Goal: Feedback & Contribution: Leave review/rating

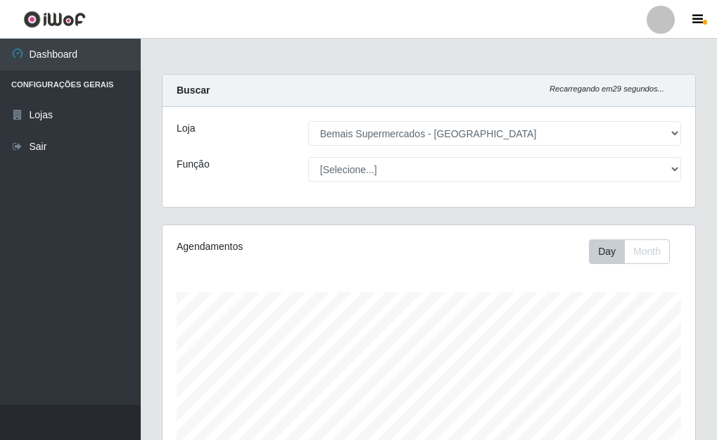
select select "249"
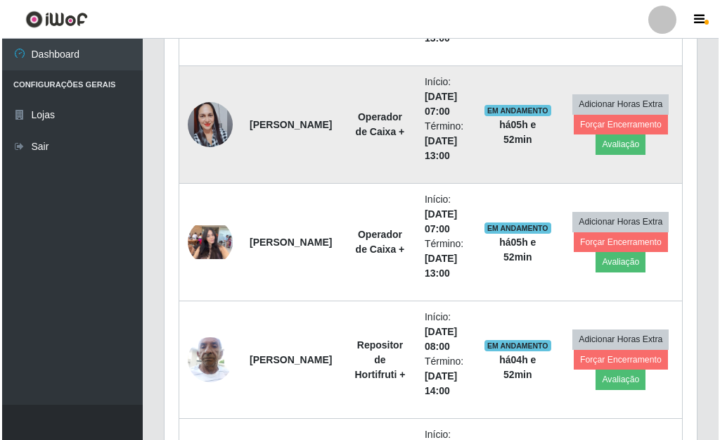
scroll to position [698, 0]
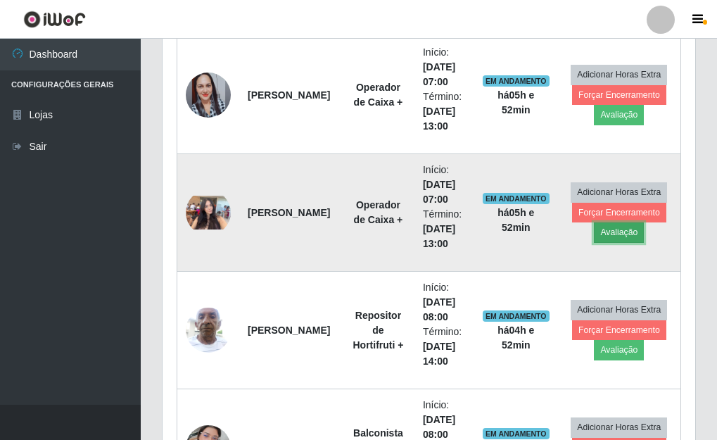
click at [608, 236] on button "Avaliação" at bounding box center [619, 232] width 50 height 20
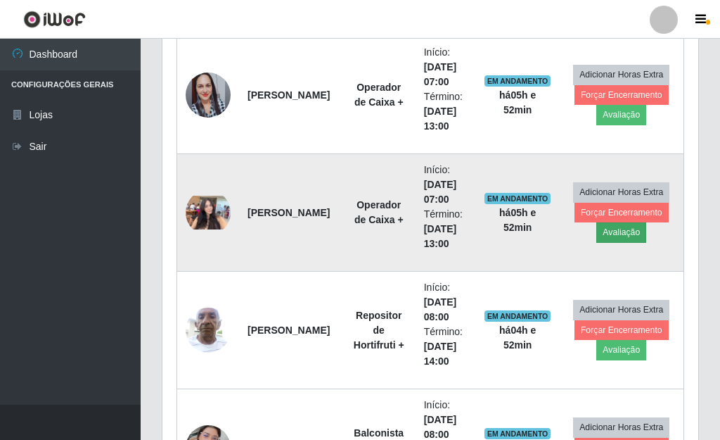
scroll to position [292, 524]
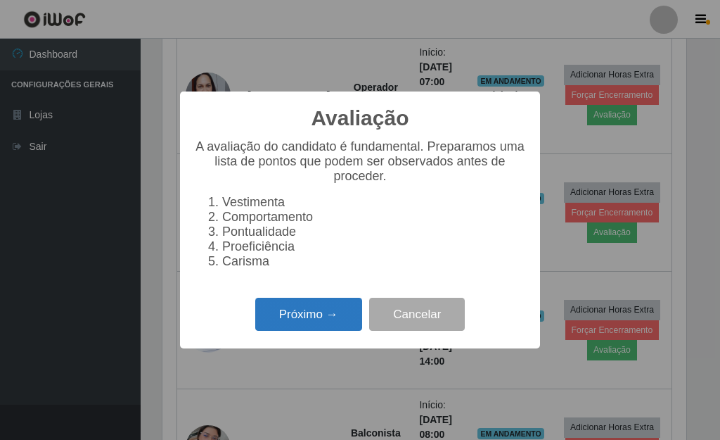
click at [278, 318] on button "Próximo →" at bounding box center [308, 314] width 107 height 33
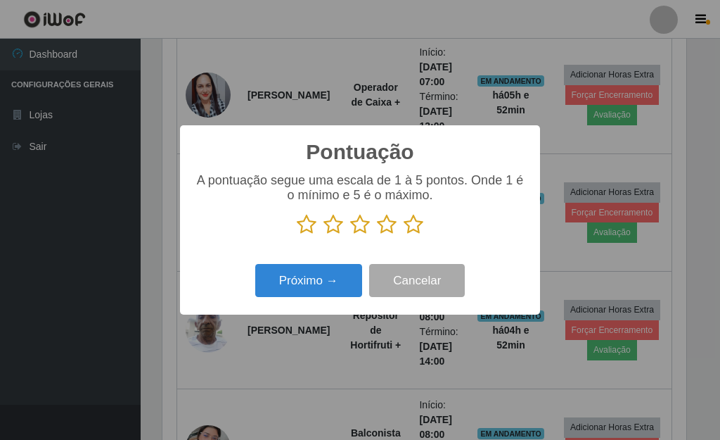
click at [419, 230] on icon at bounding box center [414, 224] width 20 height 21
click at [404, 235] on input "radio" at bounding box center [404, 235] width 0 height 0
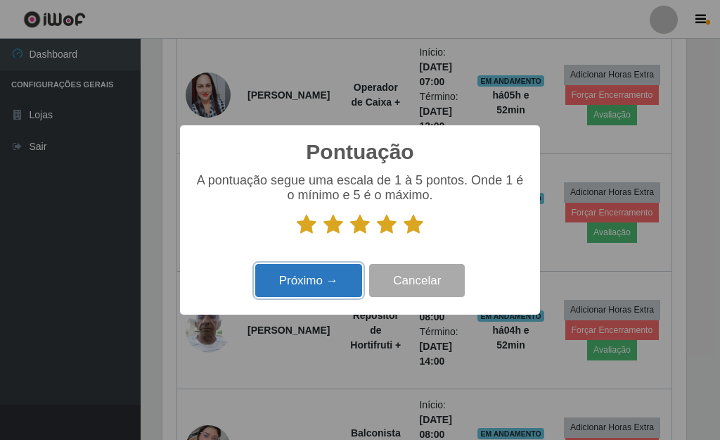
click at [339, 273] on button "Próximo →" at bounding box center [308, 280] width 107 height 33
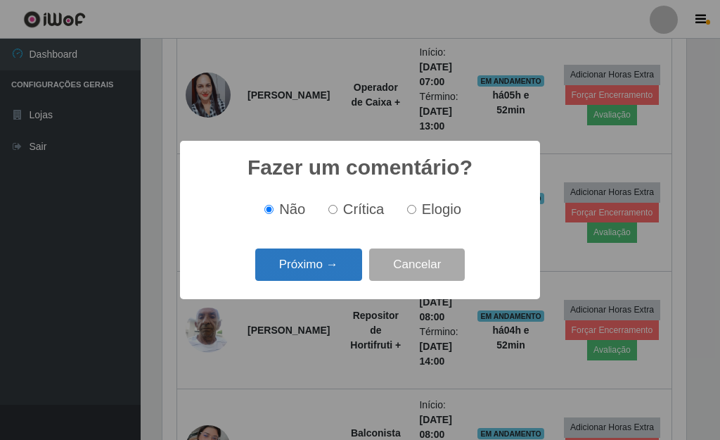
click at [320, 276] on button "Próximo →" at bounding box center [308, 264] width 107 height 33
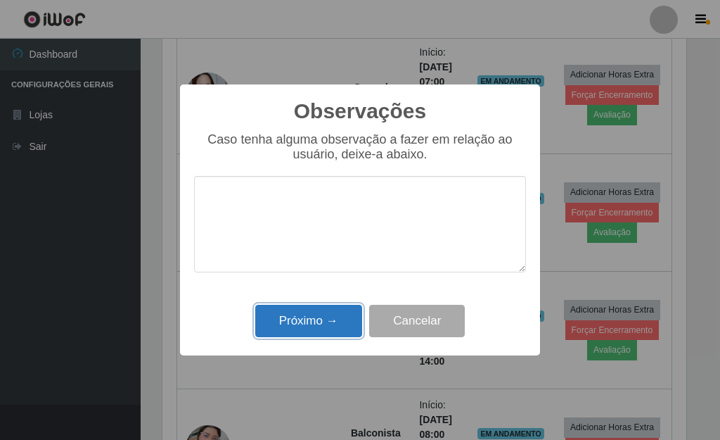
click at [301, 319] on button "Próximo →" at bounding box center [308, 321] width 107 height 33
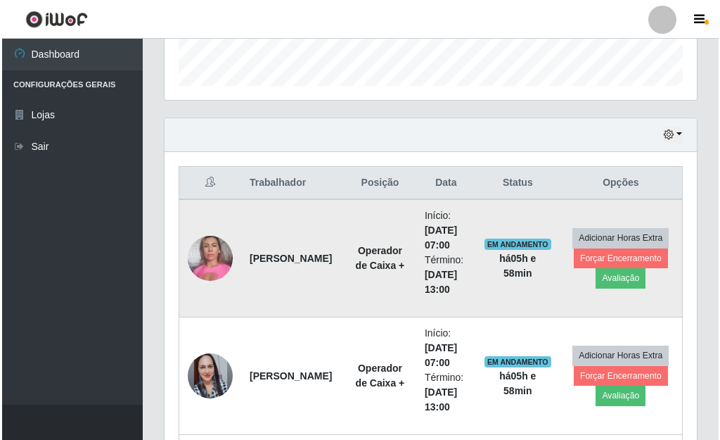
scroll to position [487, 0]
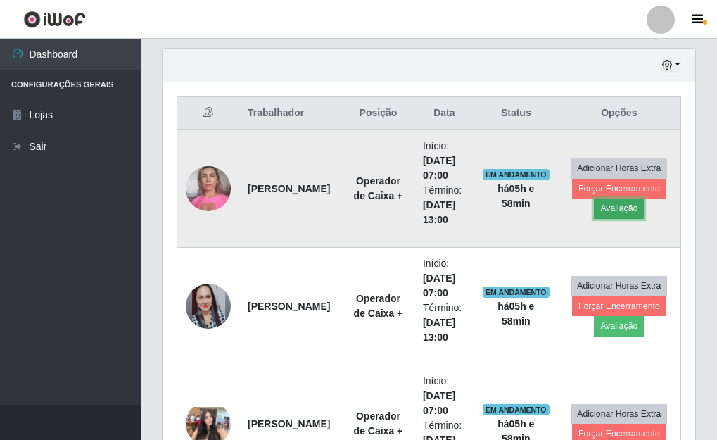
click at [616, 213] on button "Avaliação" at bounding box center [619, 208] width 50 height 20
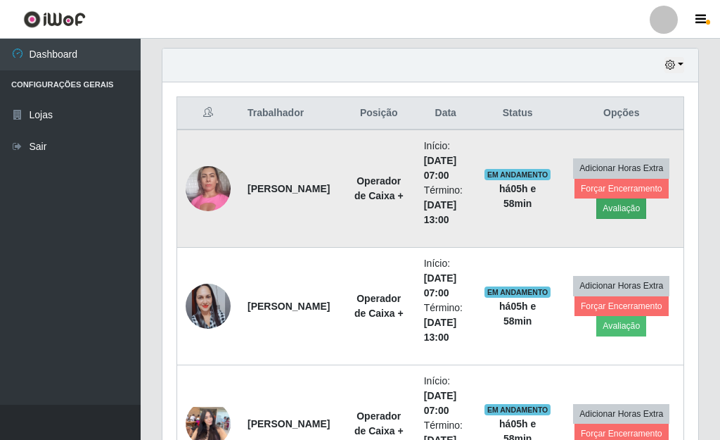
scroll to position [292, 524]
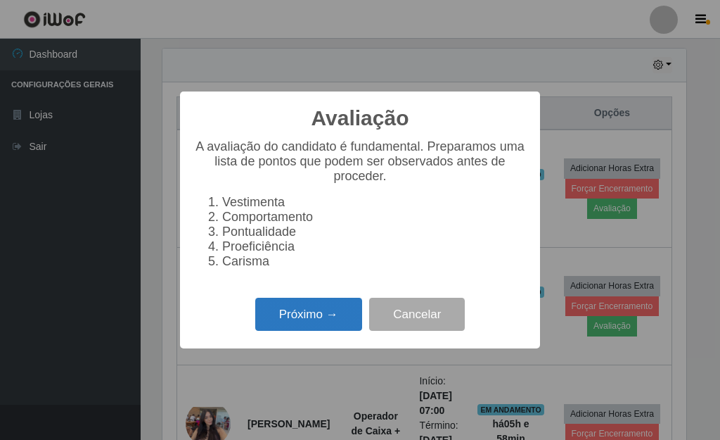
click at [340, 331] on button "Próximo →" at bounding box center [308, 314] width 107 height 33
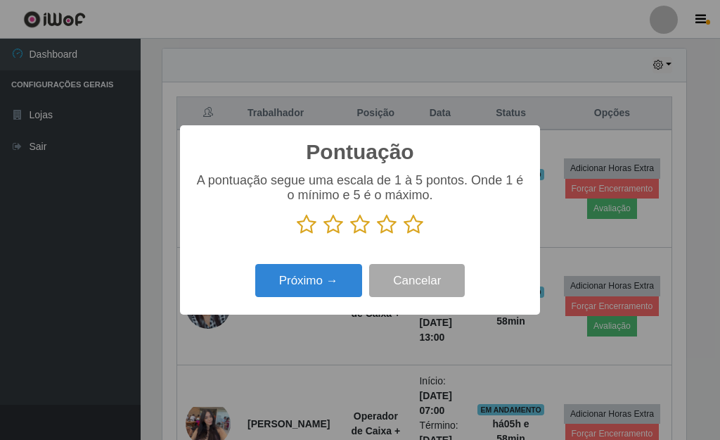
scroll to position [703176, 702944]
click at [412, 227] on icon at bounding box center [414, 224] width 20 height 21
click at [404, 235] on input "radio" at bounding box center [404, 235] width 0 height 0
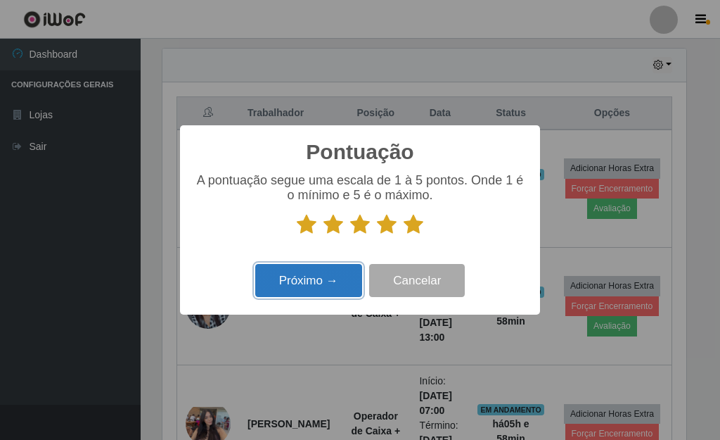
click at [348, 288] on button "Próximo →" at bounding box center [308, 280] width 107 height 33
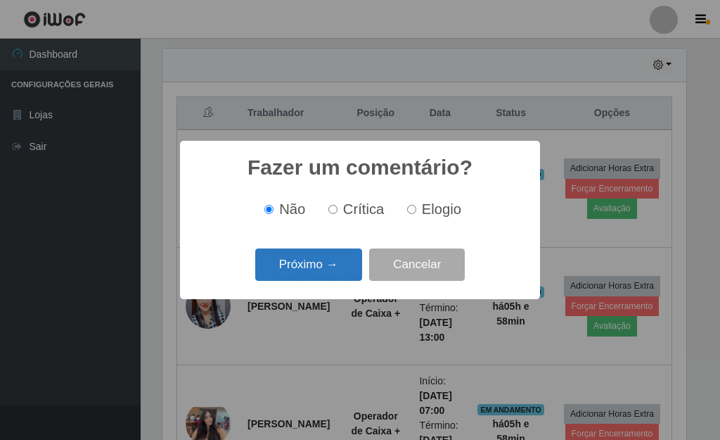
click at [332, 274] on button "Próximo →" at bounding box center [308, 264] width 107 height 33
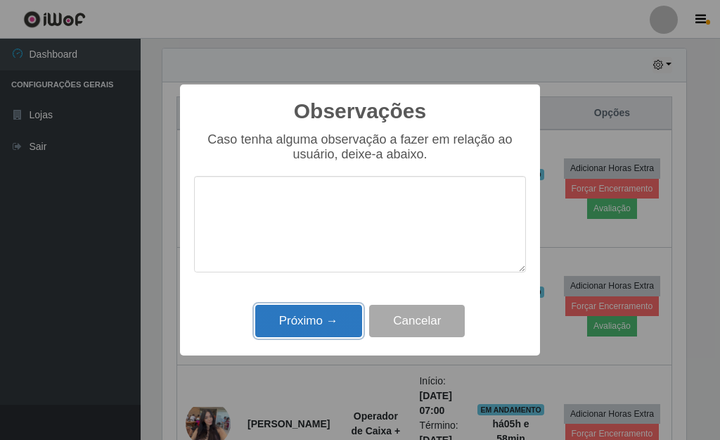
click at [332, 317] on button "Próximo →" at bounding box center [308, 321] width 107 height 33
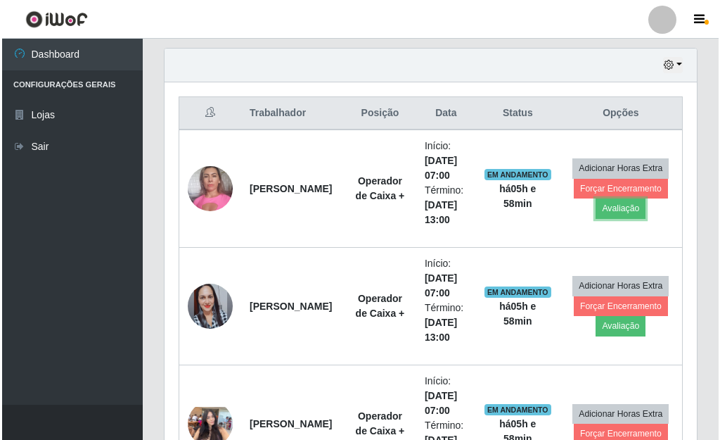
scroll to position [292, 533]
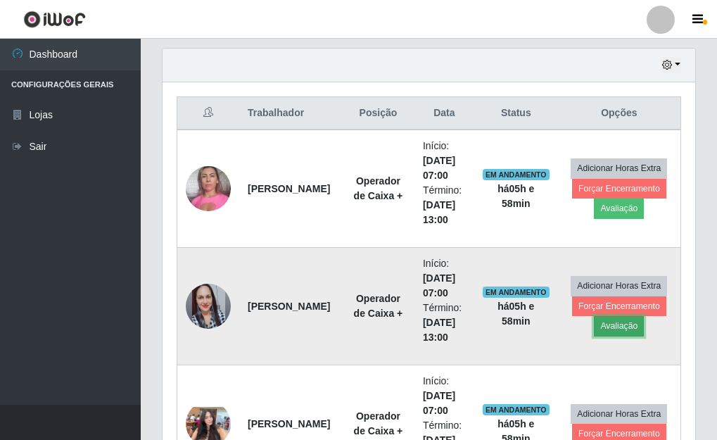
click at [624, 326] on button "Avaliação" at bounding box center [619, 326] width 50 height 20
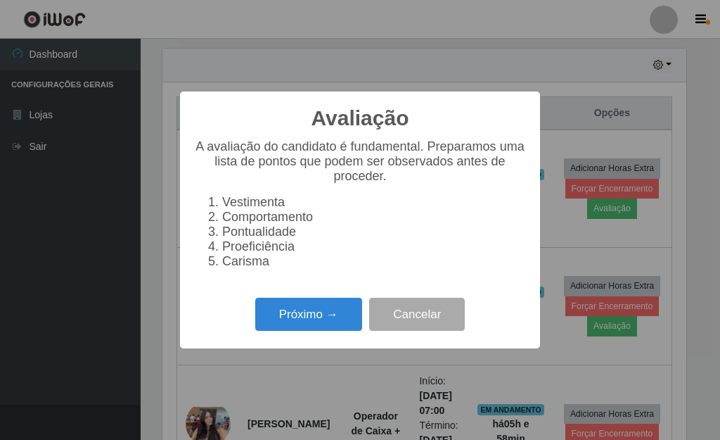
scroll to position [292, 524]
click at [311, 324] on button "Próximo →" at bounding box center [308, 314] width 107 height 33
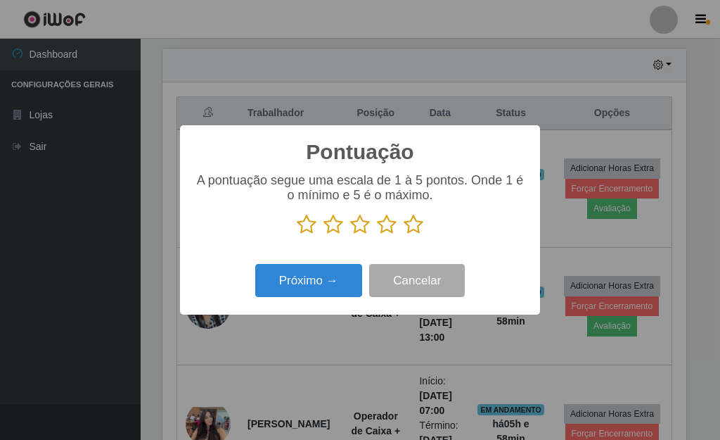
drag, startPoint x: 413, startPoint y: 227, endPoint x: 281, endPoint y: 301, distance: 151.5
click at [412, 228] on icon at bounding box center [414, 224] width 20 height 21
click at [404, 235] on input "radio" at bounding box center [404, 235] width 0 height 0
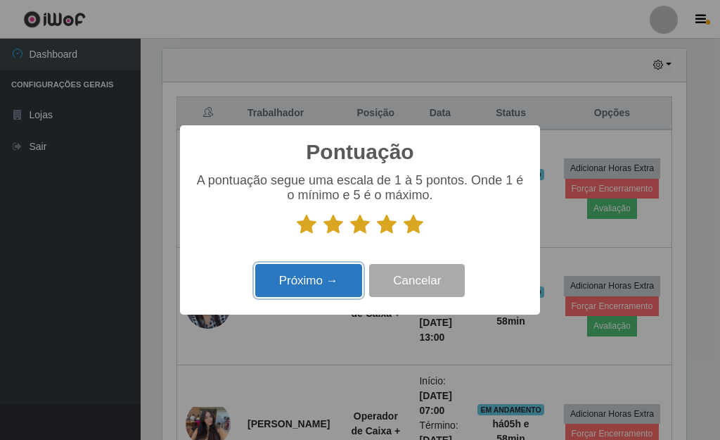
click at [287, 293] on button "Próximo →" at bounding box center [308, 280] width 107 height 33
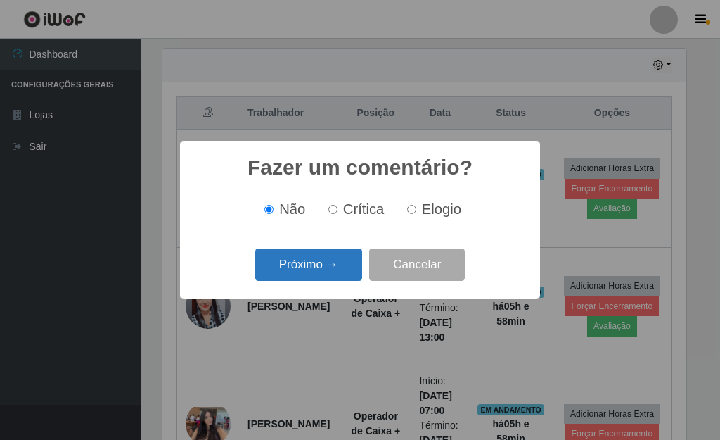
click at [284, 265] on button "Próximo →" at bounding box center [308, 264] width 107 height 33
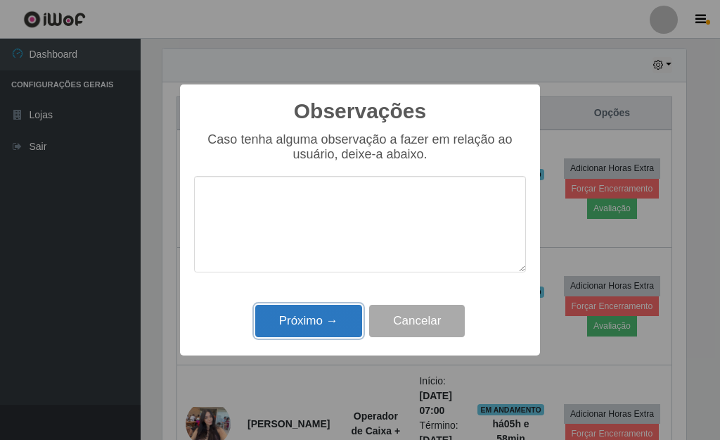
click at [294, 324] on button "Próximo →" at bounding box center [308, 321] width 107 height 33
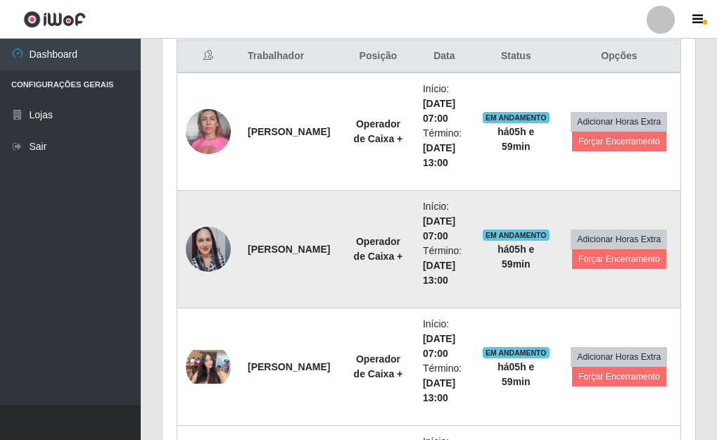
scroll to position [557, 0]
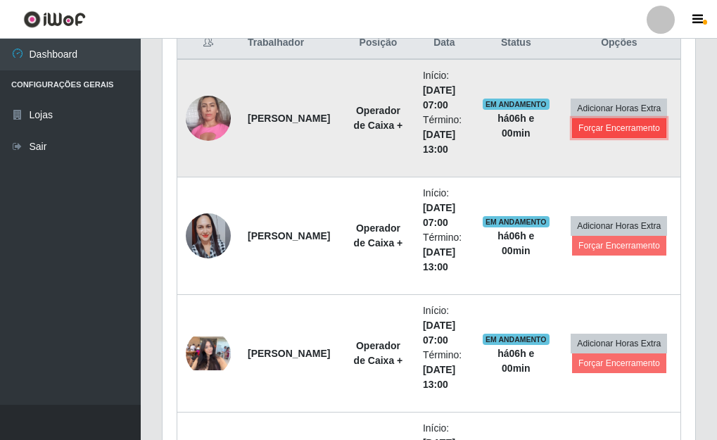
click at [601, 130] on button "Forçar Encerramento" at bounding box center [619, 128] width 94 height 20
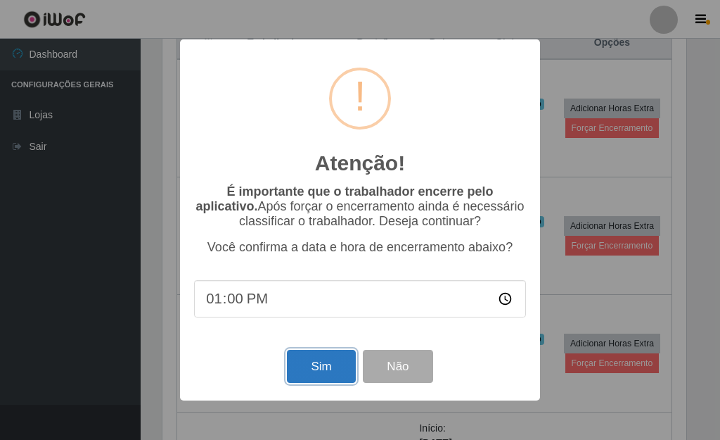
click at [323, 371] on button "Sim" at bounding box center [321, 366] width 68 height 33
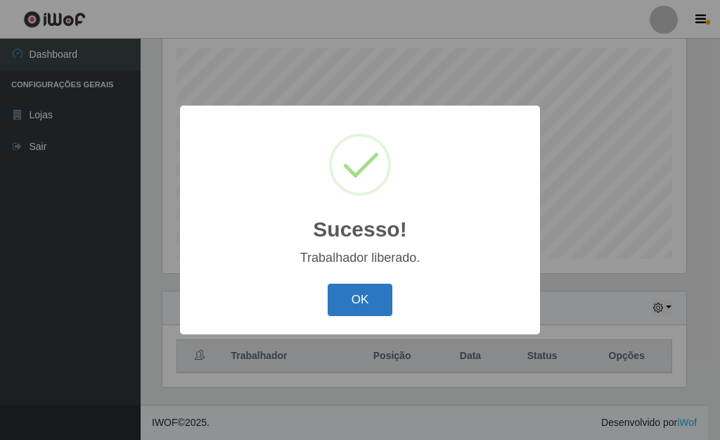
click at [382, 293] on button "OK" at bounding box center [360, 299] width 65 height 33
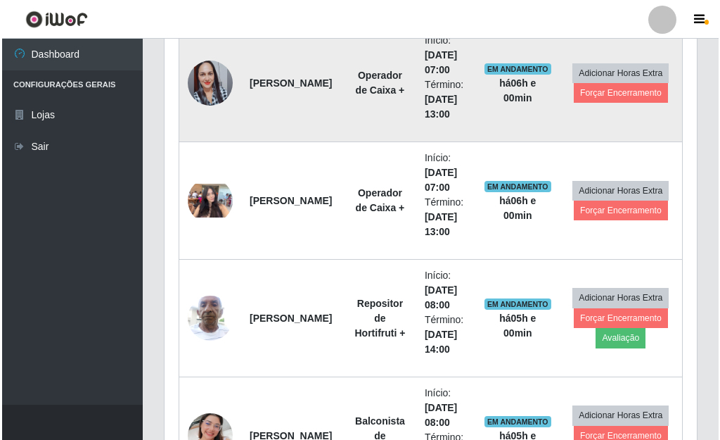
scroll to position [596, 0]
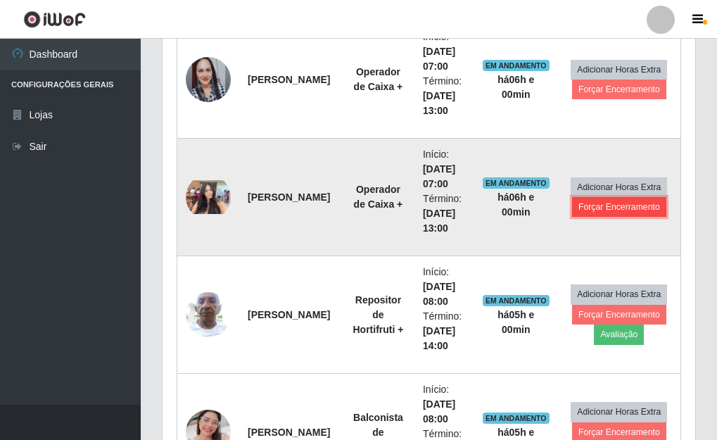
click at [596, 210] on button "Forçar Encerramento" at bounding box center [619, 207] width 94 height 20
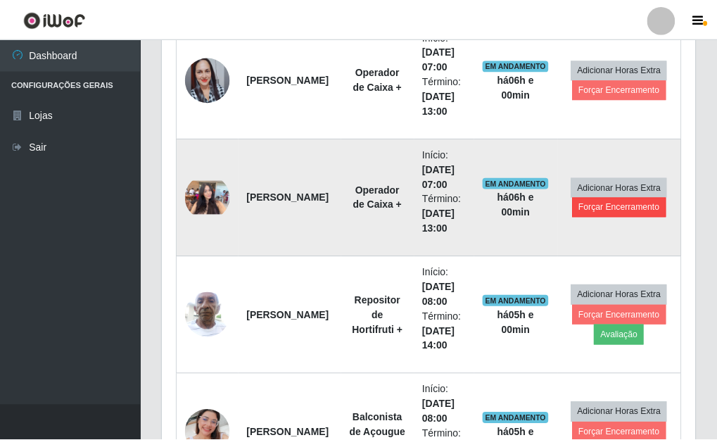
scroll to position [292, 524]
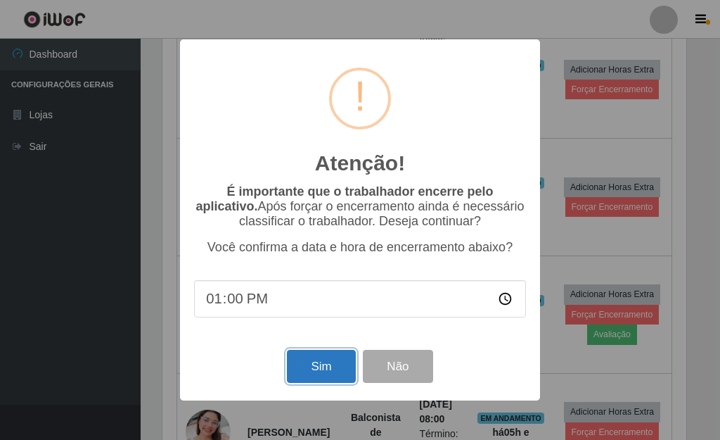
click at [305, 375] on button "Sim" at bounding box center [321, 366] width 68 height 33
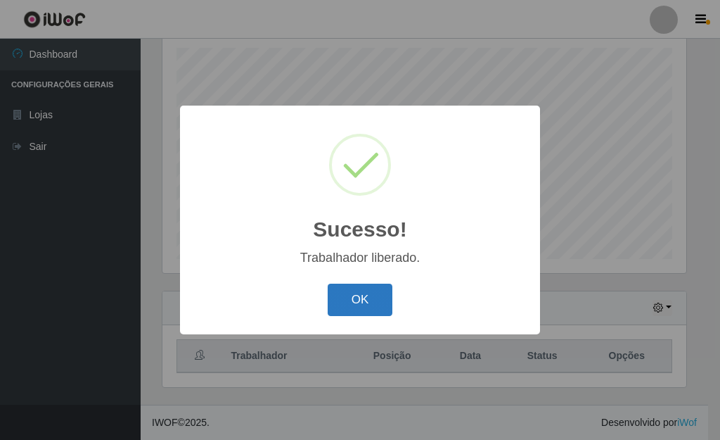
click at [359, 291] on button "OK" at bounding box center [360, 299] width 65 height 33
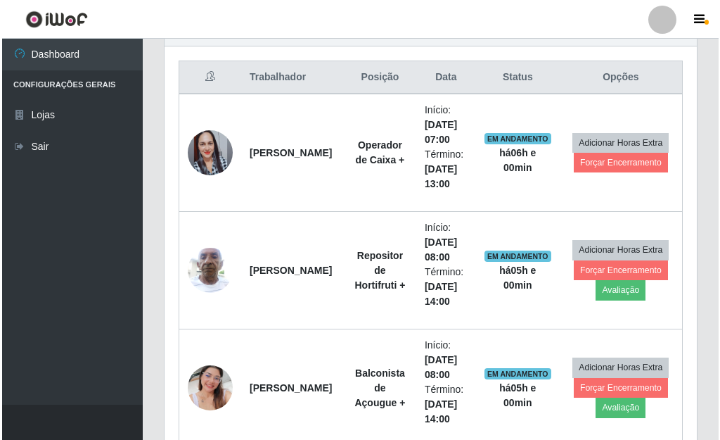
scroll to position [525, 0]
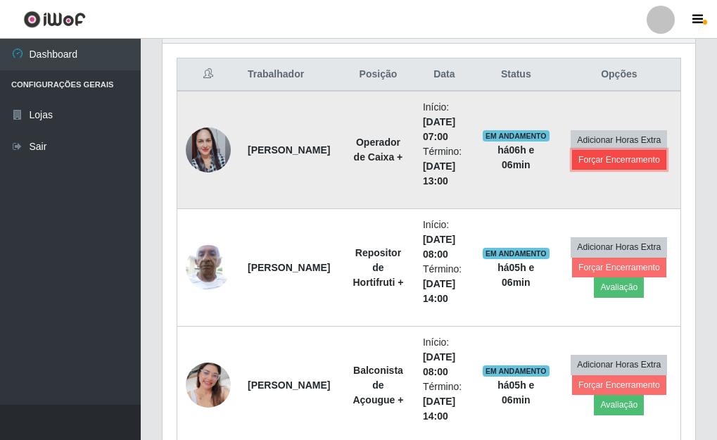
click at [622, 164] on button "Forçar Encerramento" at bounding box center [619, 160] width 94 height 20
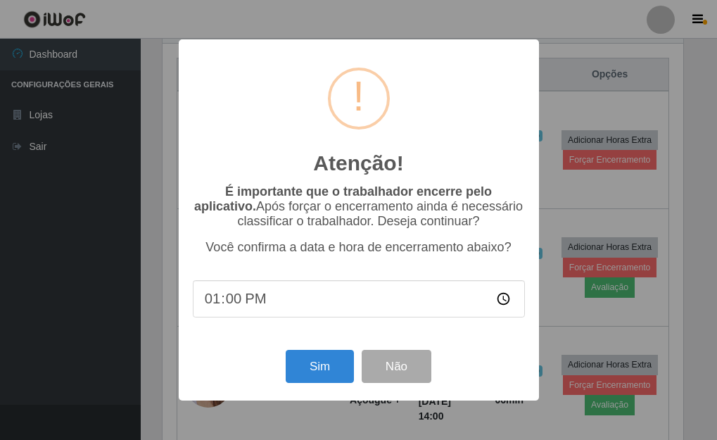
scroll to position [292, 524]
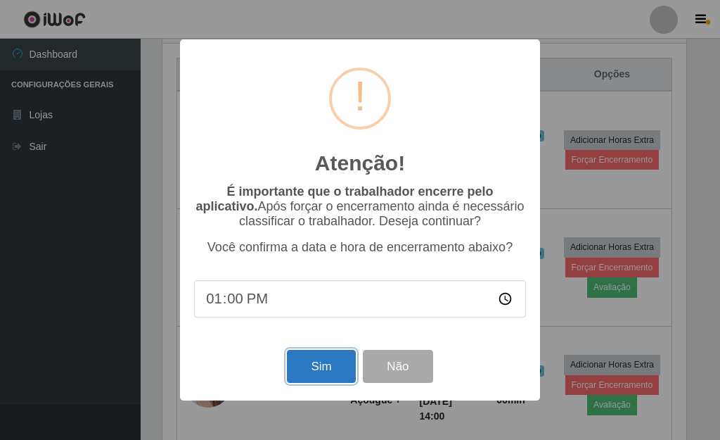
click at [319, 364] on button "Sim" at bounding box center [321, 366] width 68 height 33
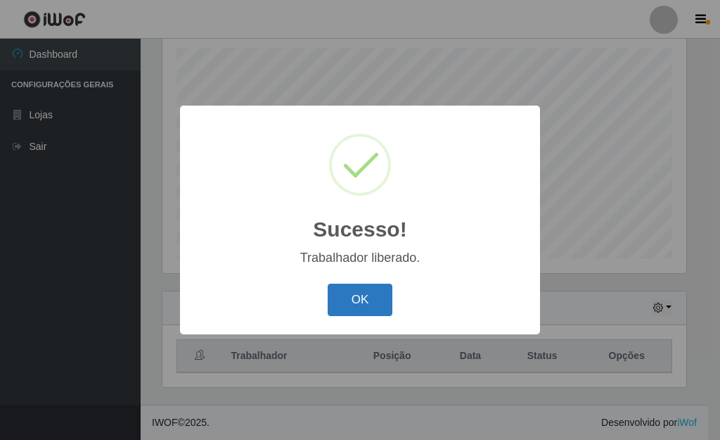
click at [376, 302] on button "OK" at bounding box center [360, 299] width 65 height 33
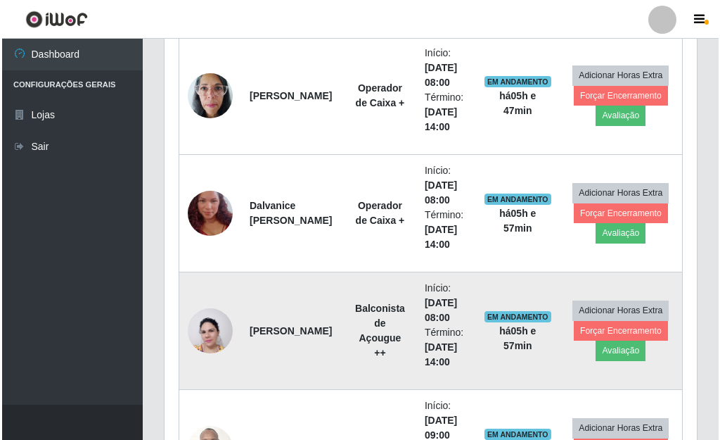
scroll to position [1119, 0]
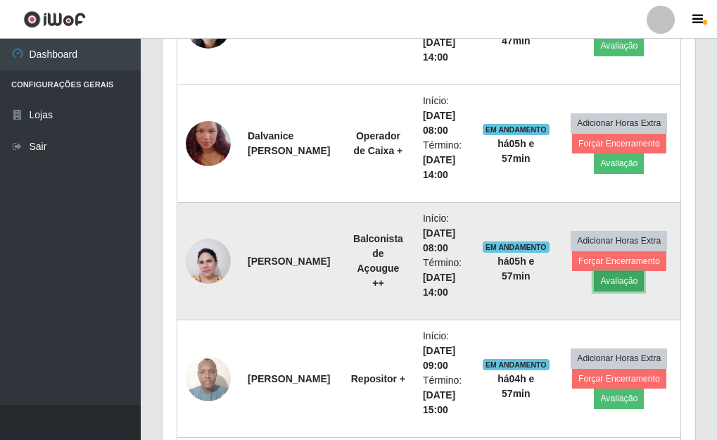
click at [609, 283] on button "Avaliação" at bounding box center [619, 281] width 50 height 20
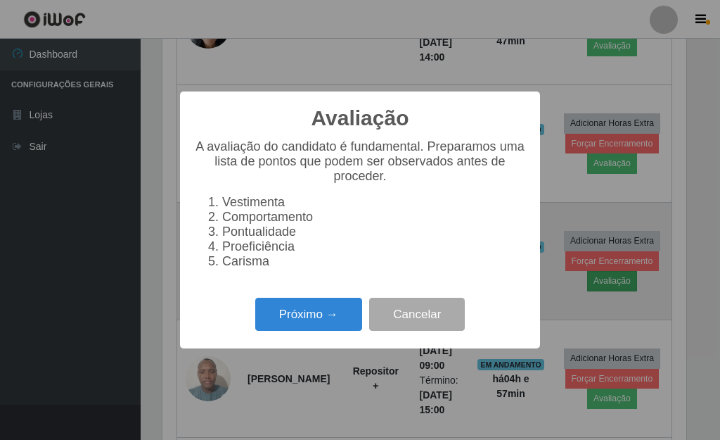
scroll to position [292, 524]
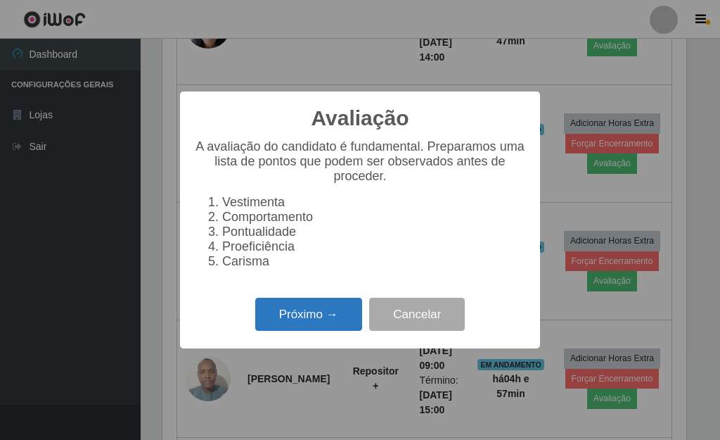
click at [355, 321] on button "Próximo →" at bounding box center [308, 314] width 107 height 33
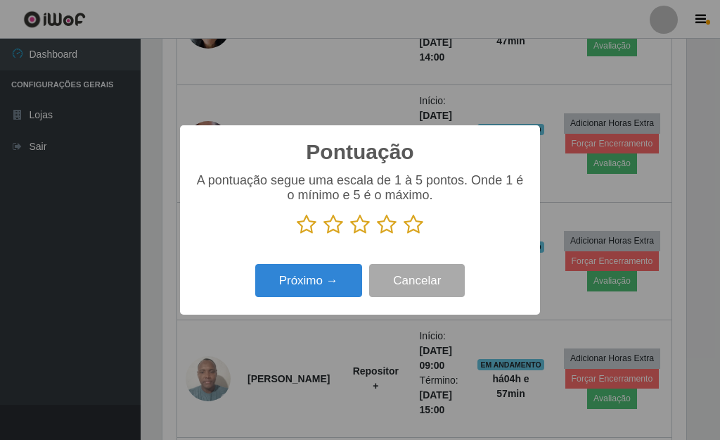
click at [410, 218] on icon at bounding box center [414, 224] width 20 height 21
click at [404, 235] on input "radio" at bounding box center [404, 235] width 0 height 0
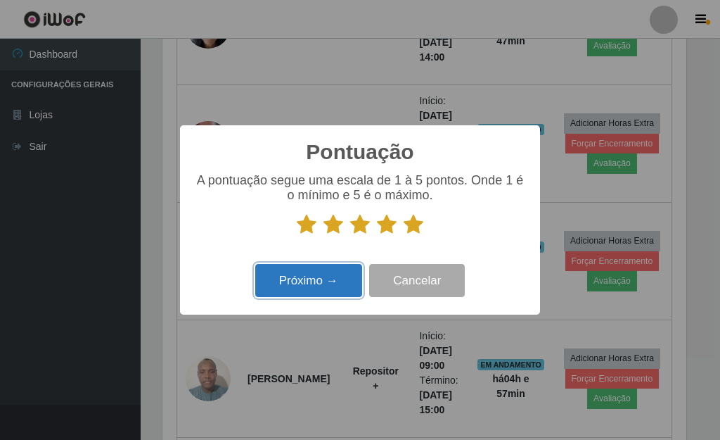
click at [308, 269] on button "Próximo →" at bounding box center [308, 280] width 107 height 33
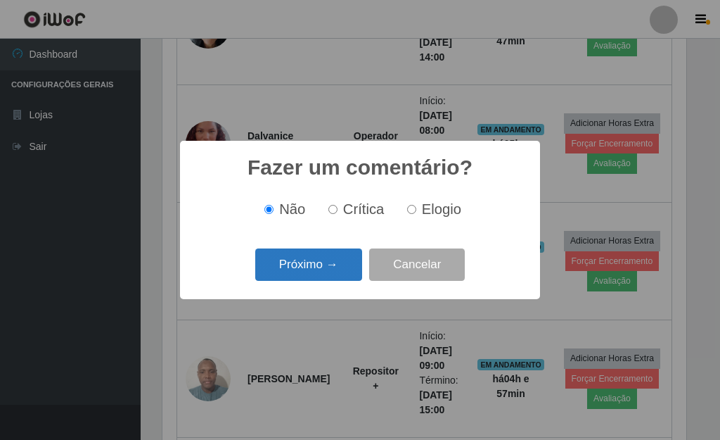
click at [310, 270] on button "Próximo →" at bounding box center [308, 264] width 107 height 33
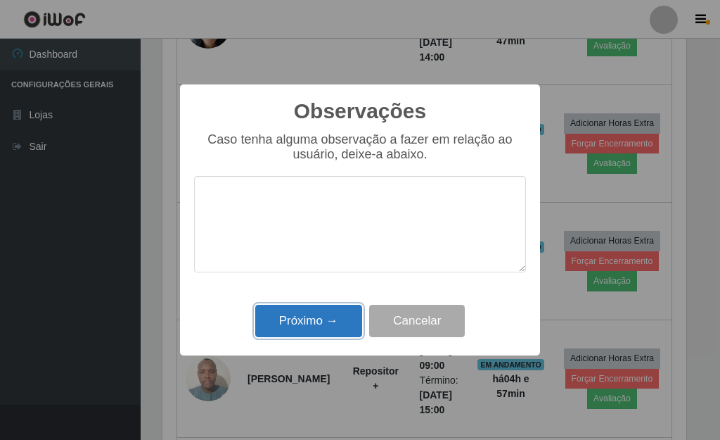
click at [317, 329] on button "Próximo →" at bounding box center [308, 321] width 107 height 33
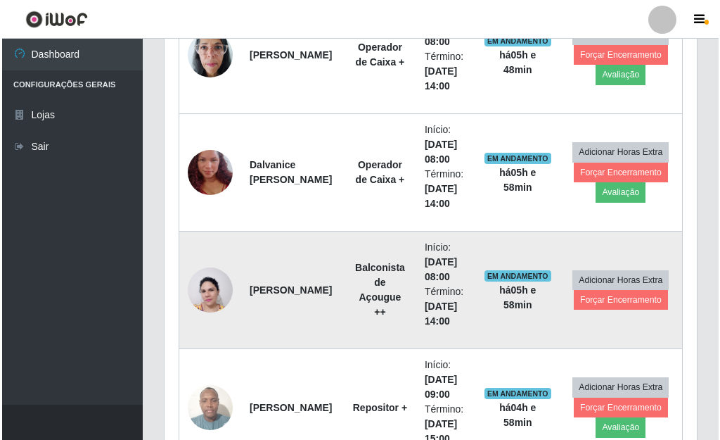
scroll to position [1119, 0]
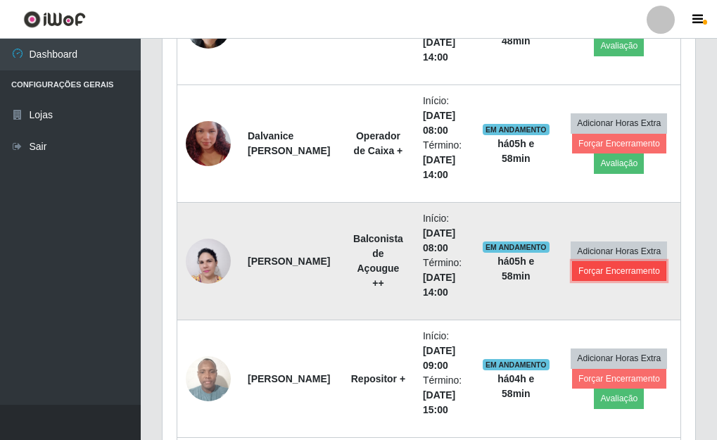
click at [603, 265] on button "Forçar Encerramento" at bounding box center [619, 271] width 94 height 20
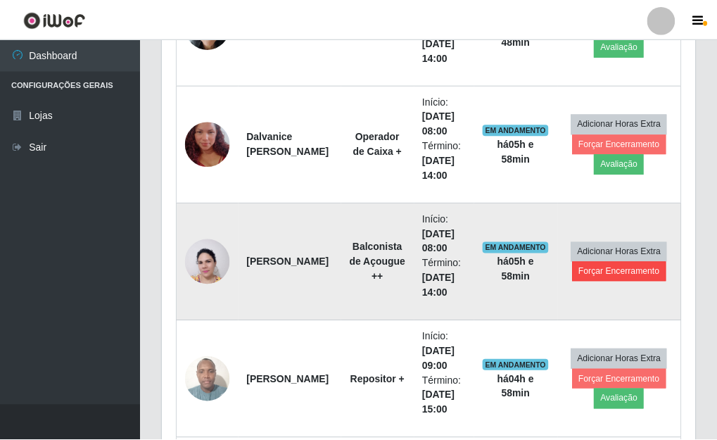
scroll to position [292, 524]
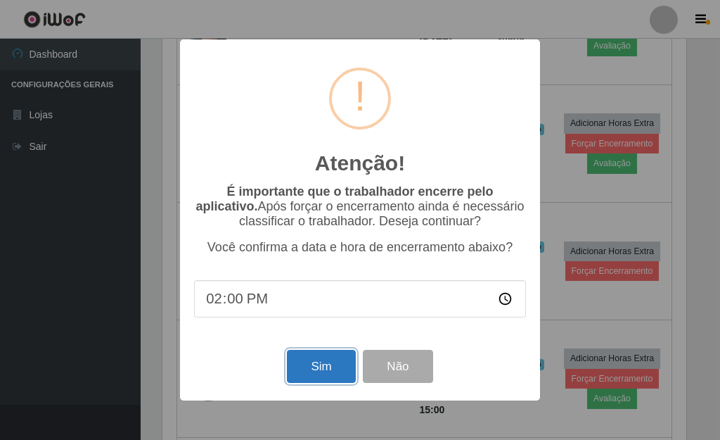
click at [309, 371] on button "Sim" at bounding box center [321, 366] width 68 height 33
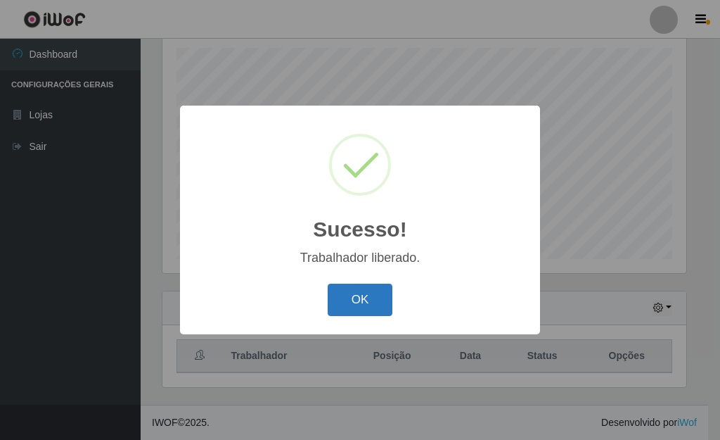
click at [362, 298] on button "OK" at bounding box center [360, 299] width 65 height 33
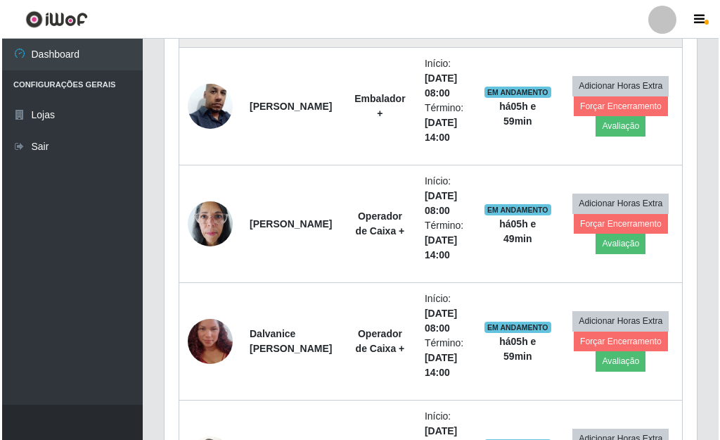
scroll to position [948, 0]
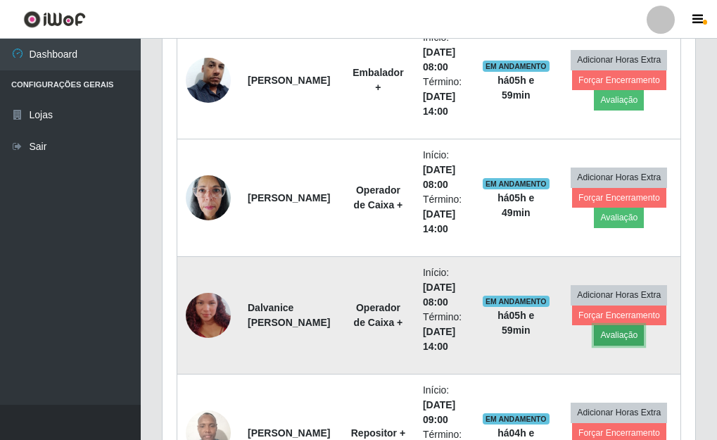
click at [601, 337] on button "Avaliação" at bounding box center [619, 335] width 50 height 20
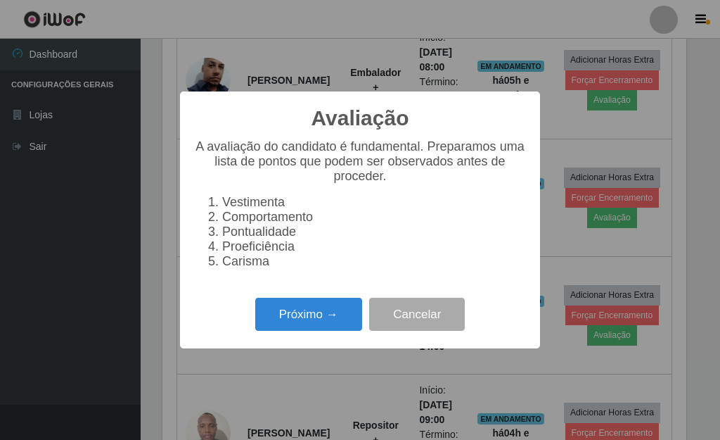
scroll to position [292, 524]
click at [307, 324] on button "Próximo →" at bounding box center [308, 314] width 107 height 33
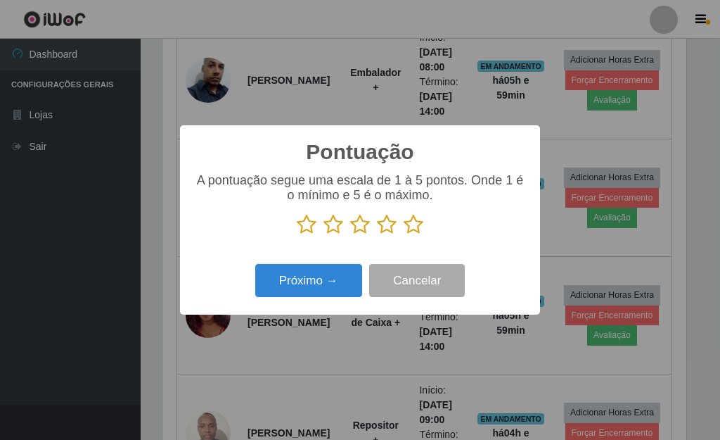
scroll to position [703176, 702944]
click at [410, 225] on icon at bounding box center [414, 224] width 20 height 21
click at [404, 235] on input "radio" at bounding box center [404, 235] width 0 height 0
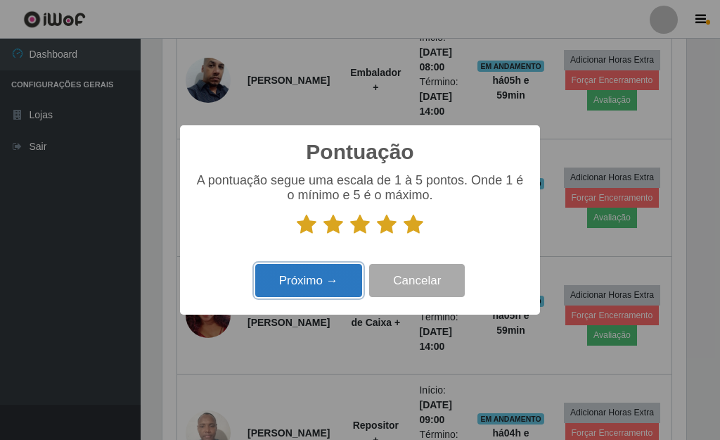
click at [333, 275] on button "Próximo →" at bounding box center [308, 280] width 107 height 33
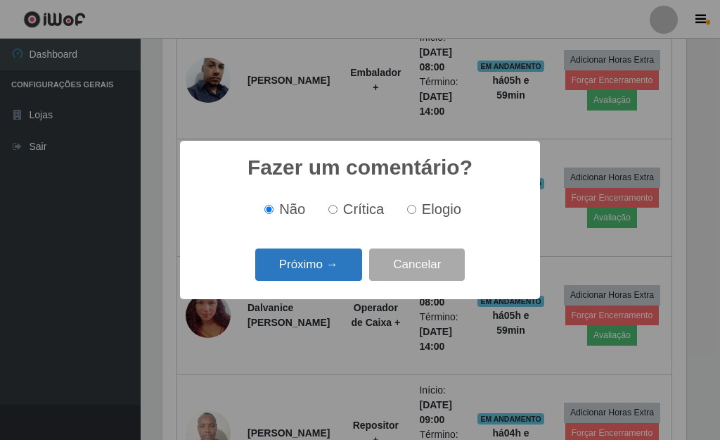
click at [336, 267] on button "Próximo →" at bounding box center [308, 264] width 107 height 33
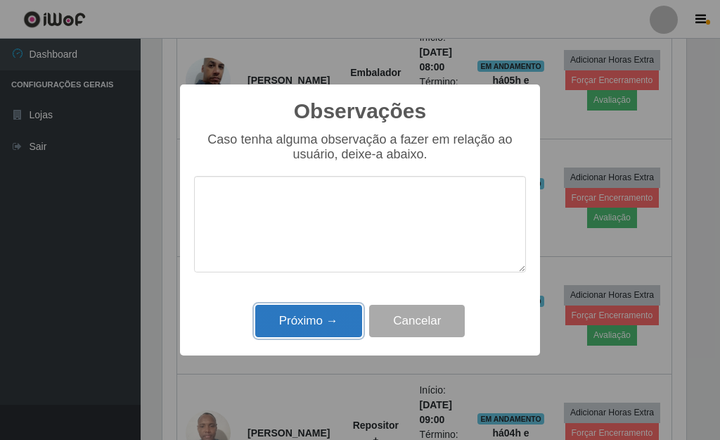
click at [336, 327] on button "Próximo →" at bounding box center [308, 321] width 107 height 33
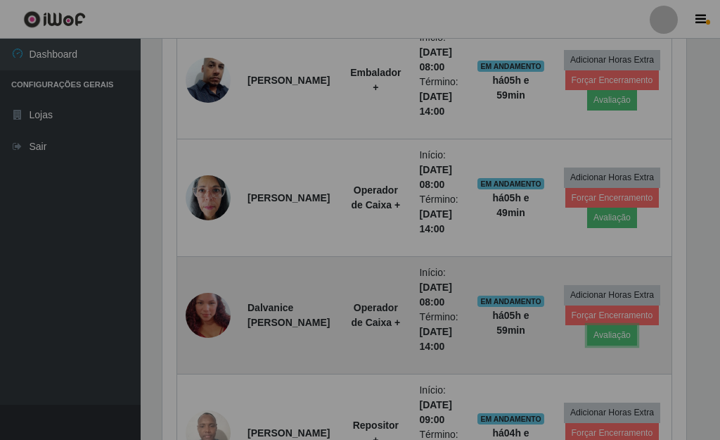
scroll to position [292, 533]
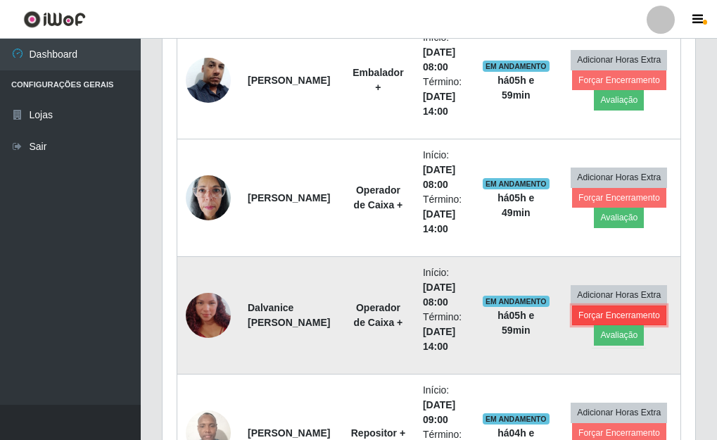
click at [617, 319] on button "Forçar Encerramento" at bounding box center [619, 315] width 94 height 20
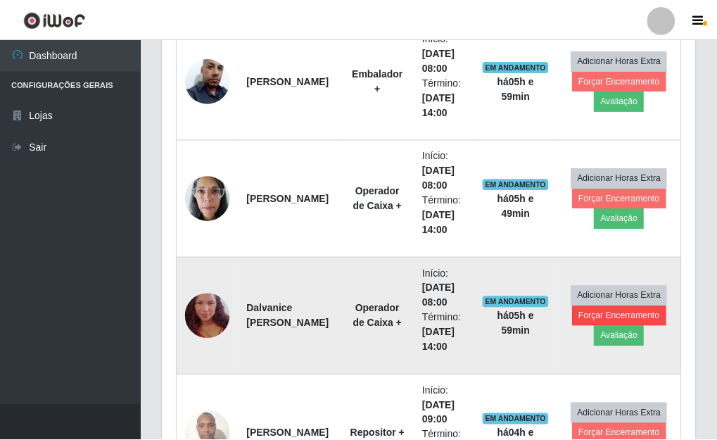
scroll to position [292, 524]
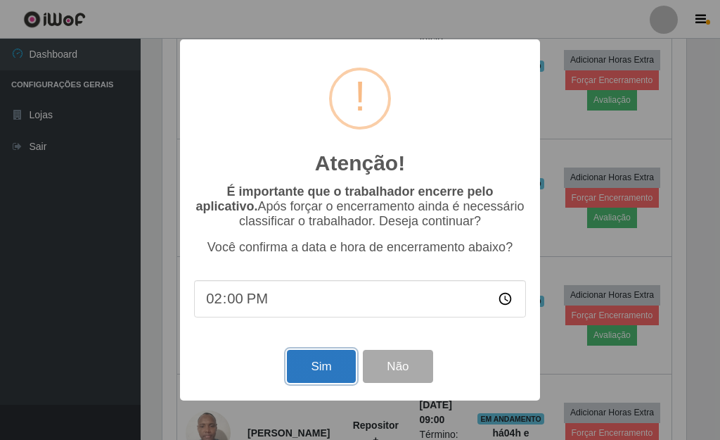
click at [336, 358] on button "Sim" at bounding box center [321, 366] width 68 height 33
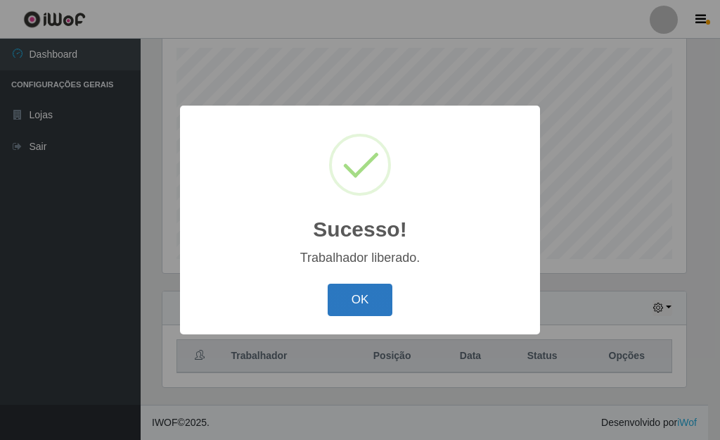
click at [359, 305] on button "OK" at bounding box center [360, 299] width 65 height 33
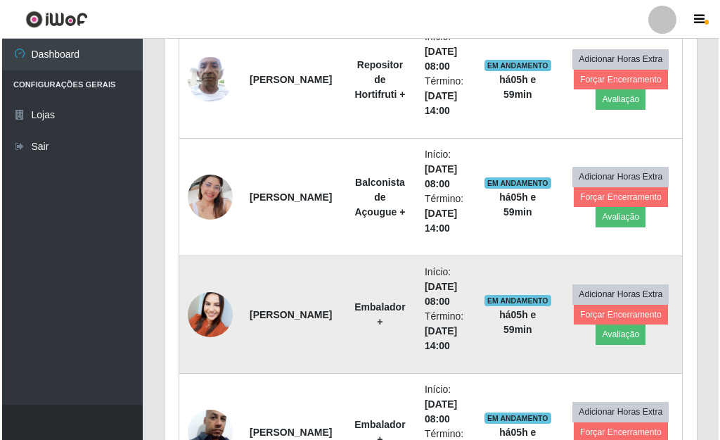
scroll to position [666, 0]
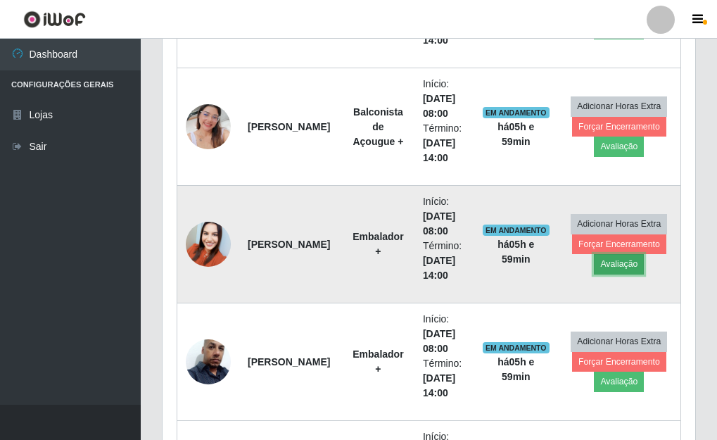
click at [611, 259] on button "Avaliação" at bounding box center [619, 264] width 50 height 20
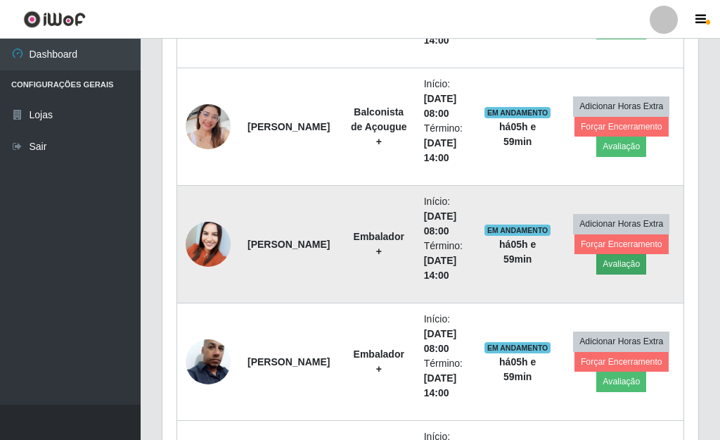
scroll to position [292, 524]
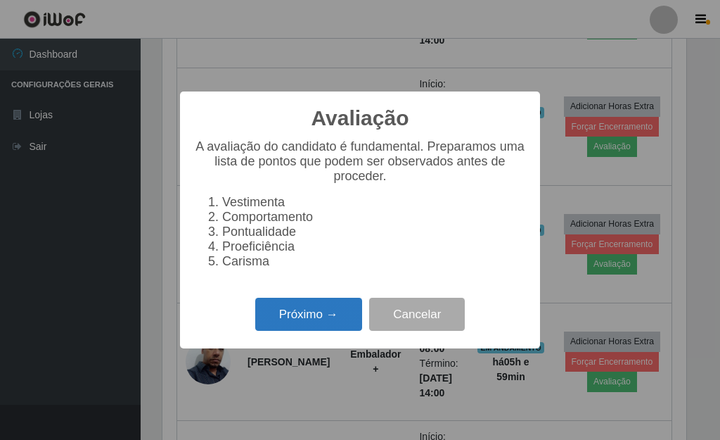
click at [340, 312] on button "Próximo →" at bounding box center [308, 314] width 107 height 33
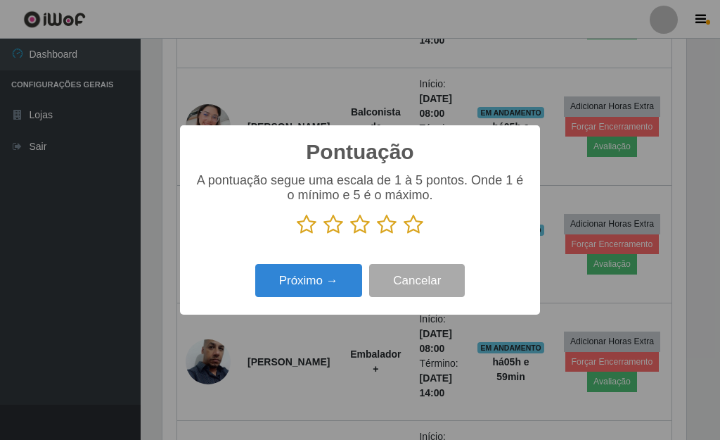
click at [414, 225] on icon at bounding box center [414, 224] width 20 height 21
click at [404, 235] on input "radio" at bounding box center [404, 235] width 0 height 0
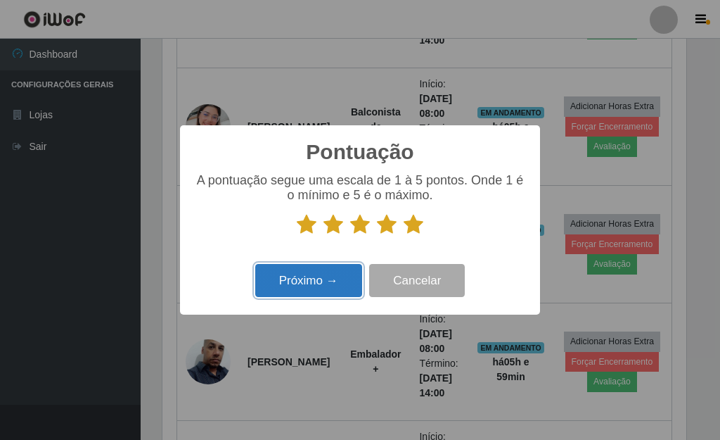
click at [306, 286] on button "Próximo →" at bounding box center [308, 280] width 107 height 33
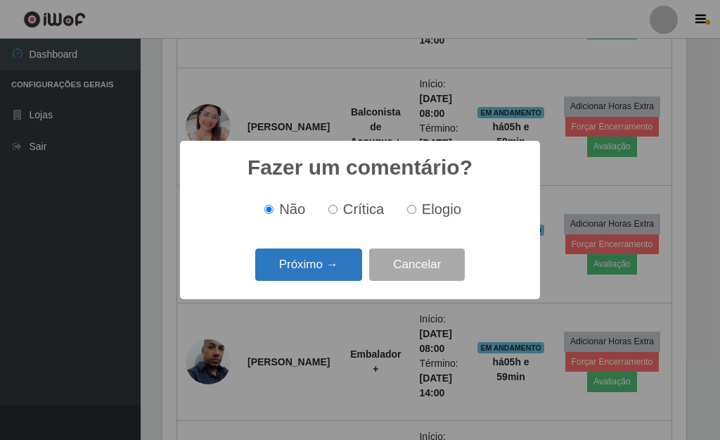
click at [340, 266] on button "Próximo →" at bounding box center [308, 264] width 107 height 33
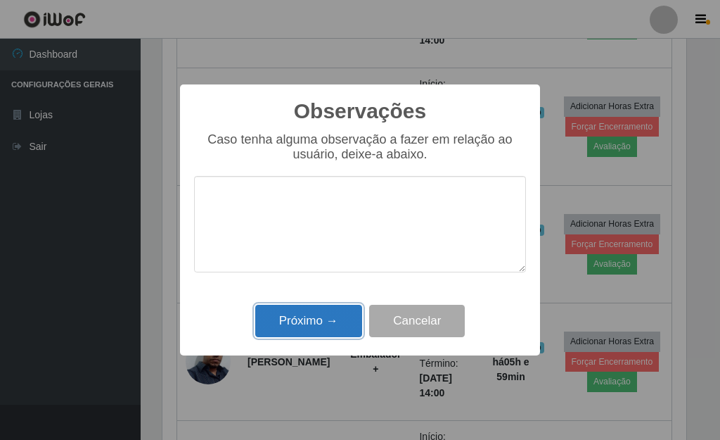
click at [349, 329] on button "Próximo →" at bounding box center [308, 321] width 107 height 33
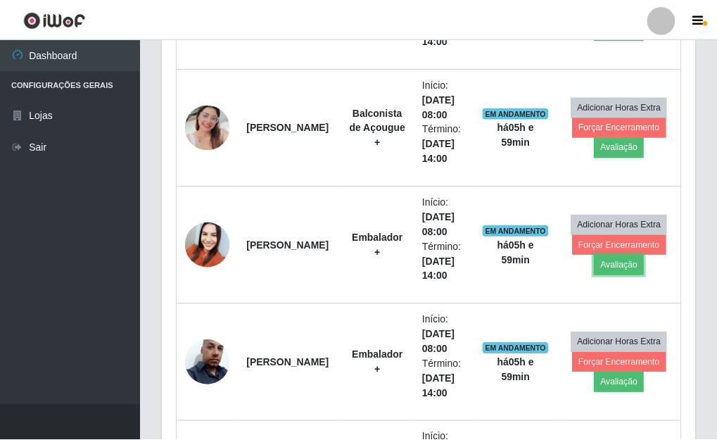
scroll to position [0, 0]
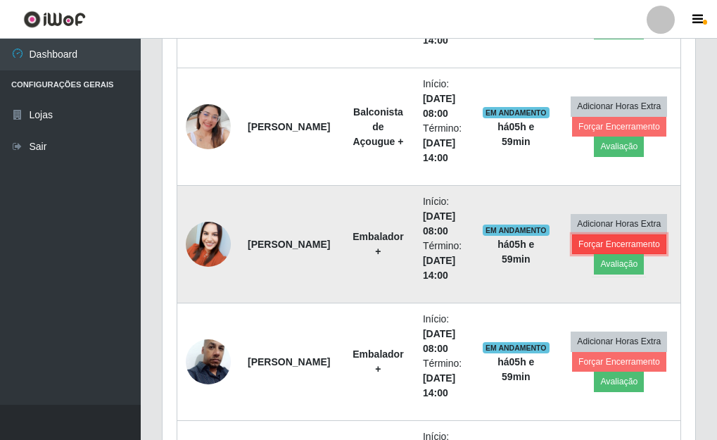
click at [649, 240] on button "Forçar Encerramento" at bounding box center [619, 244] width 94 height 20
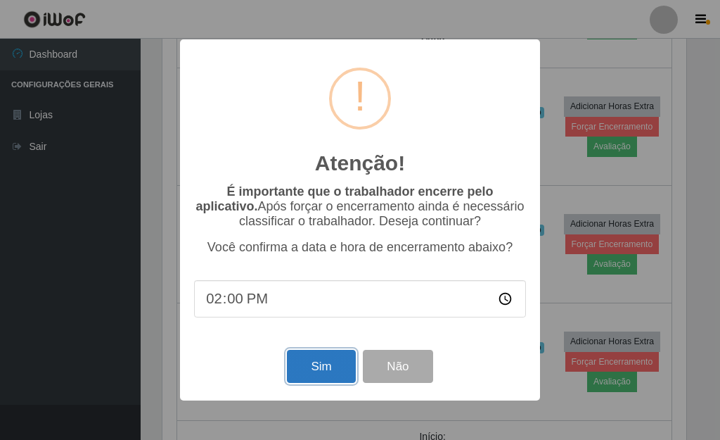
click at [330, 356] on button "Sim" at bounding box center [321, 366] width 68 height 33
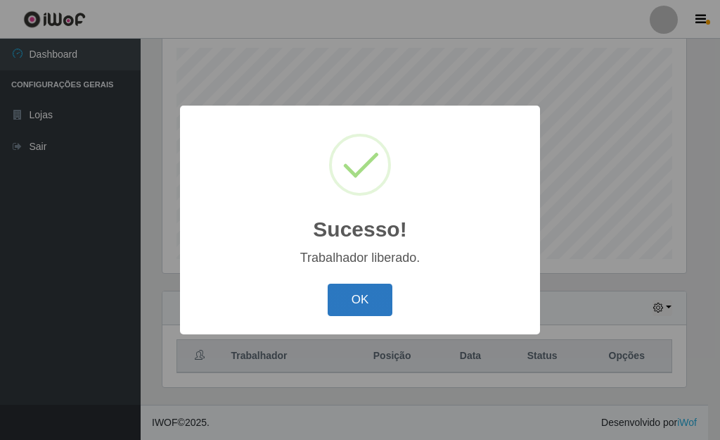
click at [362, 294] on button "OK" at bounding box center [360, 299] width 65 height 33
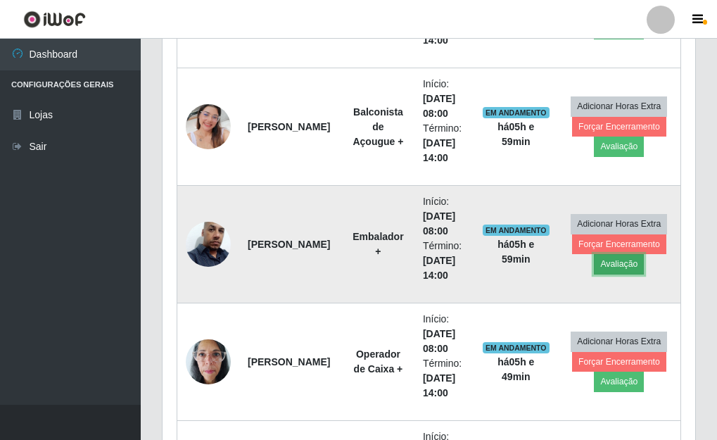
click at [621, 264] on button "Avaliação" at bounding box center [619, 264] width 50 height 20
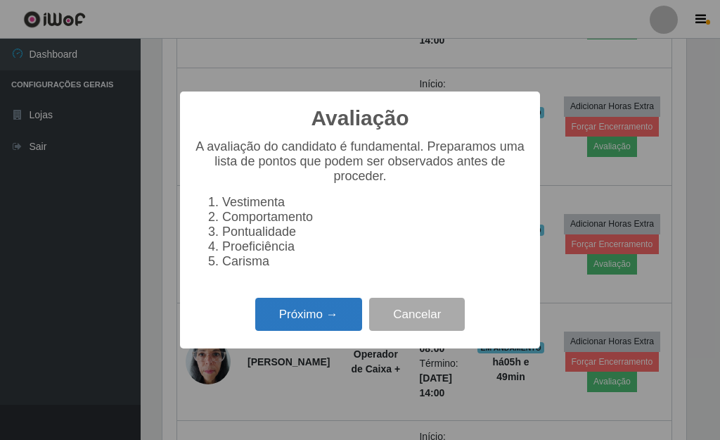
click at [317, 323] on button "Próximo →" at bounding box center [308, 314] width 107 height 33
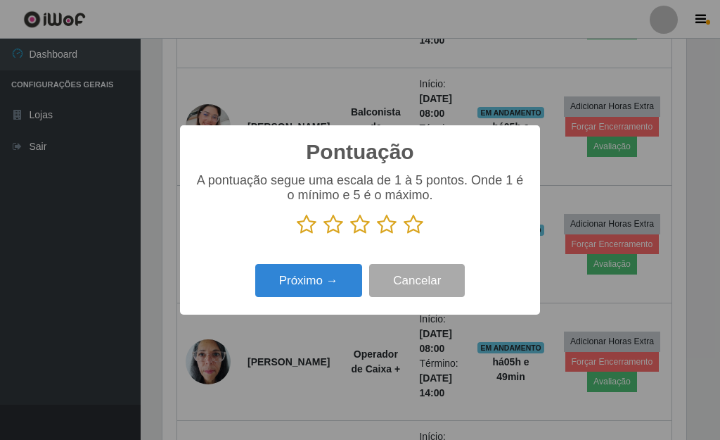
click at [417, 227] on icon at bounding box center [414, 224] width 20 height 21
click at [404, 235] on input "radio" at bounding box center [404, 235] width 0 height 0
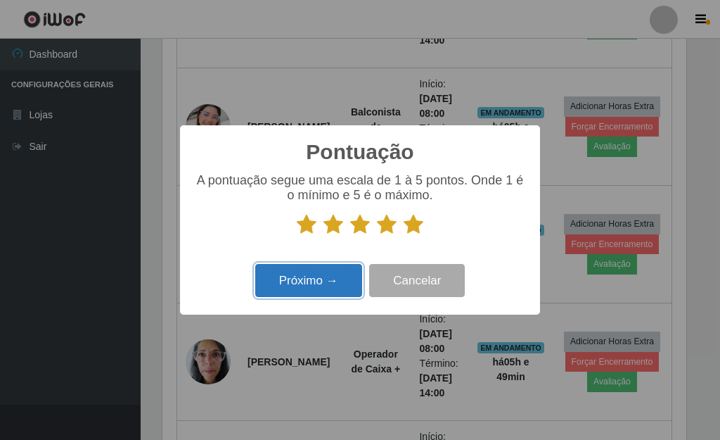
click at [322, 288] on button "Próximo →" at bounding box center [308, 280] width 107 height 33
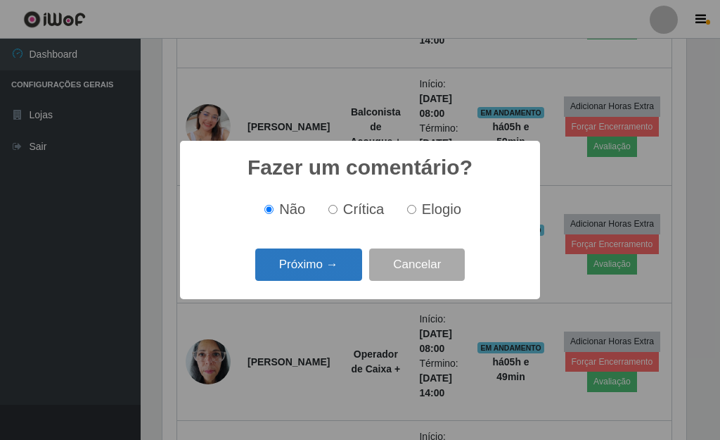
click at [349, 273] on button "Próximo →" at bounding box center [308, 264] width 107 height 33
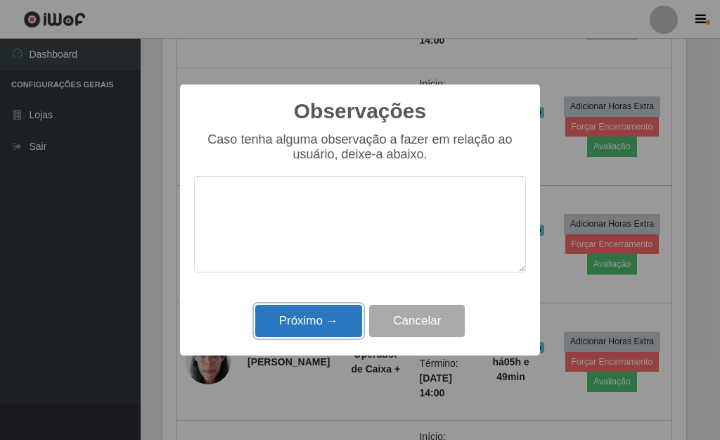
click at [319, 310] on button "Próximo →" at bounding box center [308, 321] width 107 height 33
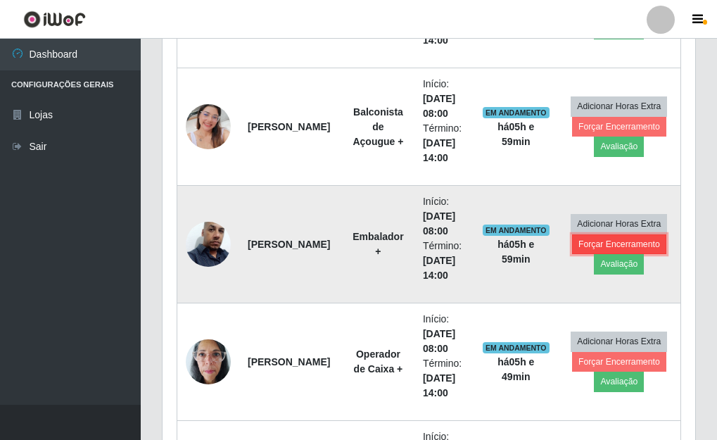
click at [604, 244] on button "Forçar Encerramento" at bounding box center [619, 244] width 94 height 20
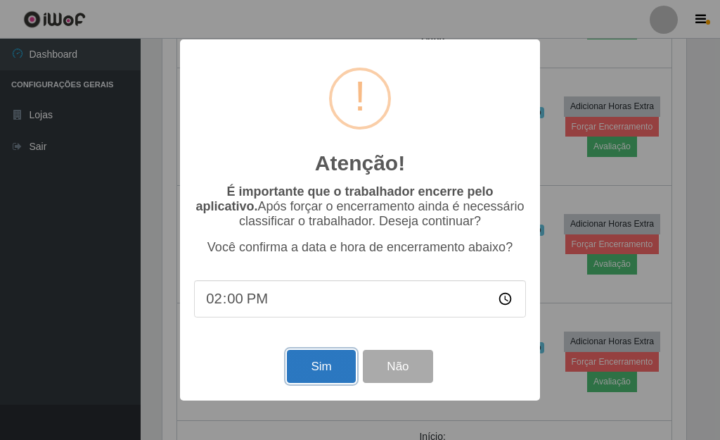
click at [312, 375] on button "Sim" at bounding box center [321, 366] width 68 height 33
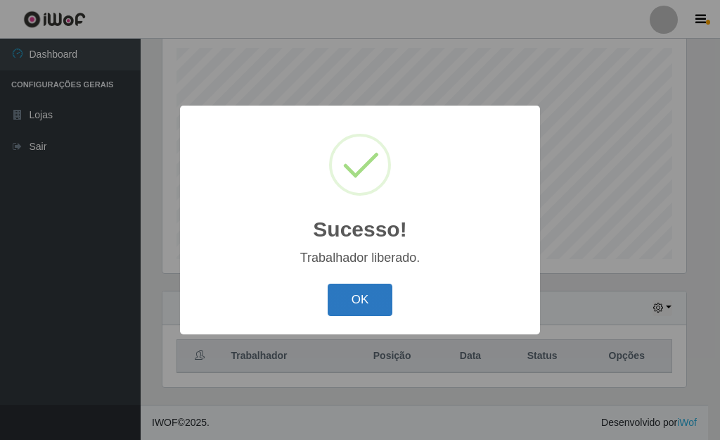
click at [368, 302] on button "OK" at bounding box center [360, 299] width 65 height 33
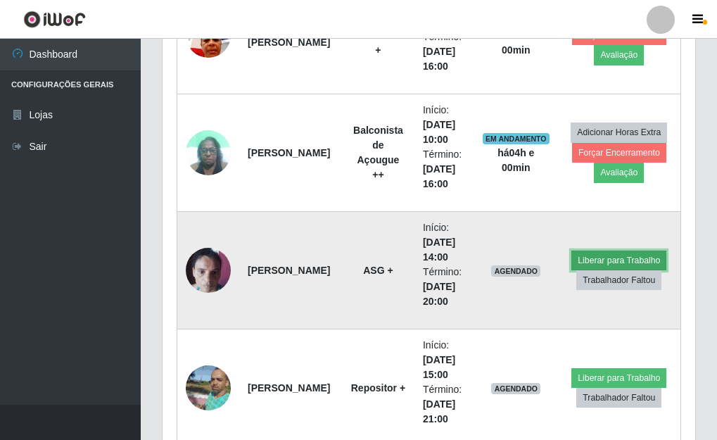
click at [592, 262] on button "Liberar para Trabalho" at bounding box center [618, 260] width 95 height 20
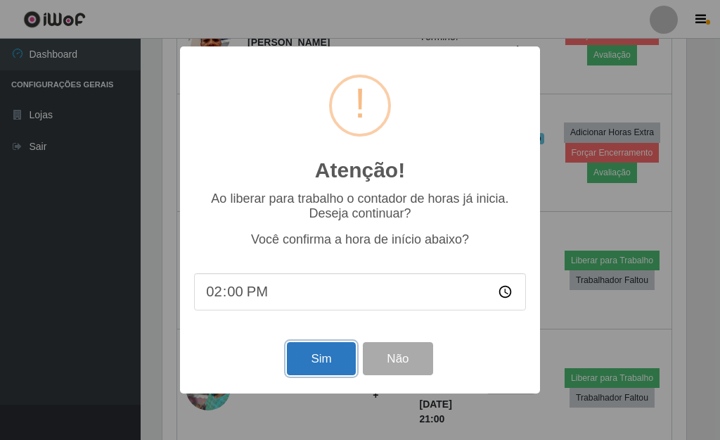
click at [312, 366] on button "Sim" at bounding box center [321, 358] width 68 height 33
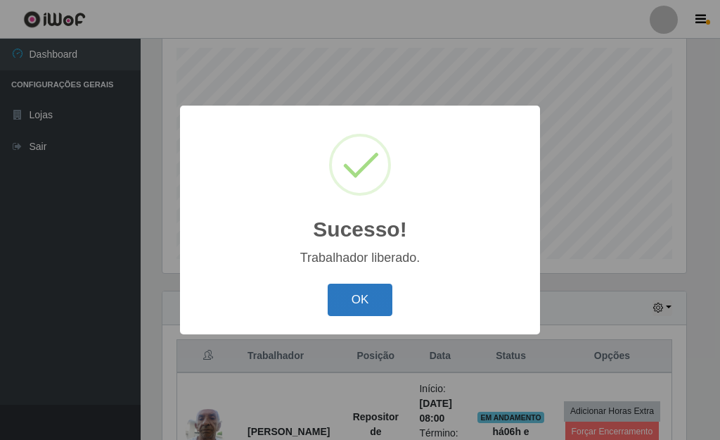
click at [338, 313] on button "OK" at bounding box center [360, 299] width 65 height 33
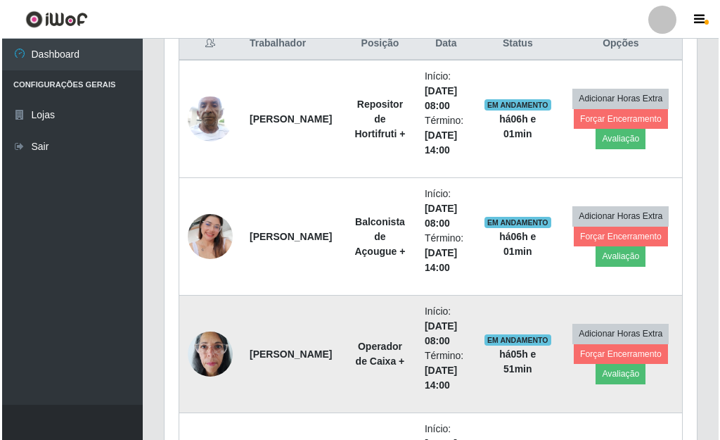
scroll to position [525, 0]
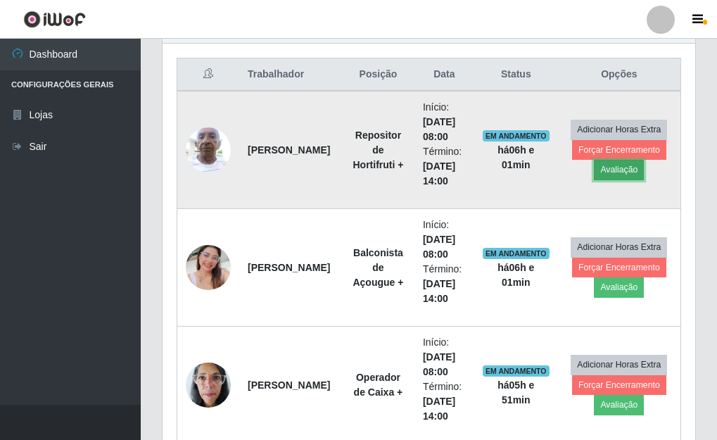
click at [625, 174] on button "Avaliação" at bounding box center [619, 170] width 50 height 20
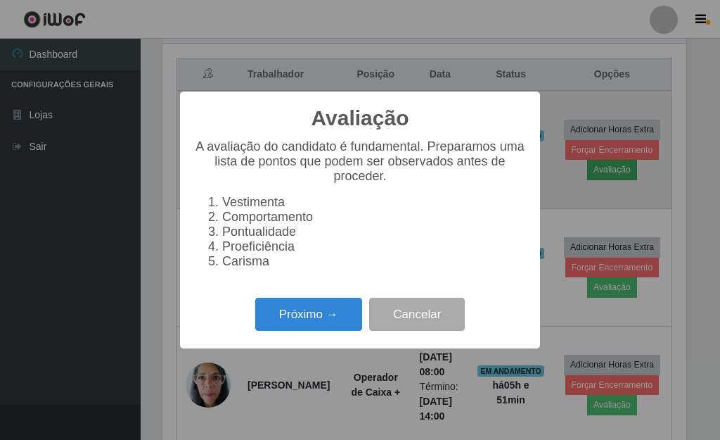
scroll to position [292, 524]
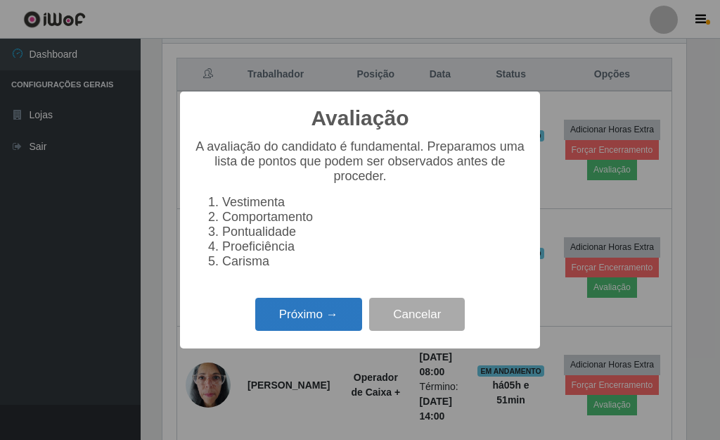
click at [319, 316] on button "Próximo →" at bounding box center [308, 314] width 107 height 33
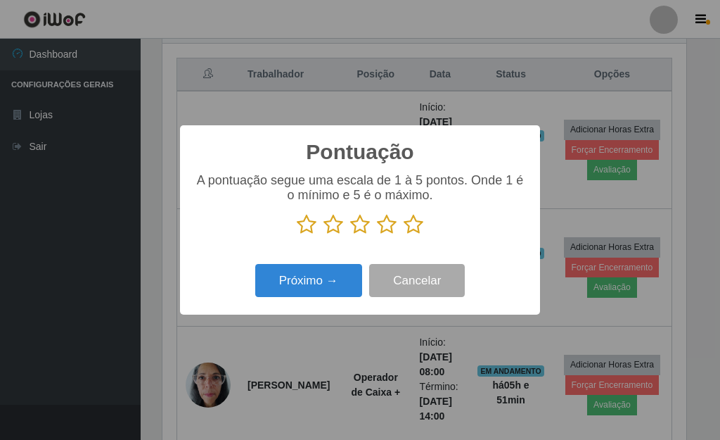
click at [410, 224] on icon at bounding box center [414, 224] width 20 height 21
click at [404, 235] on input "radio" at bounding box center [404, 235] width 0 height 0
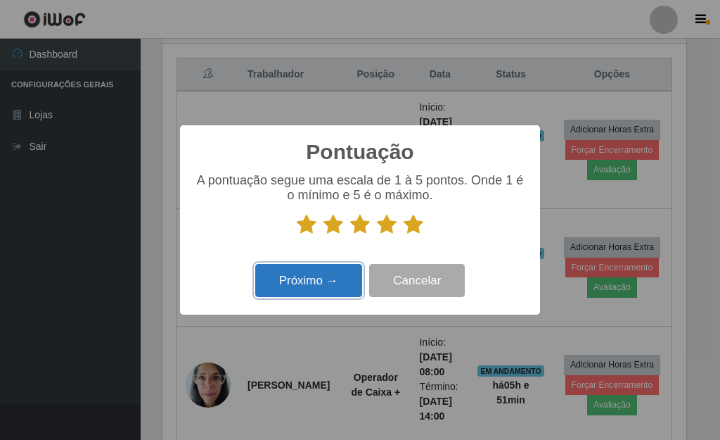
click at [339, 286] on button "Próximo →" at bounding box center [308, 280] width 107 height 33
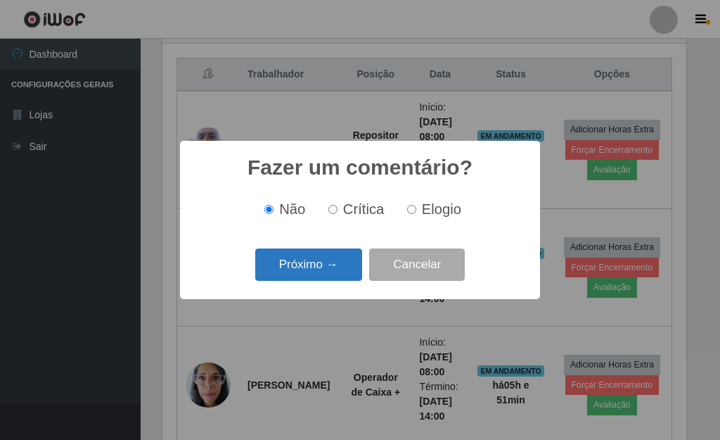
click at [332, 274] on button "Próximo →" at bounding box center [308, 264] width 107 height 33
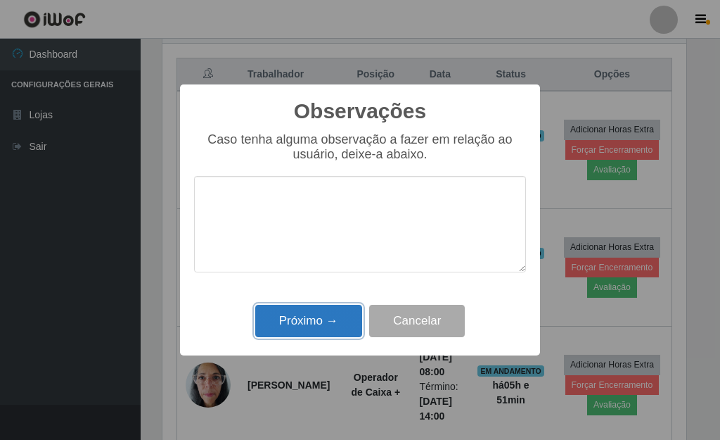
click at [338, 314] on button "Próximo →" at bounding box center [308, 321] width 107 height 33
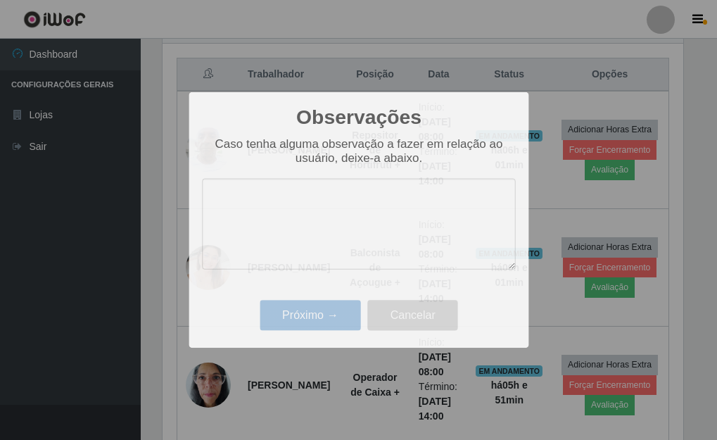
scroll to position [292, 533]
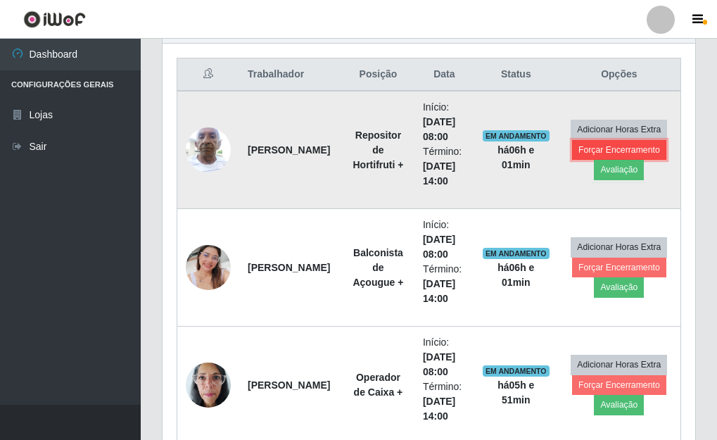
click at [626, 148] on button "Forçar Encerramento" at bounding box center [619, 150] width 94 height 20
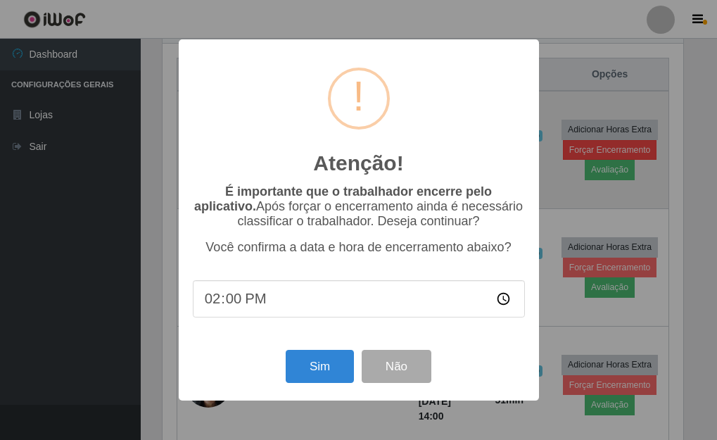
scroll to position [292, 524]
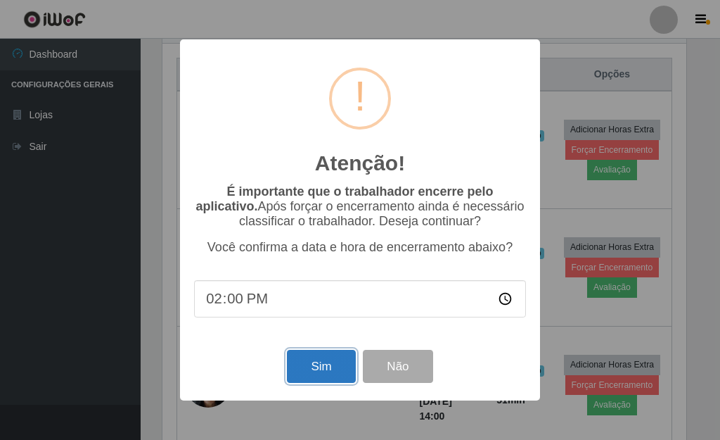
click at [333, 359] on button "Sim" at bounding box center [321, 366] width 68 height 33
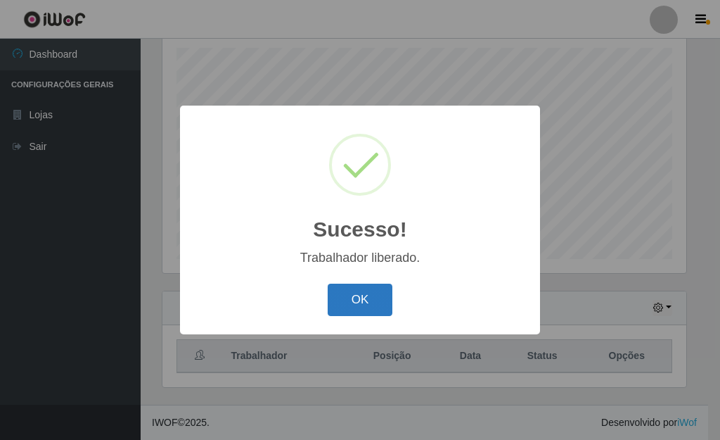
click at [350, 306] on button "OK" at bounding box center [360, 299] width 65 height 33
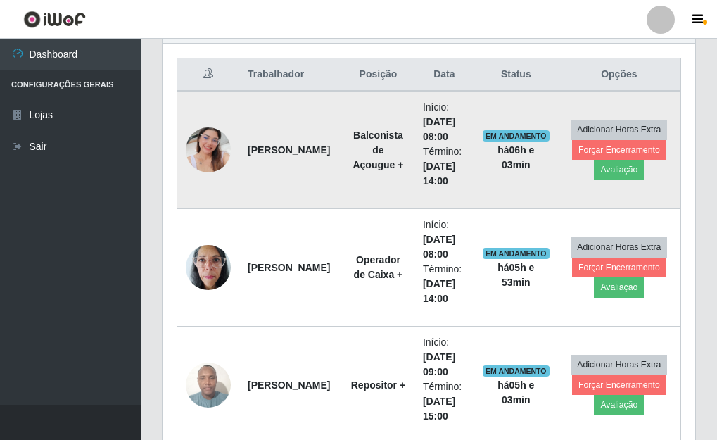
scroll to position [596, 0]
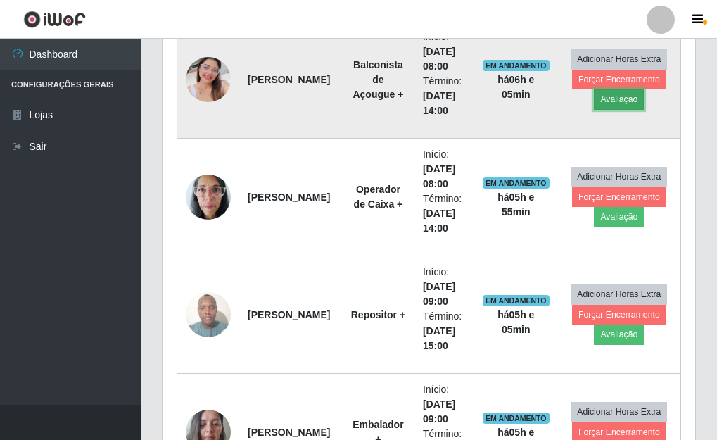
click at [623, 100] on button "Avaliação" at bounding box center [619, 99] width 50 height 20
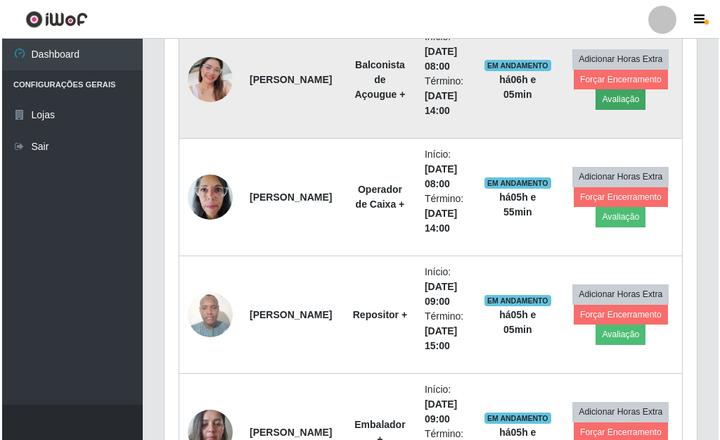
scroll to position [292, 524]
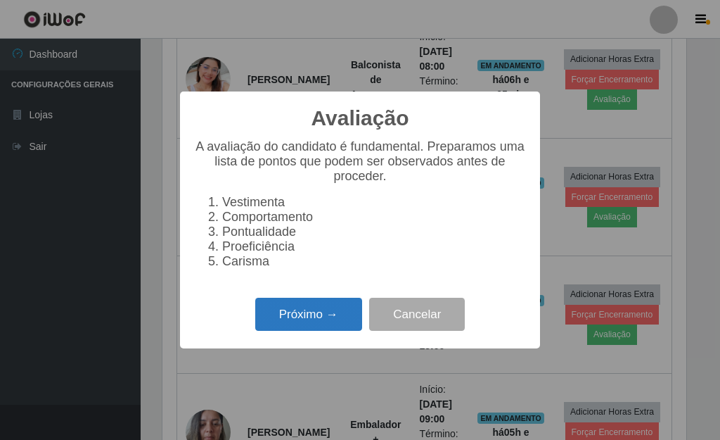
click at [296, 323] on button "Próximo →" at bounding box center [308, 314] width 107 height 33
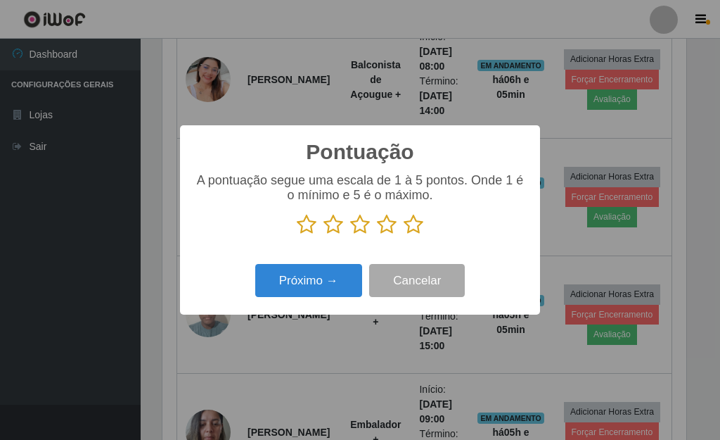
click at [413, 229] on icon at bounding box center [414, 224] width 20 height 21
click at [404, 235] on input "radio" at bounding box center [404, 235] width 0 height 0
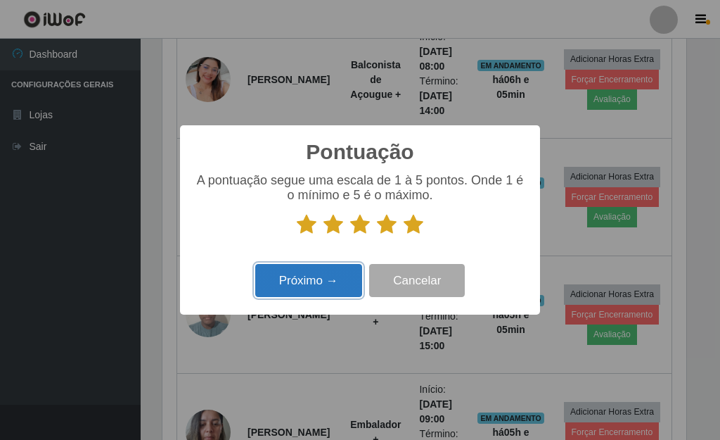
click at [319, 287] on button "Próximo →" at bounding box center [308, 280] width 107 height 33
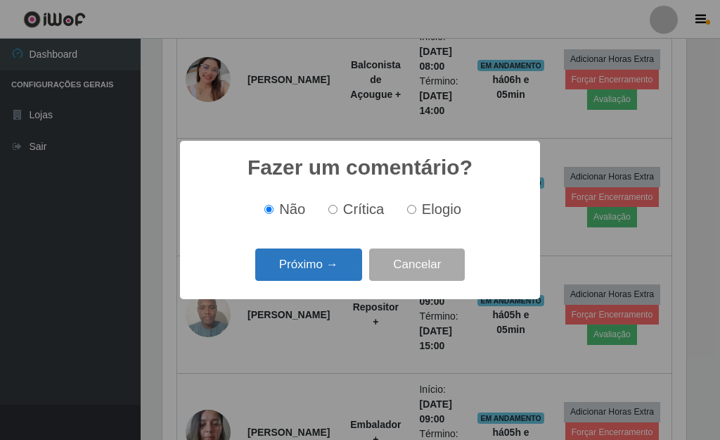
click at [326, 273] on button "Próximo →" at bounding box center [308, 264] width 107 height 33
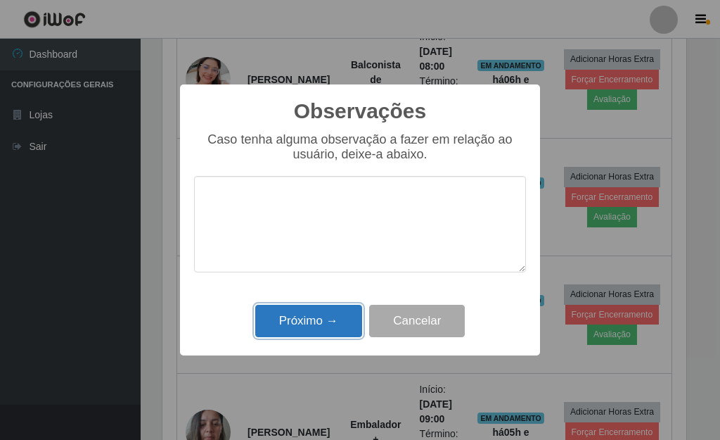
click at [322, 323] on button "Próximo →" at bounding box center [308, 321] width 107 height 33
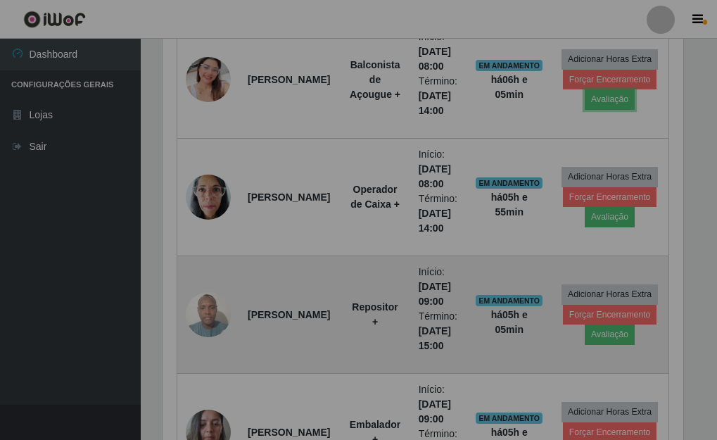
scroll to position [292, 533]
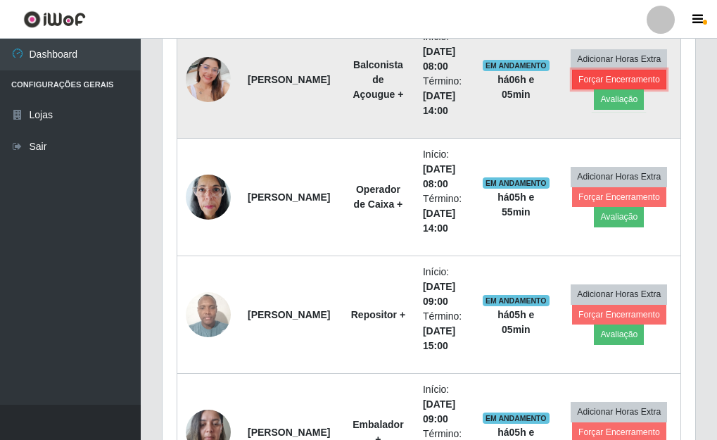
click at [601, 80] on button "Forçar Encerramento" at bounding box center [619, 80] width 94 height 20
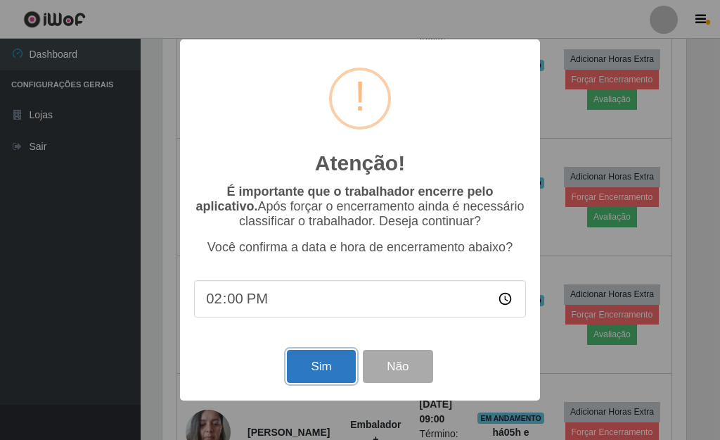
click at [311, 369] on button "Sim" at bounding box center [321, 366] width 68 height 33
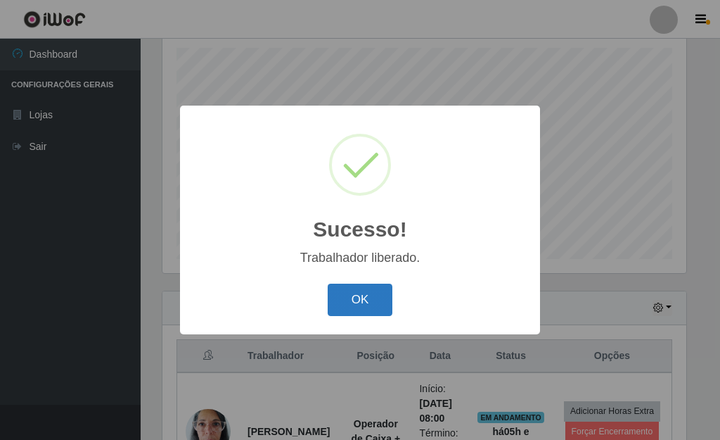
click at [351, 314] on button "OK" at bounding box center [360, 299] width 65 height 33
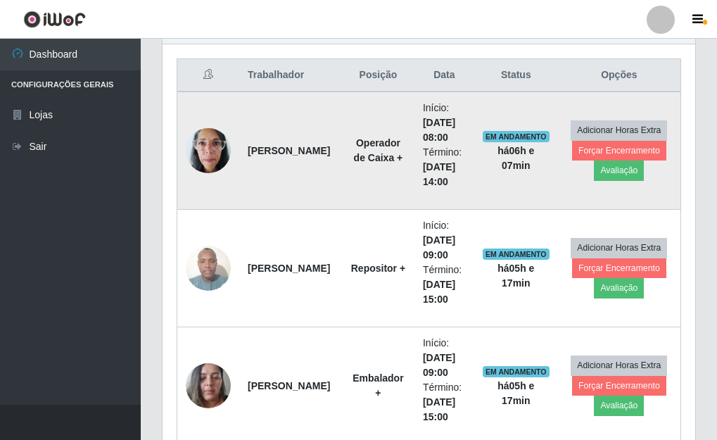
scroll to position [525, 0]
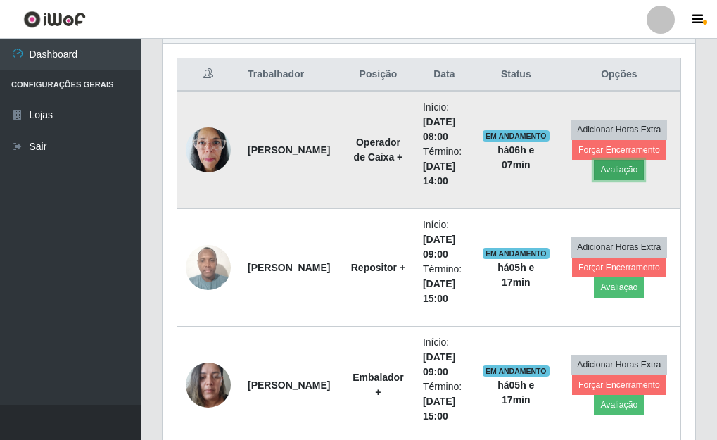
click at [614, 171] on button "Avaliação" at bounding box center [619, 170] width 50 height 20
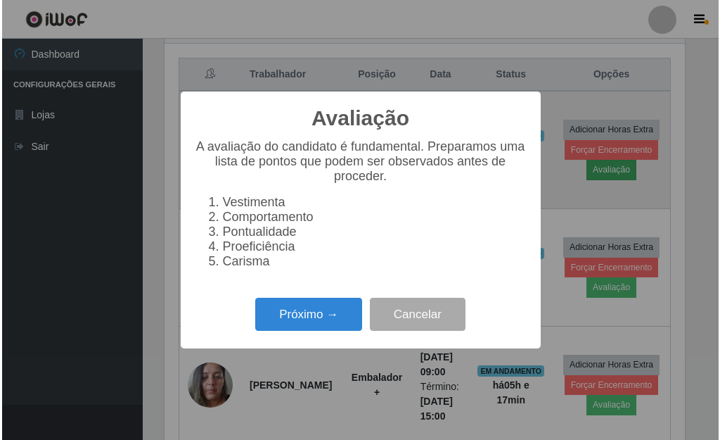
scroll to position [292, 524]
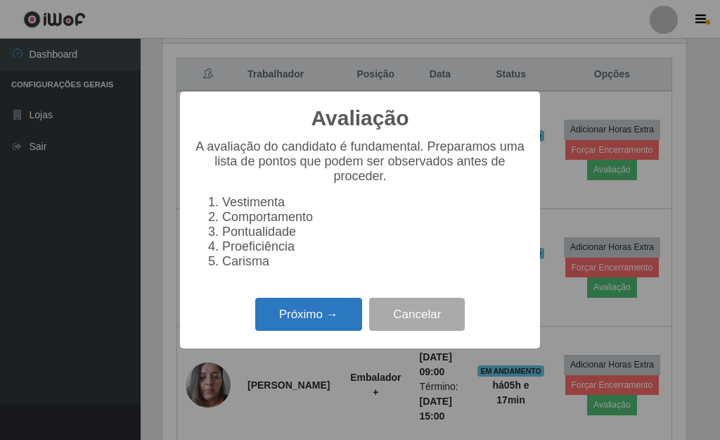
click at [298, 326] on button "Próximo →" at bounding box center [308, 314] width 107 height 33
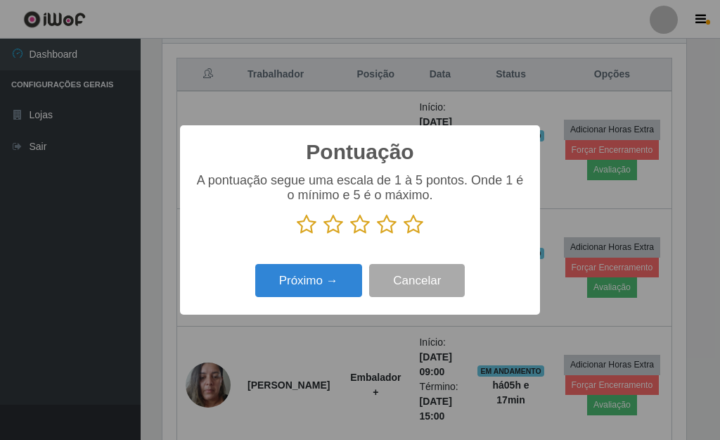
click at [412, 229] on icon at bounding box center [414, 224] width 20 height 21
click at [404, 235] on input "radio" at bounding box center [404, 235] width 0 height 0
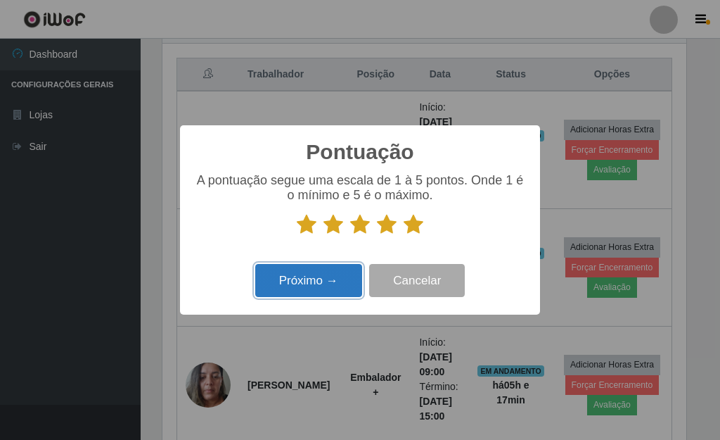
click at [318, 288] on button "Próximo →" at bounding box center [308, 280] width 107 height 33
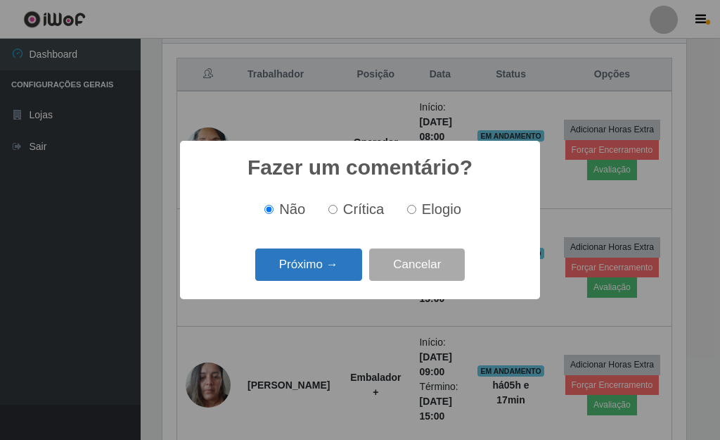
click at [338, 271] on button "Próximo →" at bounding box center [308, 264] width 107 height 33
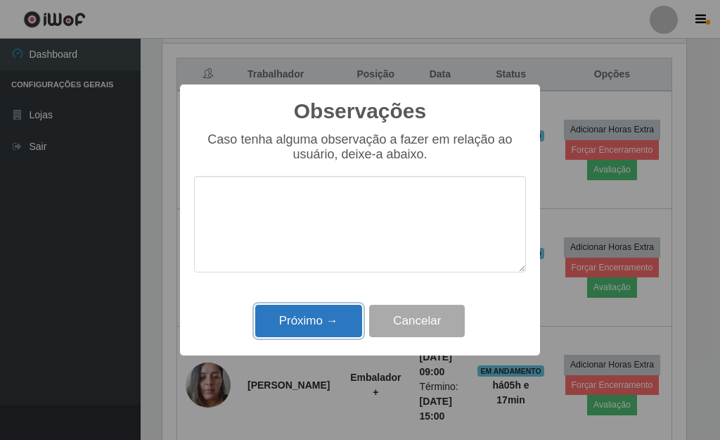
click at [320, 320] on button "Próximo →" at bounding box center [308, 321] width 107 height 33
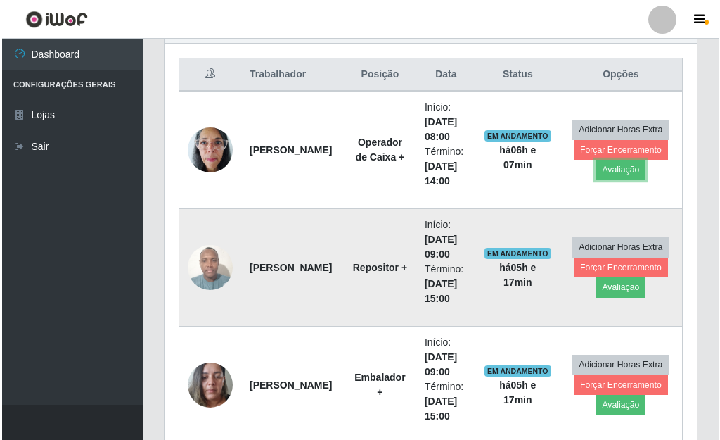
scroll to position [292, 533]
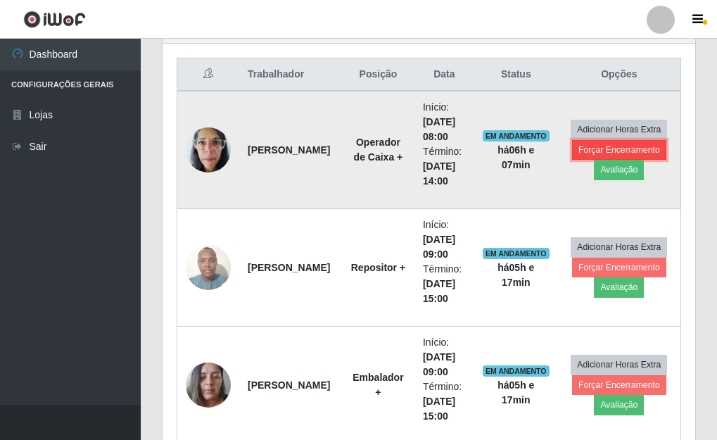
click at [599, 151] on button "Forçar Encerramento" at bounding box center [619, 150] width 94 height 20
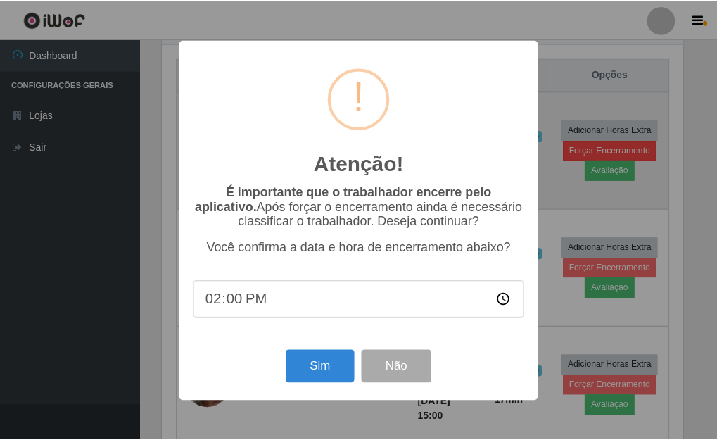
scroll to position [292, 524]
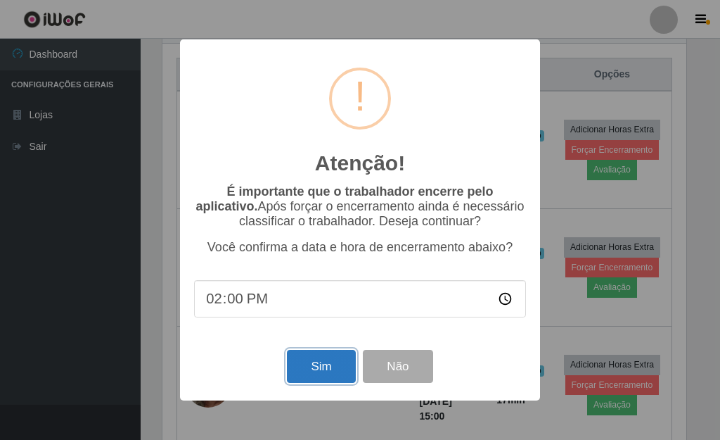
click at [312, 383] on button "Sim" at bounding box center [321, 366] width 68 height 33
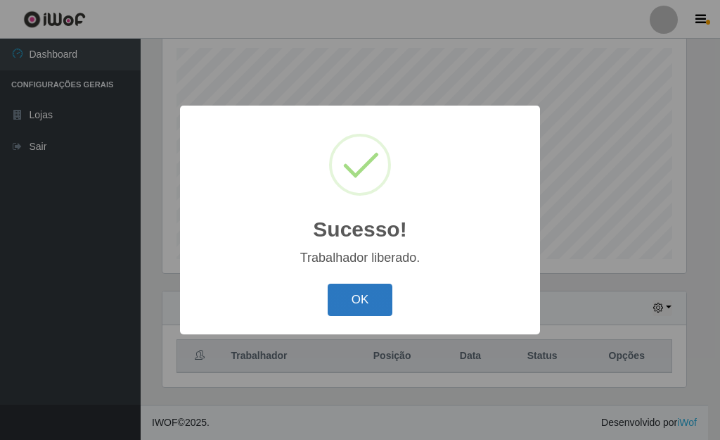
click at [359, 286] on button "OK" at bounding box center [360, 299] width 65 height 33
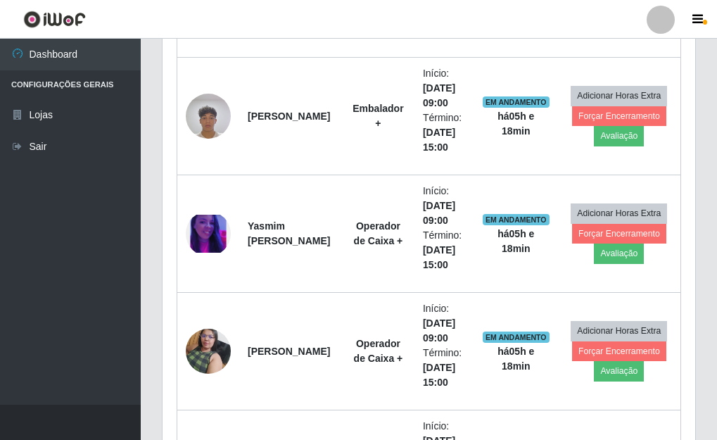
scroll to position [1000, 0]
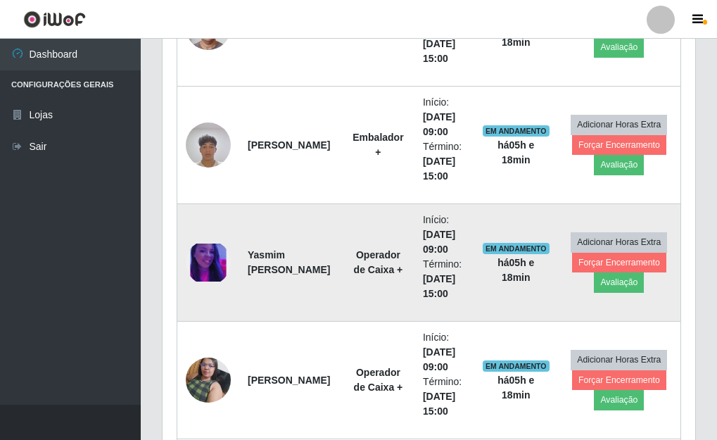
click at [201, 269] on img at bounding box center [208, 262] width 45 height 39
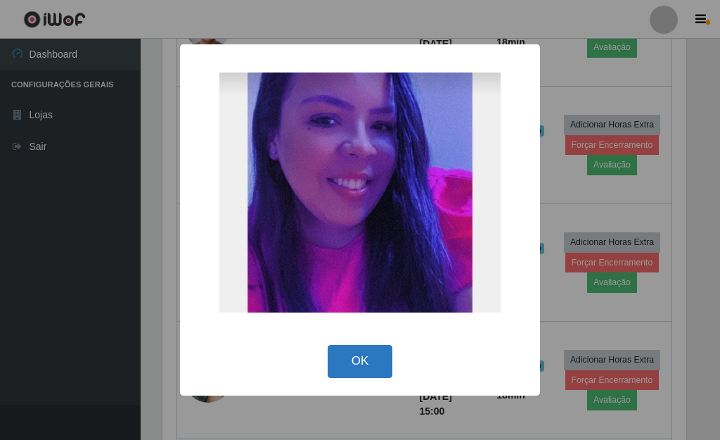
click at [371, 352] on button "OK" at bounding box center [360, 361] width 65 height 33
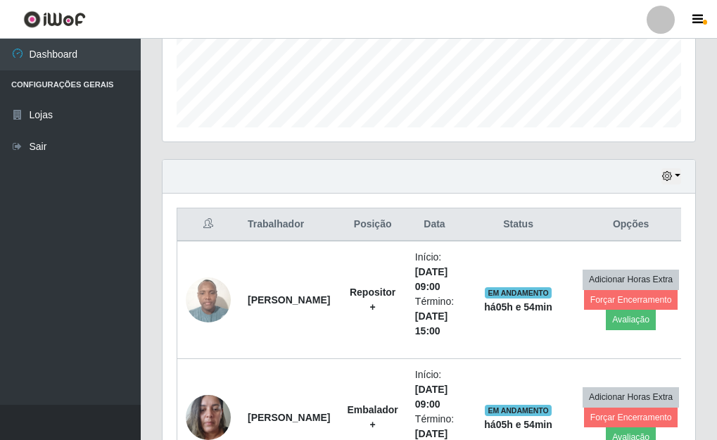
scroll to position [367, 0]
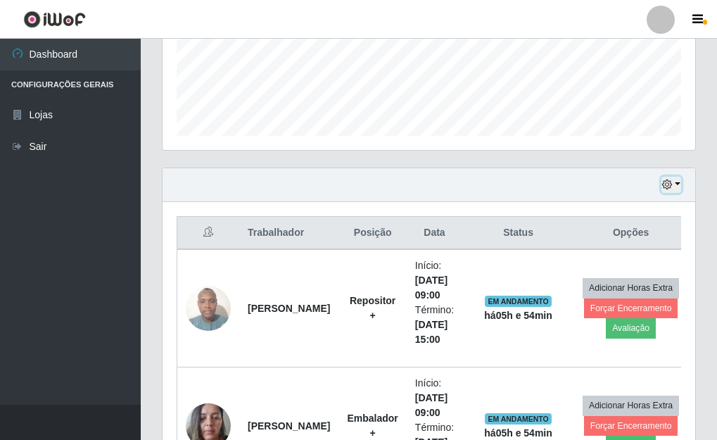
click at [668, 180] on icon "button" at bounding box center [667, 184] width 10 height 10
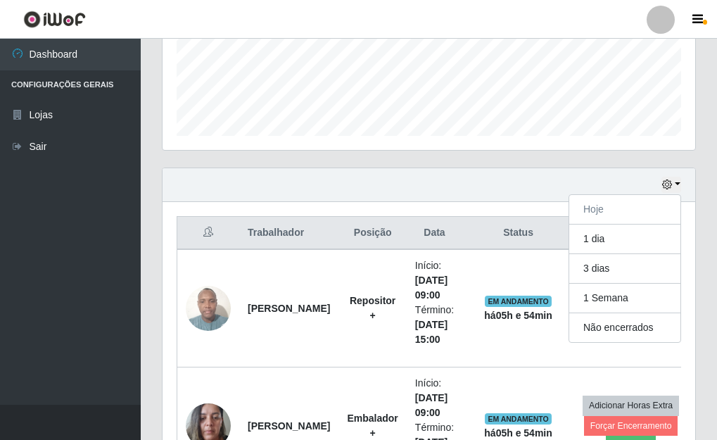
click at [660, 184] on div "Hoje 1 dia 3 dias 1 Semana Não encerrados" at bounding box center [429, 185] width 533 height 34
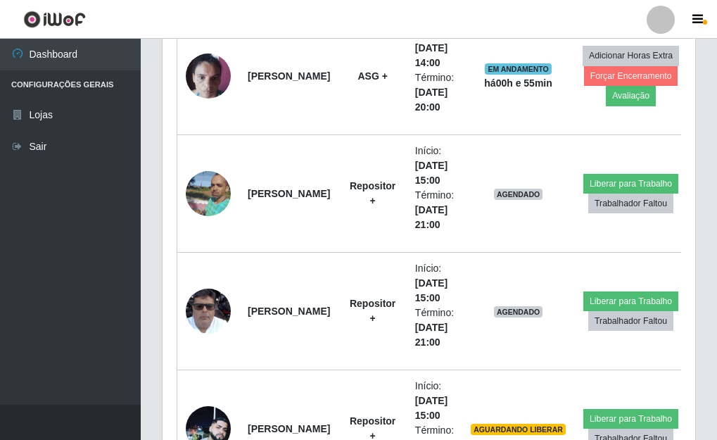
scroll to position [1704, 0]
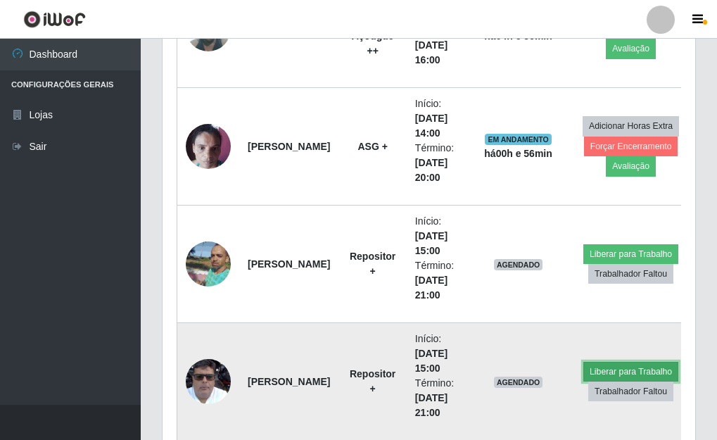
click at [624, 374] on button "Liberar para Trabalho" at bounding box center [630, 372] width 95 height 20
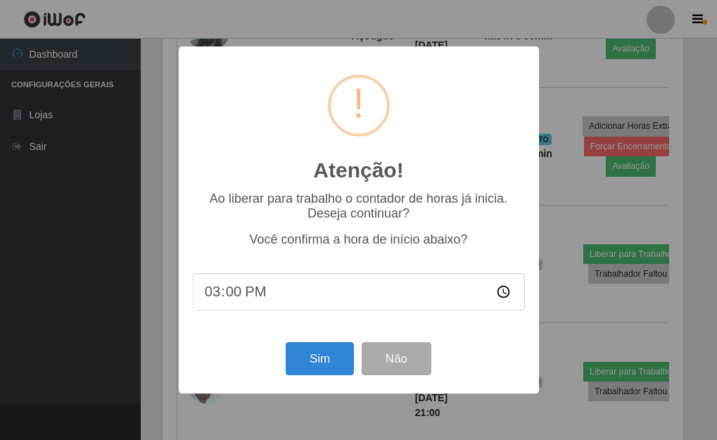
scroll to position [292, 524]
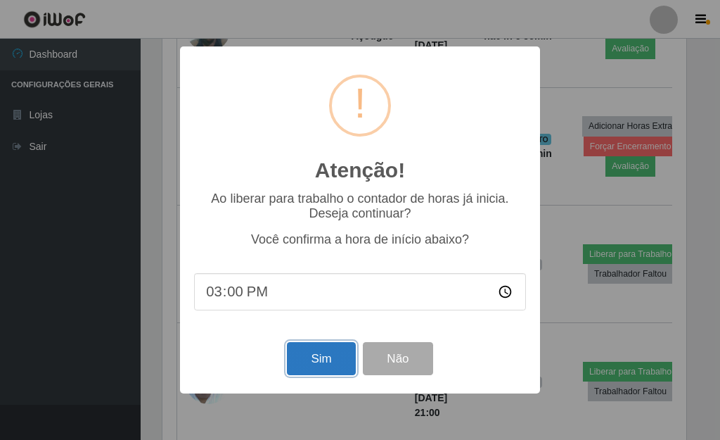
click at [322, 364] on button "Sim" at bounding box center [321, 358] width 68 height 33
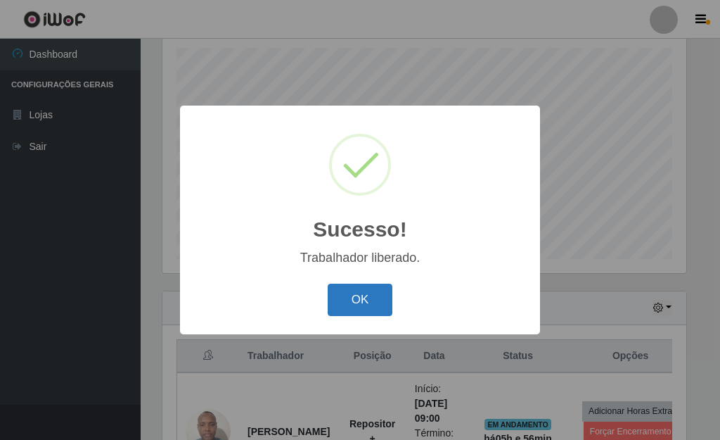
click at [357, 303] on button "OK" at bounding box center [360, 299] width 65 height 33
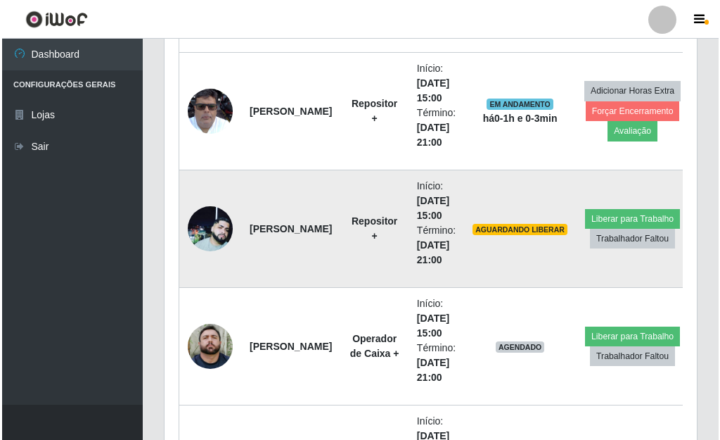
scroll to position [2003, 0]
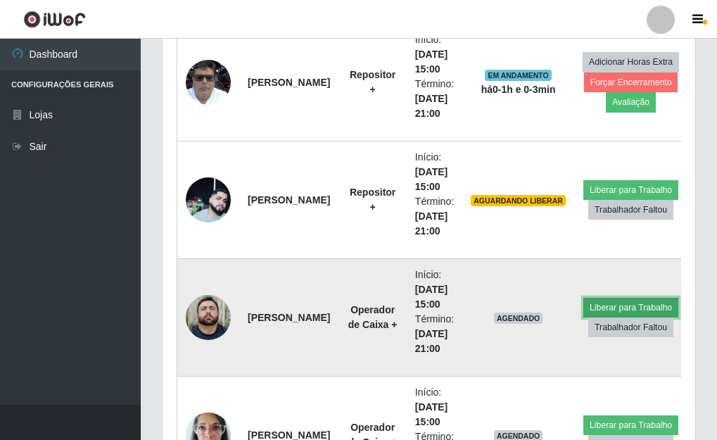
click at [616, 310] on button "Liberar para Trabalho" at bounding box center [630, 308] width 95 height 20
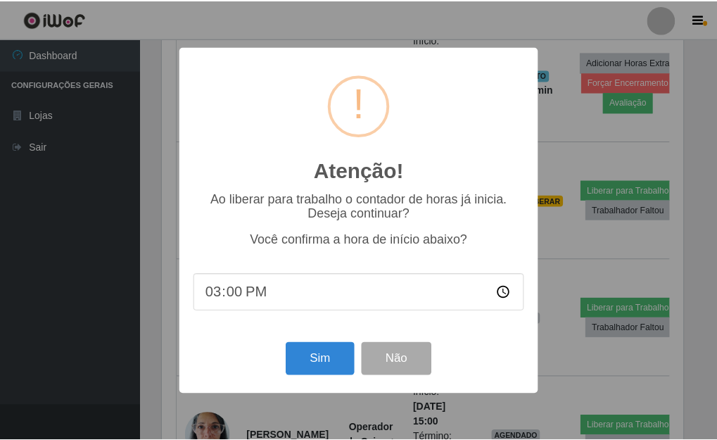
scroll to position [292, 524]
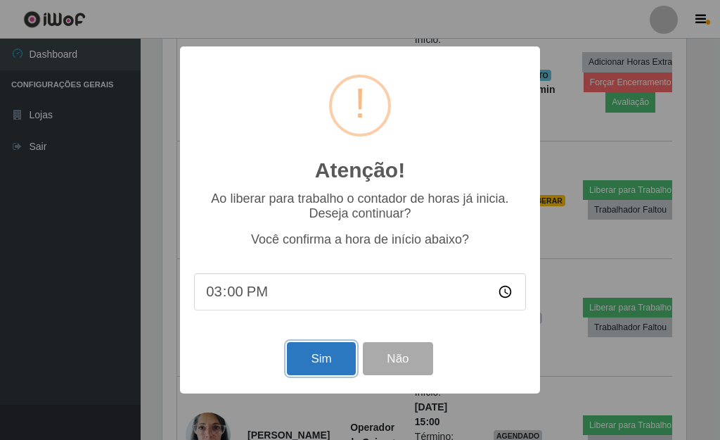
click at [305, 362] on button "Sim" at bounding box center [321, 358] width 68 height 33
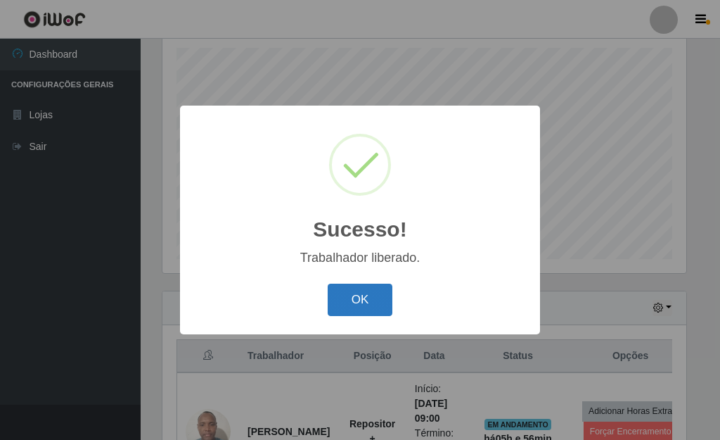
click at [367, 303] on button "OK" at bounding box center [360, 299] width 65 height 33
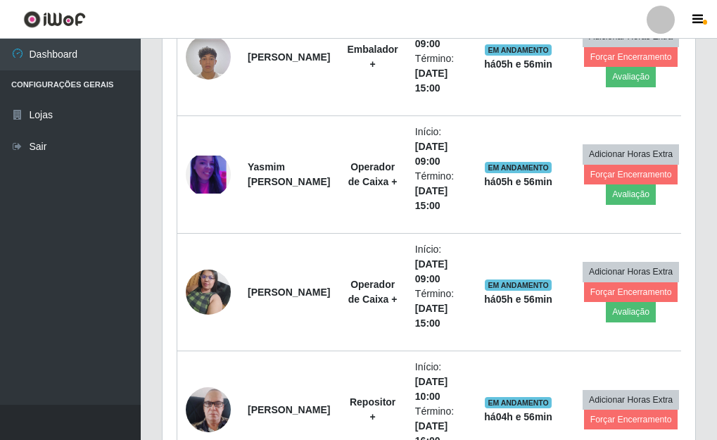
scroll to position [1018, 0]
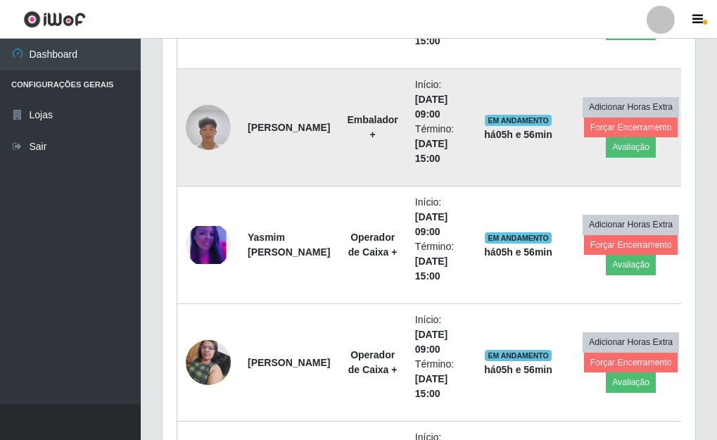
click at [212, 128] on img at bounding box center [208, 127] width 45 height 60
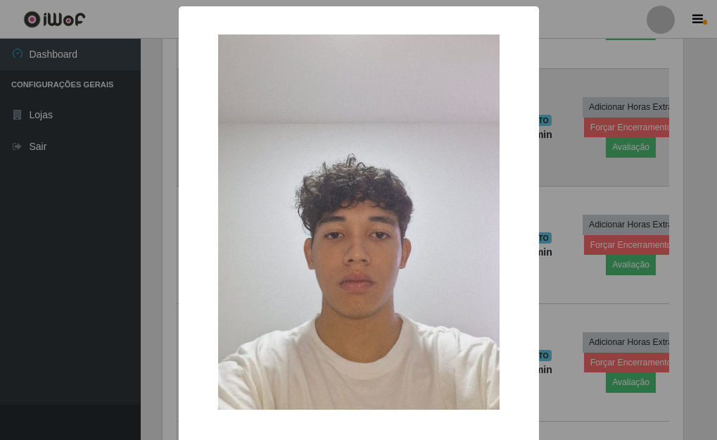
scroll to position [292, 524]
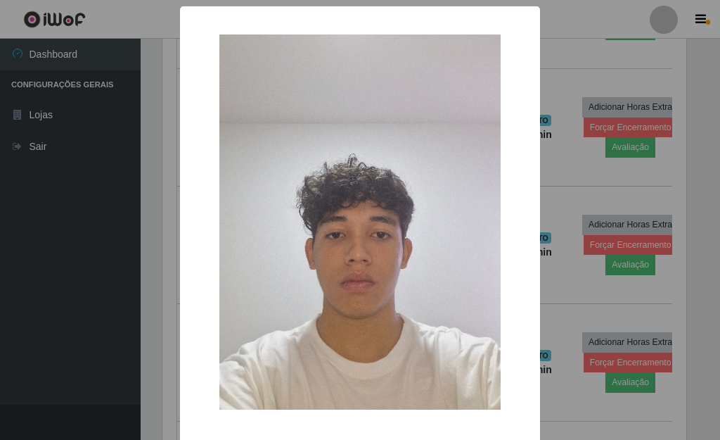
click at [620, 246] on div "× OK Cancel" at bounding box center [360, 220] width 720 height 440
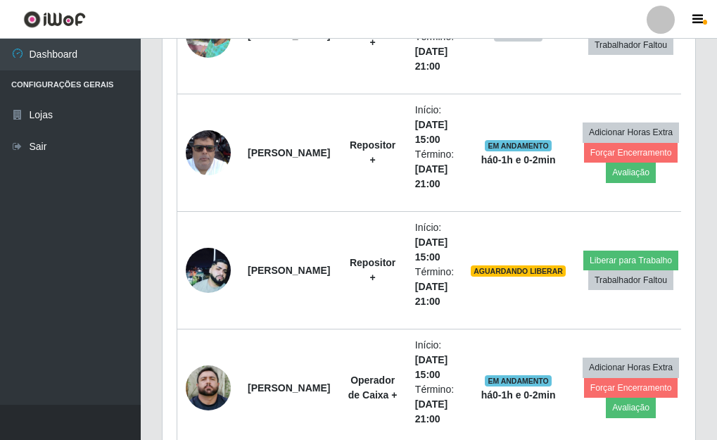
scroll to position [2003, 0]
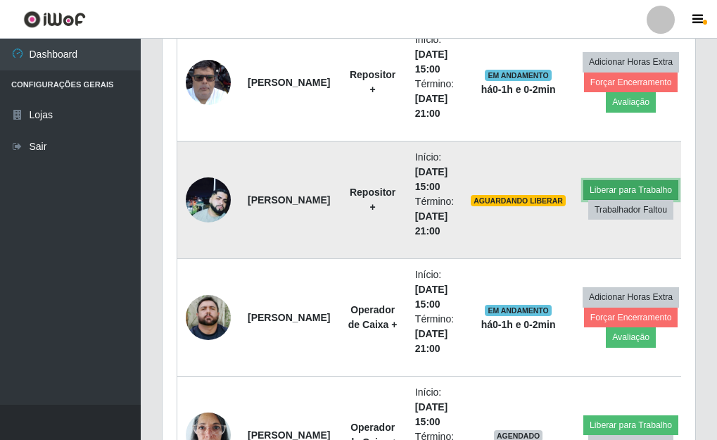
click at [606, 189] on button "Liberar para Trabalho" at bounding box center [630, 190] width 95 height 20
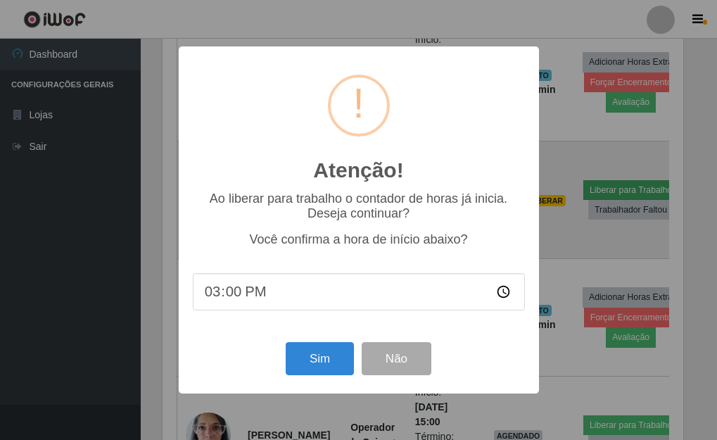
scroll to position [292, 524]
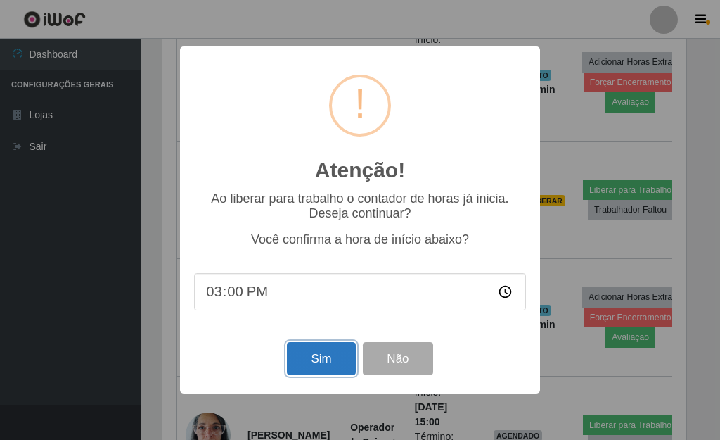
click at [331, 357] on button "Sim" at bounding box center [321, 358] width 68 height 33
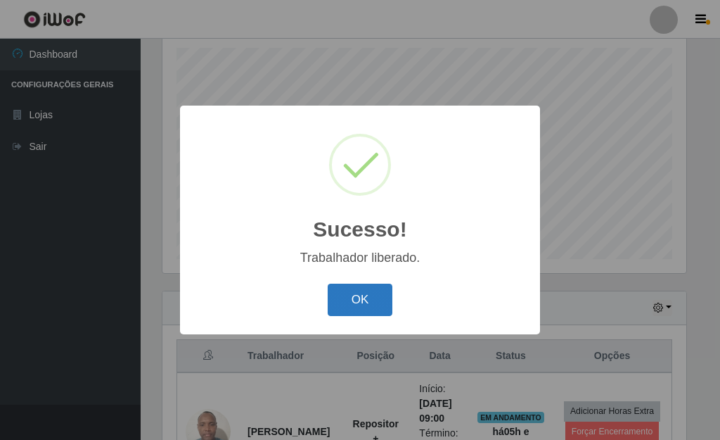
drag, startPoint x: 317, startPoint y: 304, endPoint x: 330, endPoint y: 308, distance: 14.0
click at [330, 308] on div "OK Cancel" at bounding box center [360, 299] width 332 height 40
click at [345, 310] on button "OK" at bounding box center [360, 299] width 65 height 33
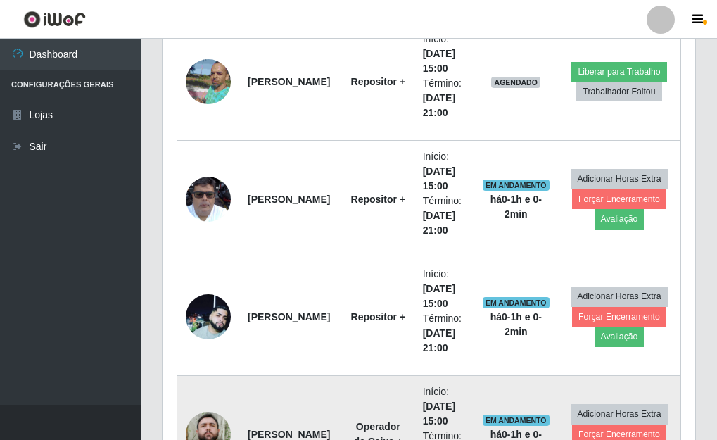
scroll to position [1862, 0]
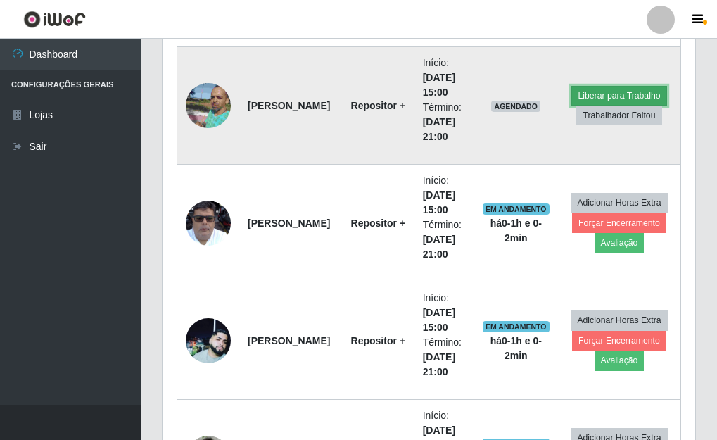
click at [580, 92] on button "Liberar para Trabalho" at bounding box center [618, 96] width 95 height 20
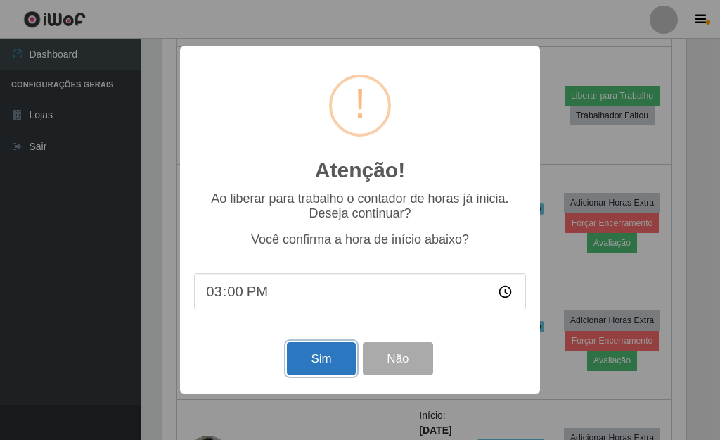
click at [337, 358] on button "Sim" at bounding box center [321, 358] width 68 height 33
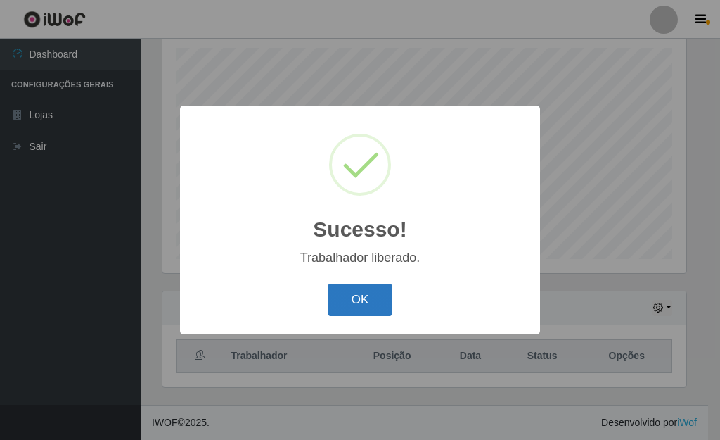
click at [369, 302] on button "OK" at bounding box center [360, 299] width 65 height 33
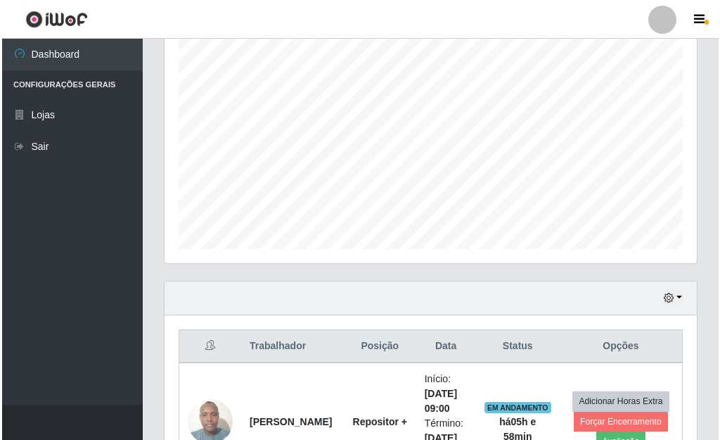
scroll to position [455, 0]
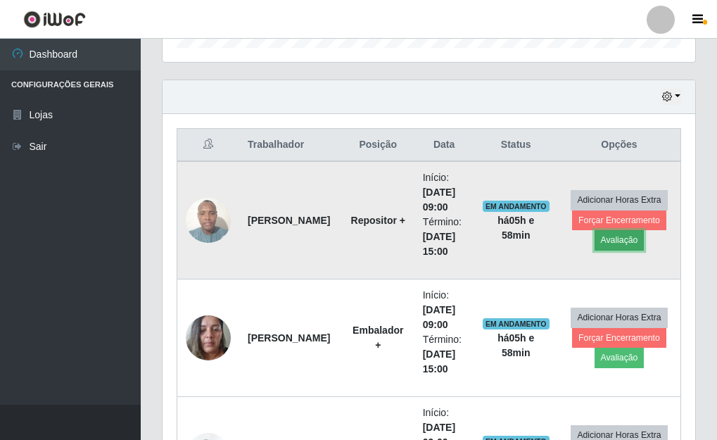
click at [604, 240] on button "Avaliação" at bounding box center [619, 240] width 50 height 20
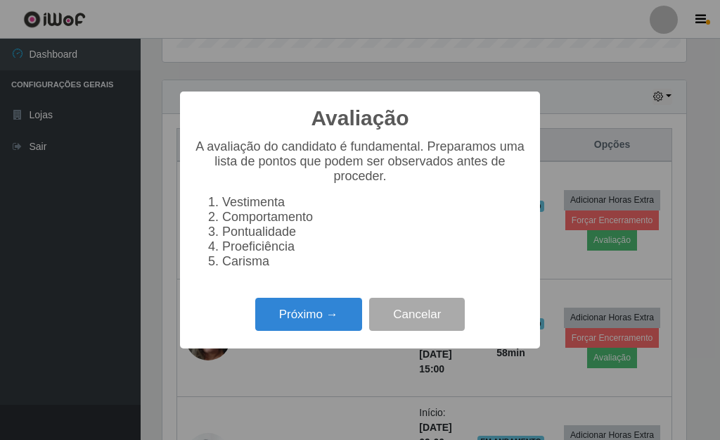
scroll to position [292, 524]
click at [300, 327] on button "Próximo →" at bounding box center [308, 314] width 107 height 33
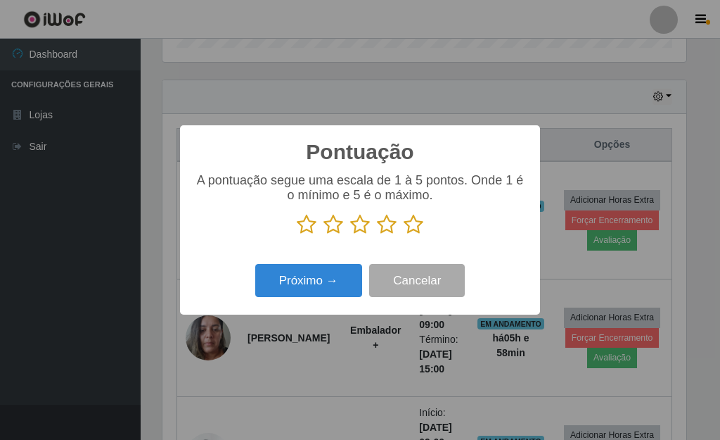
click at [411, 227] on icon at bounding box center [414, 224] width 20 height 21
click at [404, 235] on input "radio" at bounding box center [404, 235] width 0 height 0
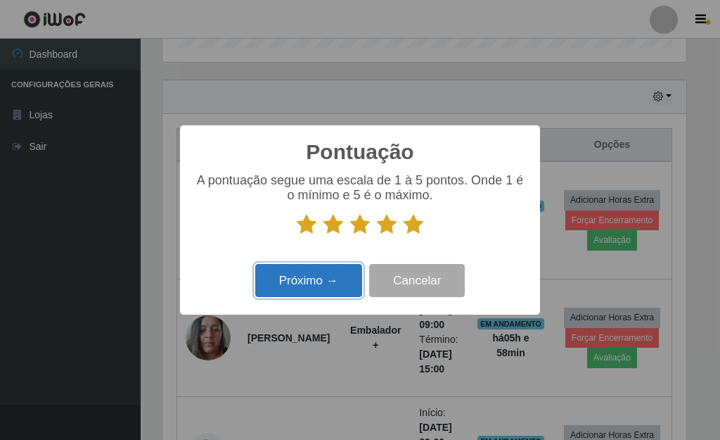
click at [338, 290] on button "Próximo →" at bounding box center [308, 280] width 107 height 33
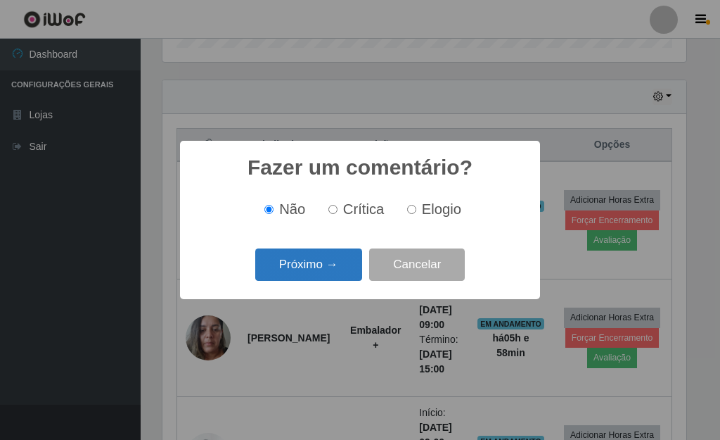
click at [313, 265] on button "Próximo →" at bounding box center [308, 264] width 107 height 33
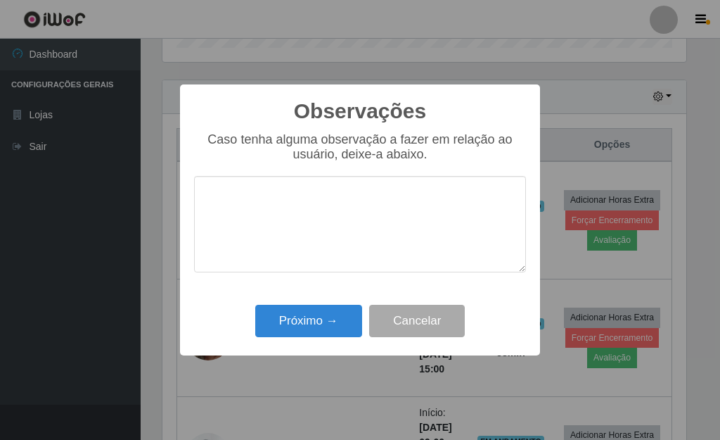
click at [328, 303] on div "Próximo → Cancelar" at bounding box center [360, 320] width 332 height 40
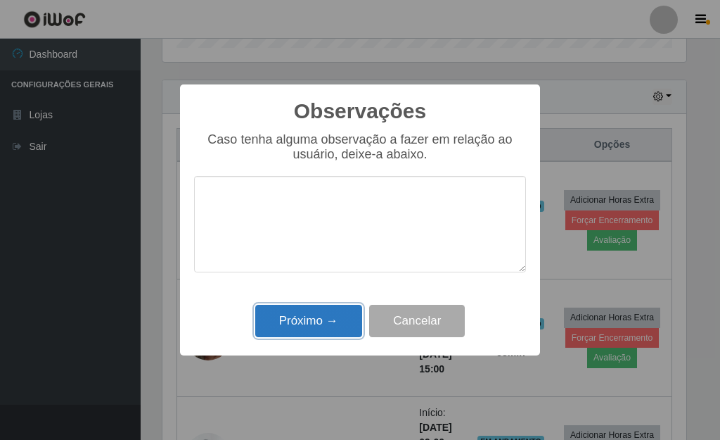
click at [329, 310] on button "Próximo →" at bounding box center [308, 321] width 107 height 33
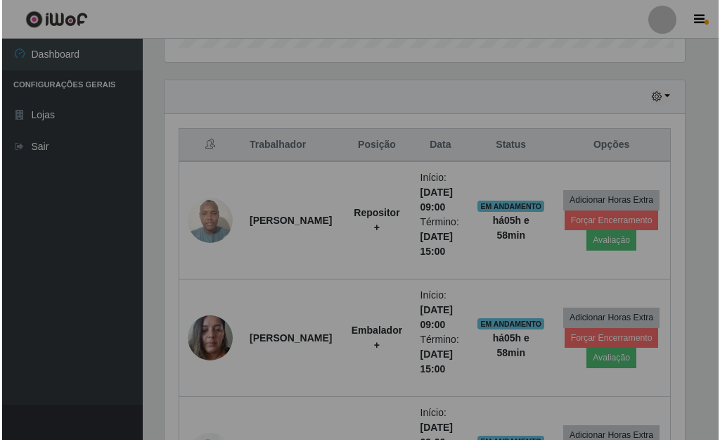
scroll to position [292, 533]
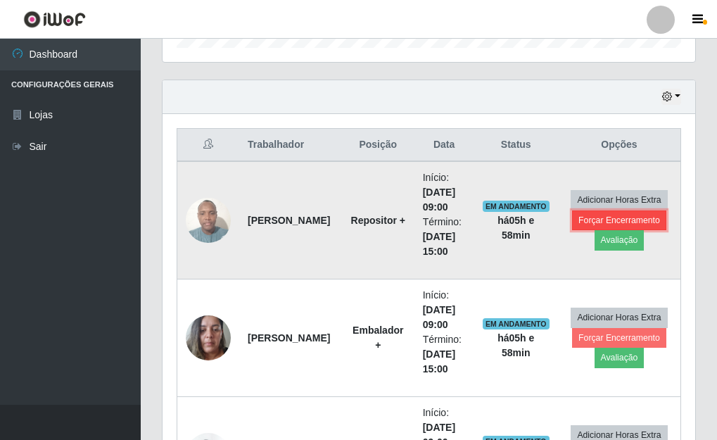
click at [630, 215] on button "Forçar Encerramento" at bounding box center [619, 220] width 94 height 20
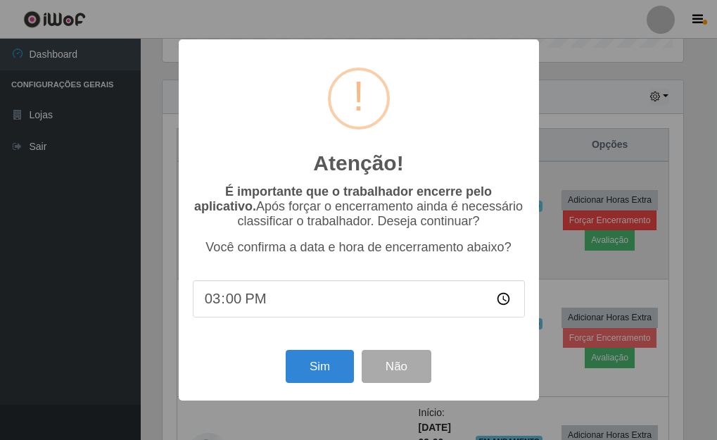
scroll to position [292, 524]
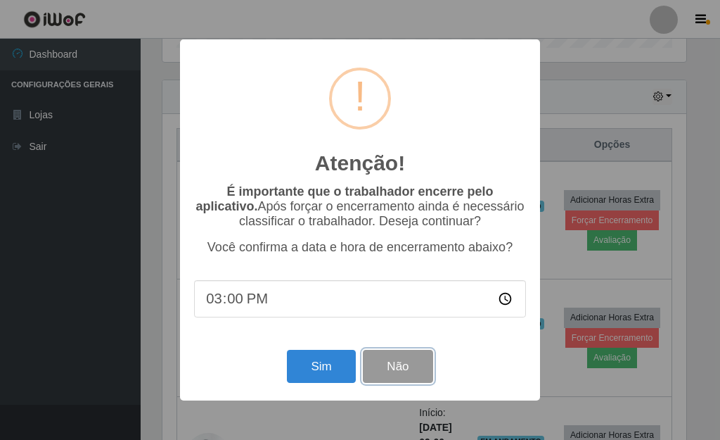
click at [404, 381] on button "Não" at bounding box center [398, 366] width 70 height 33
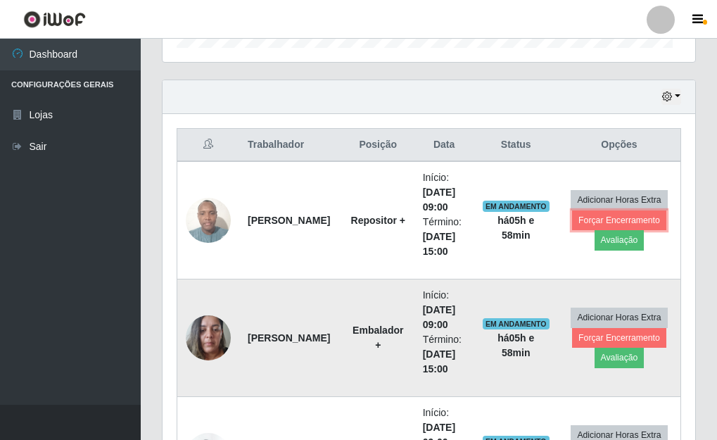
scroll to position [292, 533]
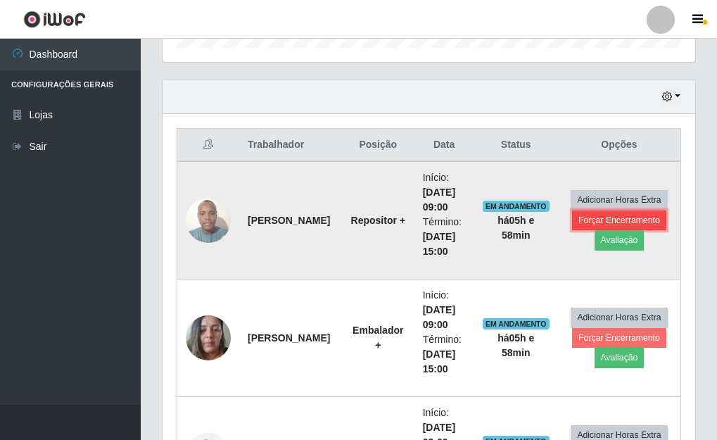
click at [591, 220] on button "Forçar Encerramento" at bounding box center [619, 220] width 94 height 20
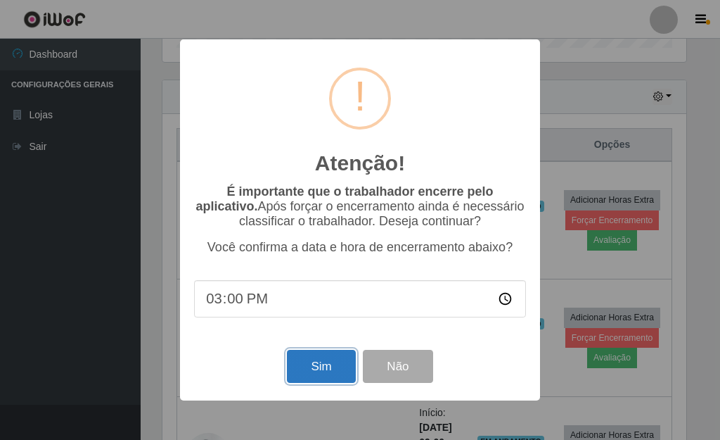
click at [325, 381] on button "Sim" at bounding box center [321, 366] width 68 height 33
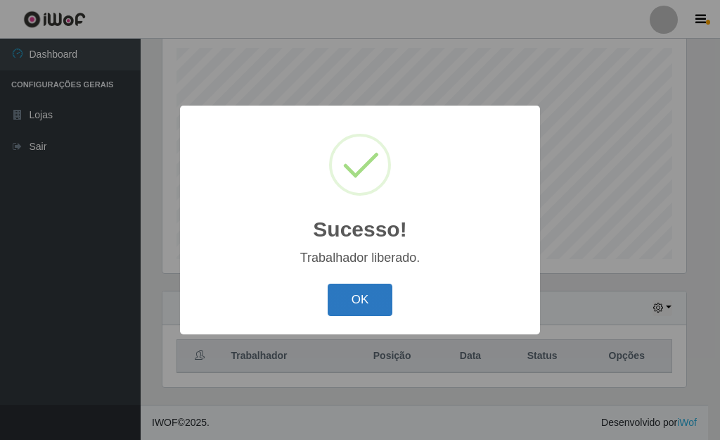
click at [362, 302] on button "OK" at bounding box center [360, 299] width 65 height 33
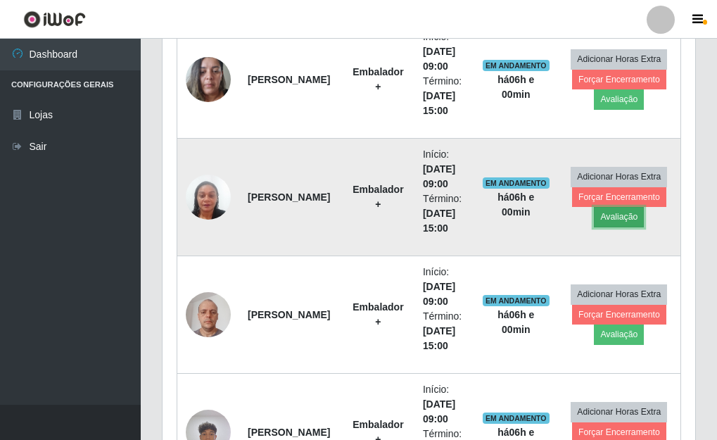
click at [623, 217] on button "Avaliação" at bounding box center [619, 217] width 50 height 20
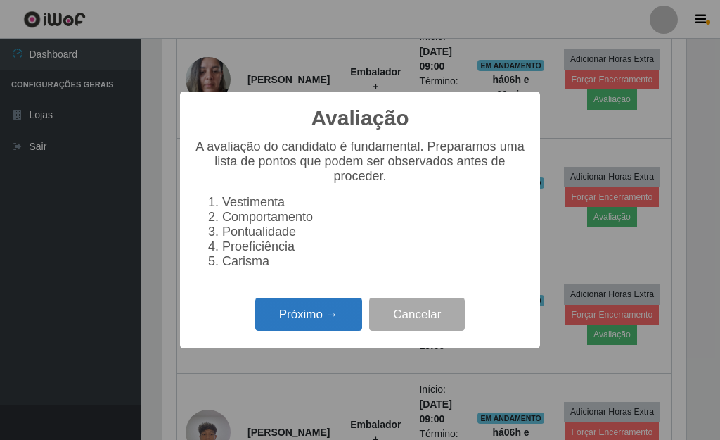
click at [285, 324] on button "Próximo →" at bounding box center [308, 314] width 107 height 33
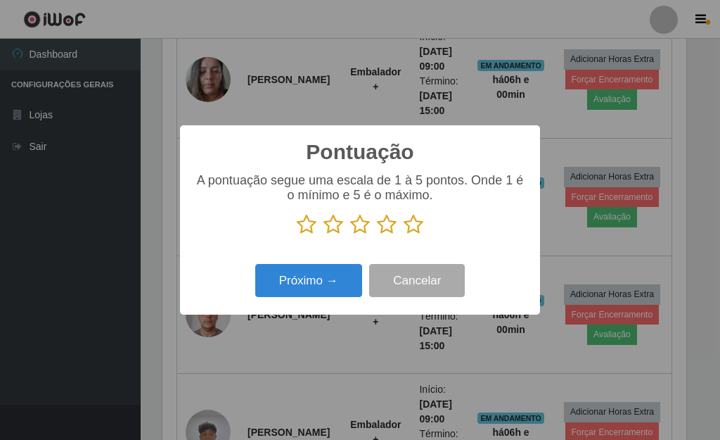
click at [419, 224] on icon at bounding box center [414, 224] width 20 height 21
click at [404, 235] on input "radio" at bounding box center [404, 235] width 0 height 0
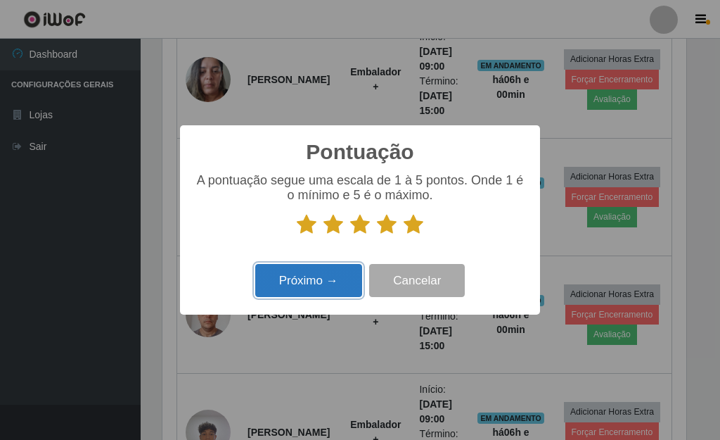
click at [331, 281] on button "Próximo →" at bounding box center [308, 280] width 107 height 33
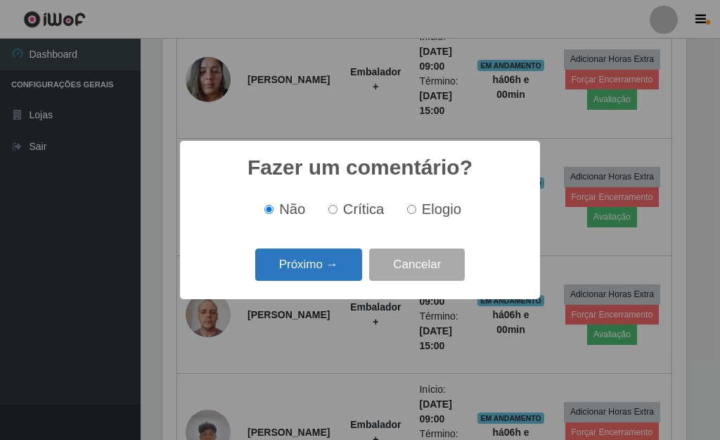
click at [311, 276] on button "Próximo →" at bounding box center [308, 264] width 107 height 33
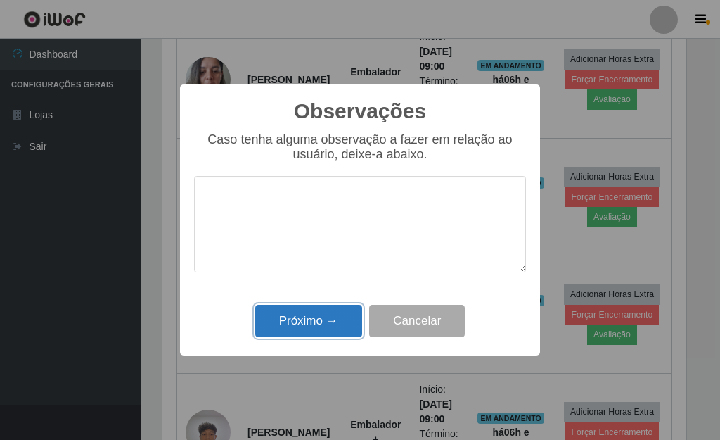
click at [327, 321] on button "Próximo →" at bounding box center [308, 321] width 107 height 33
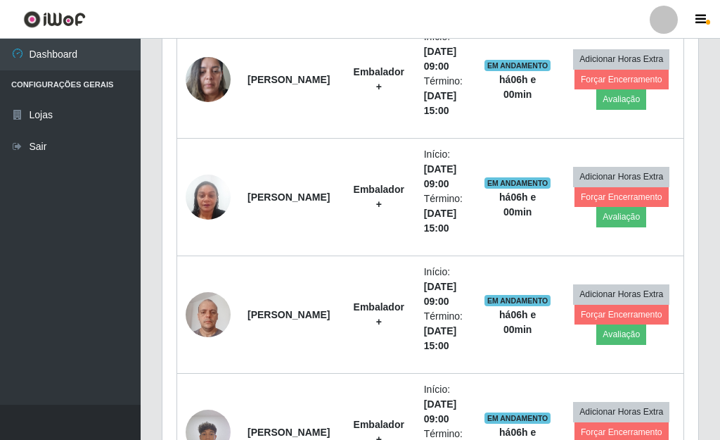
scroll to position [292, 533]
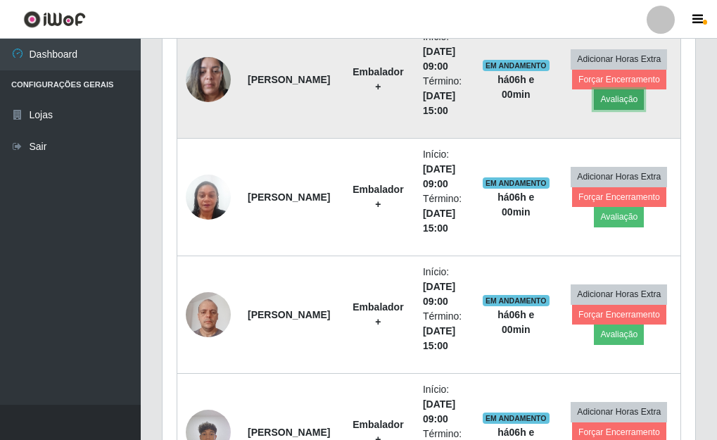
click at [613, 98] on button "Avaliação" at bounding box center [619, 99] width 50 height 20
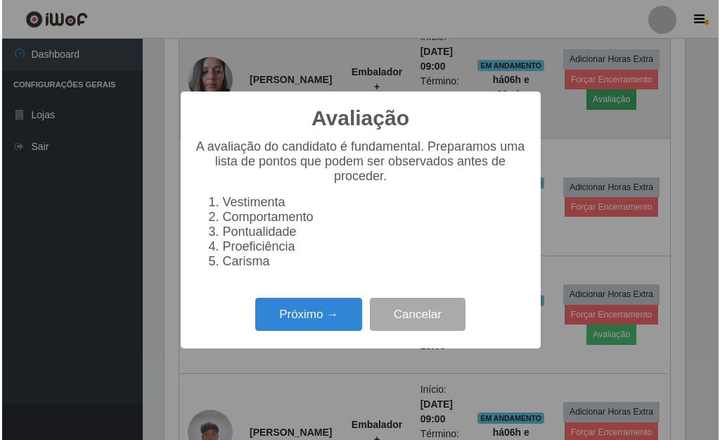
scroll to position [292, 524]
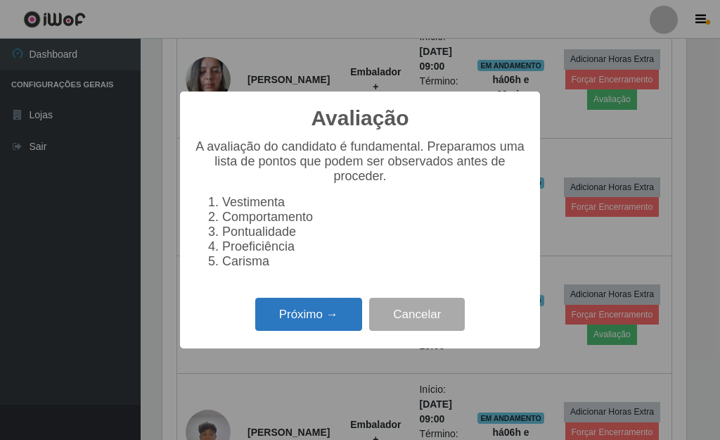
click at [340, 315] on button "Próximo →" at bounding box center [308, 314] width 107 height 33
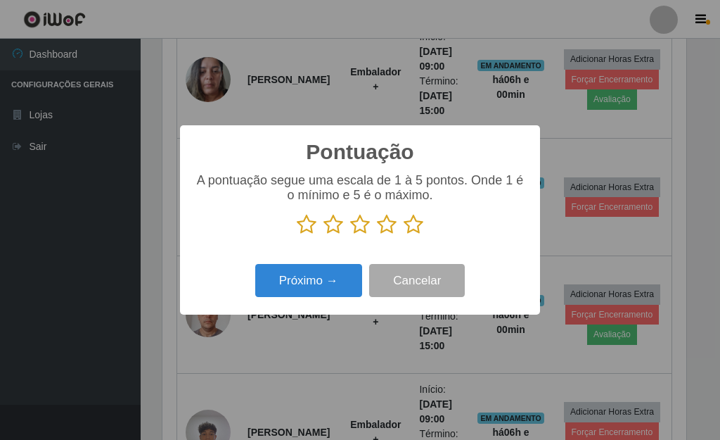
scroll to position [703176, 702944]
click at [414, 226] on icon at bounding box center [414, 224] width 20 height 21
click at [404, 235] on input "radio" at bounding box center [404, 235] width 0 height 0
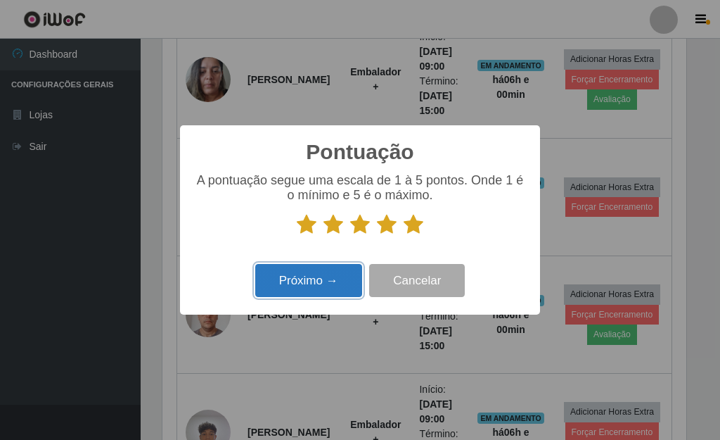
click at [334, 283] on button "Próximo →" at bounding box center [308, 280] width 107 height 33
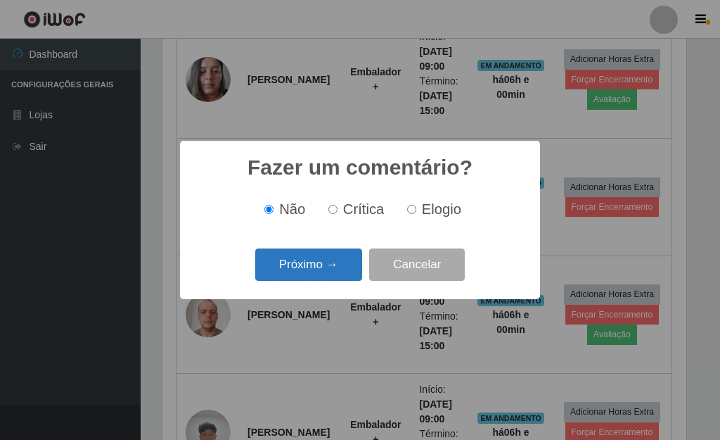
click at [331, 272] on button "Próximo →" at bounding box center [308, 264] width 107 height 33
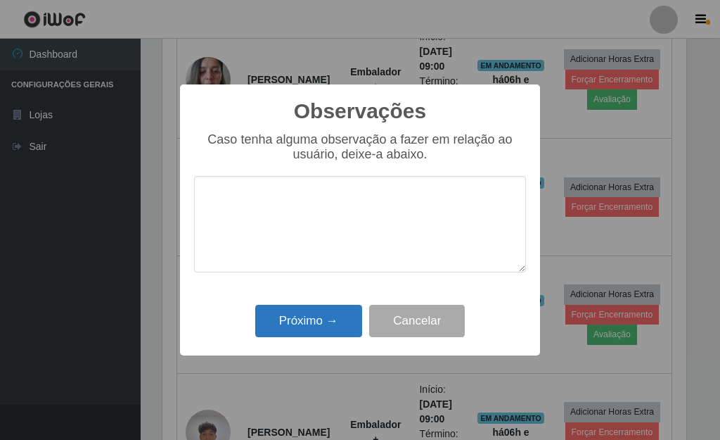
click at [340, 306] on div "Próximo → Cancelar" at bounding box center [360, 320] width 332 height 40
click at [340, 317] on button "Próximo →" at bounding box center [308, 321] width 107 height 33
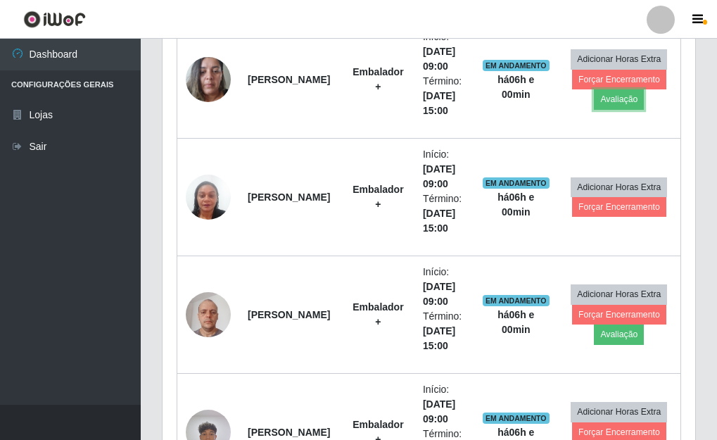
scroll to position [292, 533]
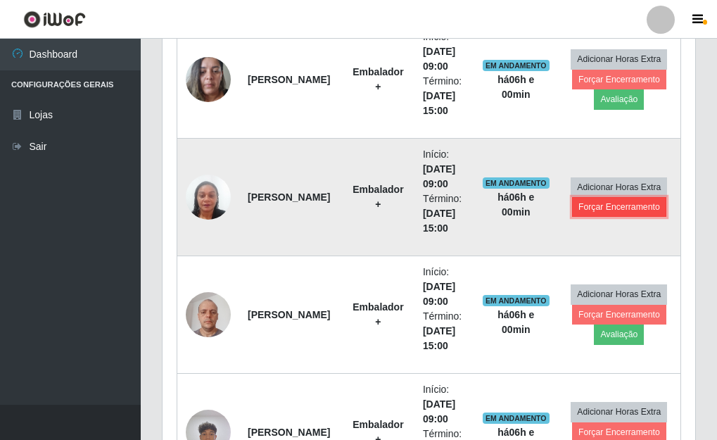
click at [599, 211] on button "Forçar Encerramento" at bounding box center [619, 207] width 94 height 20
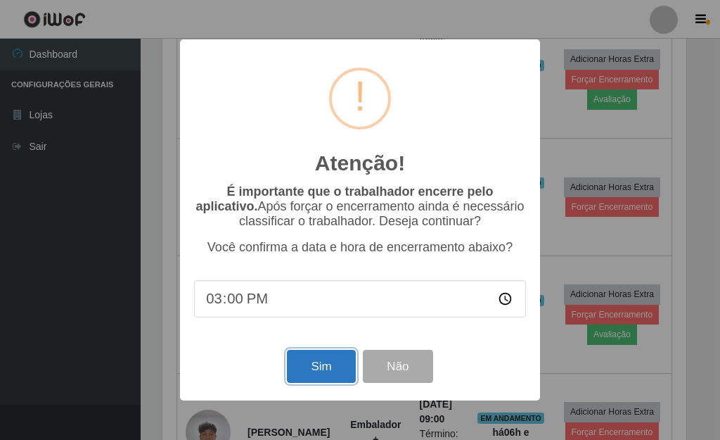
click at [320, 374] on button "Sim" at bounding box center [321, 366] width 68 height 33
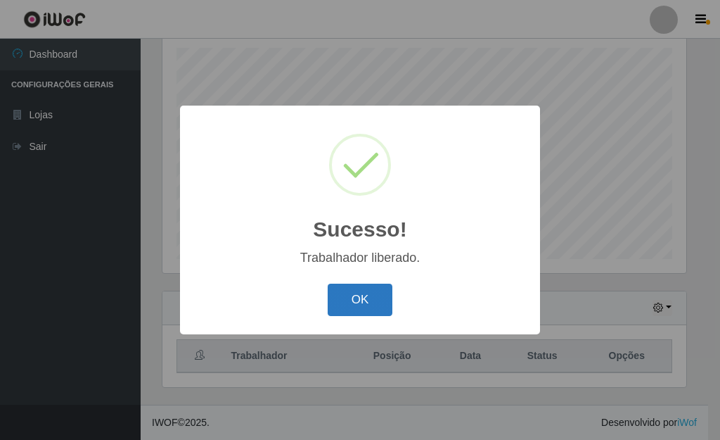
click at [347, 309] on button "OK" at bounding box center [360, 299] width 65 height 33
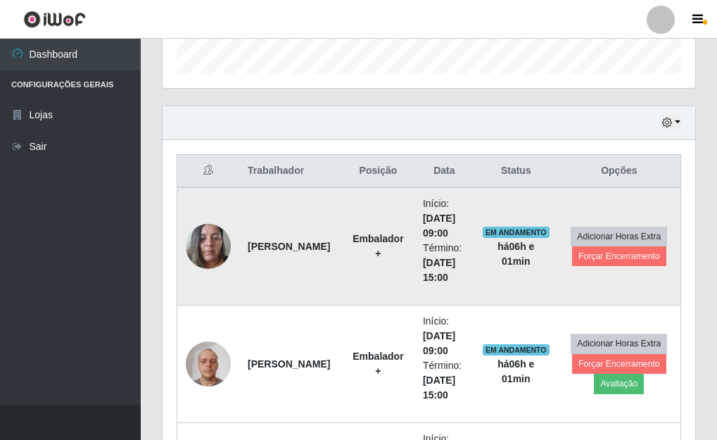
scroll to position [455, 0]
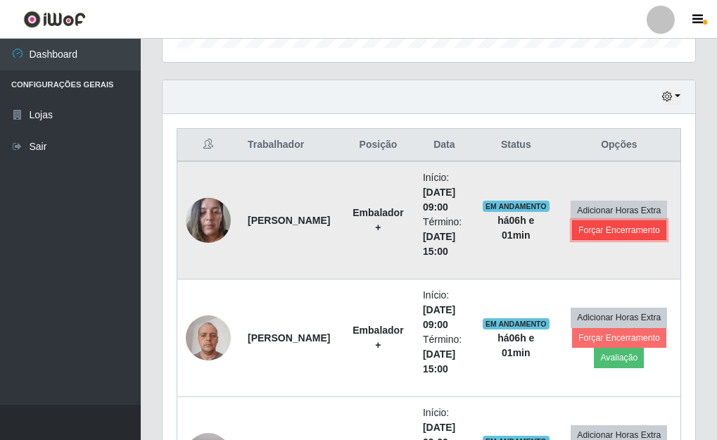
click at [593, 227] on button "Forçar Encerramento" at bounding box center [619, 230] width 94 height 20
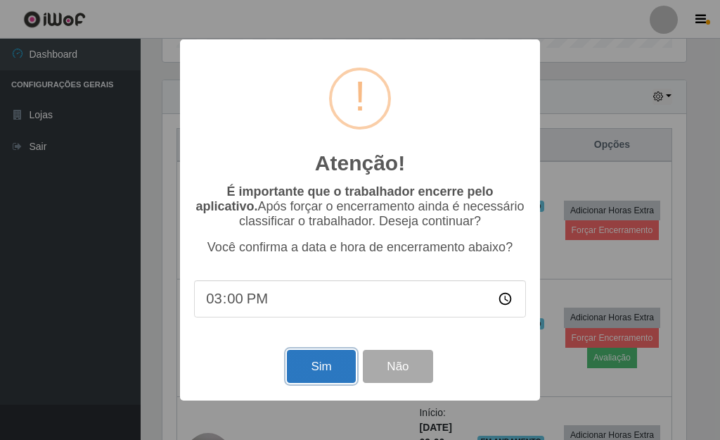
click at [300, 366] on button "Sim" at bounding box center [321, 366] width 68 height 33
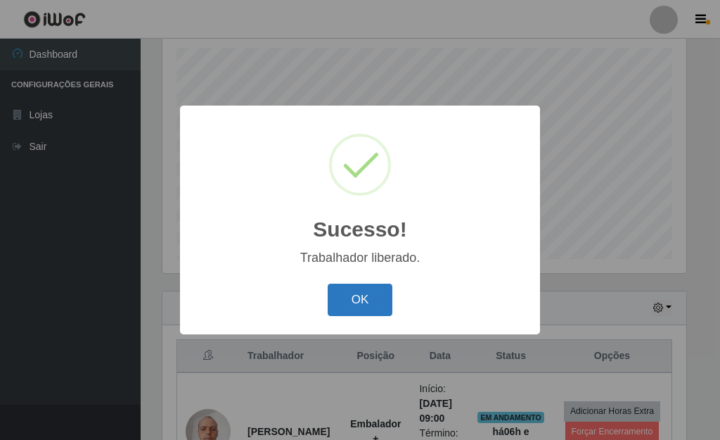
click at [341, 300] on button "OK" at bounding box center [360, 299] width 65 height 33
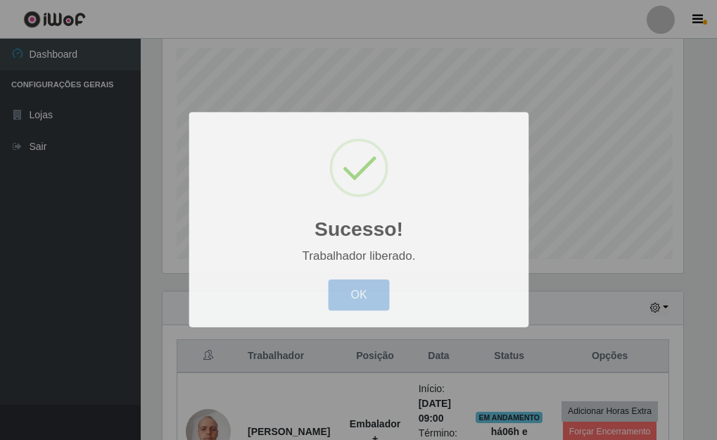
scroll to position [292, 533]
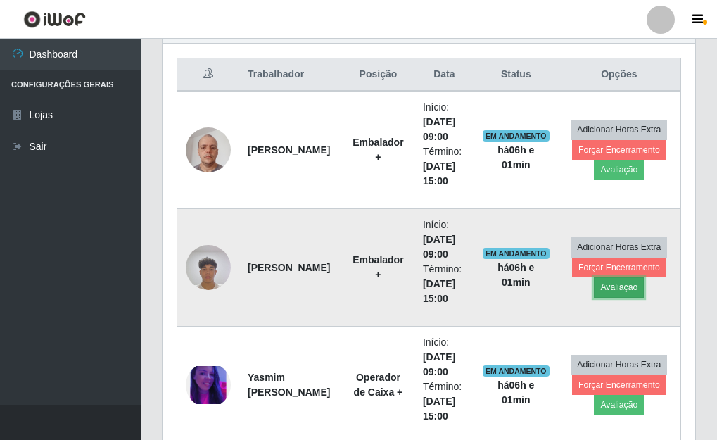
click at [627, 283] on button "Avaliação" at bounding box center [619, 287] width 50 height 20
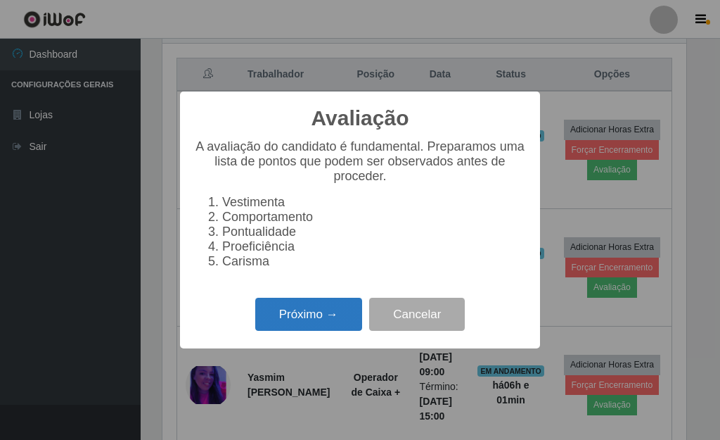
click at [283, 328] on button "Próximo →" at bounding box center [308, 314] width 107 height 33
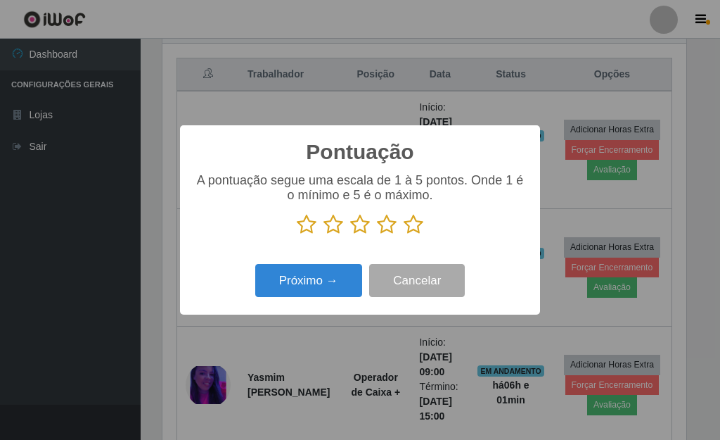
click at [412, 227] on icon at bounding box center [414, 224] width 20 height 21
click at [404, 235] on input "radio" at bounding box center [404, 235] width 0 height 0
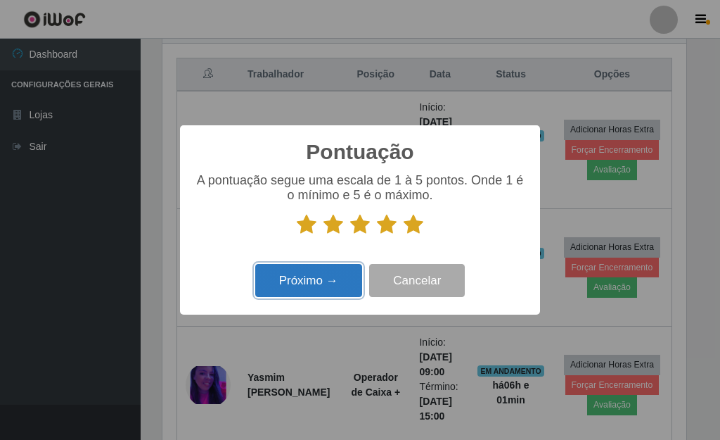
click at [282, 297] on button "Próximo →" at bounding box center [308, 280] width 107 height 33
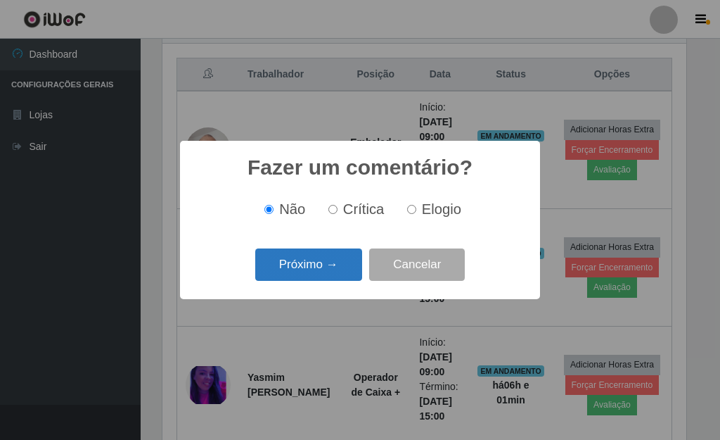
click at [305, 278] on button "Próximo →" at bounding box center [308, 264] width 107 height 33
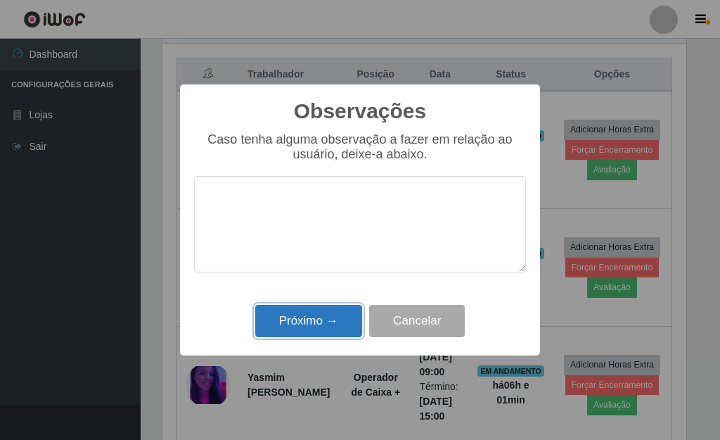
click at [312, 324] on button "Próximo →" at bounding box center [308, 321] width 107 height 33
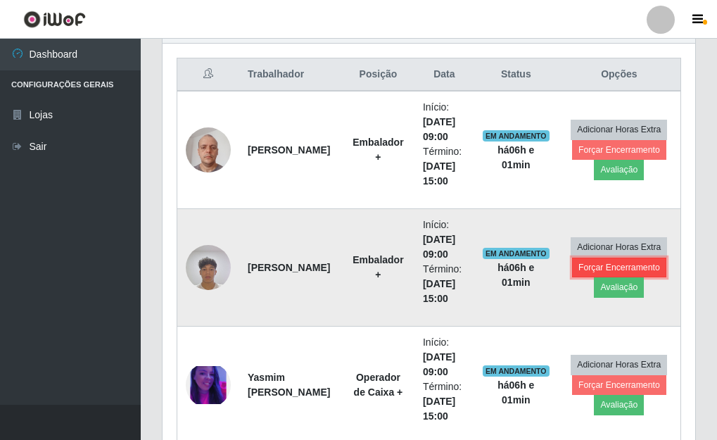
click at [617, 265] on button "Forçar Encerramento" at bounding box center [619, 267] width 94 height 20
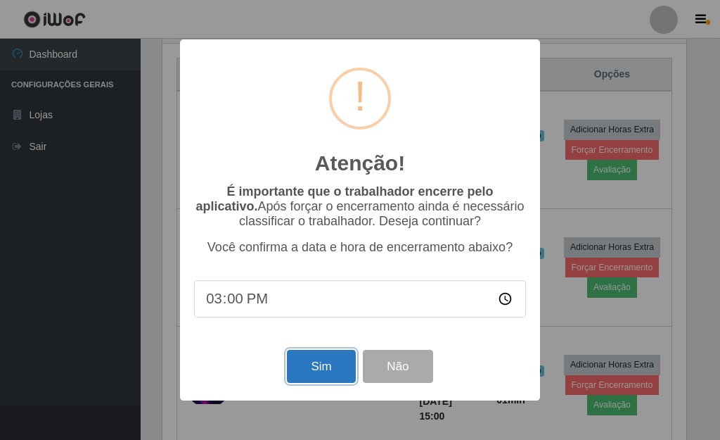
click at [319, 364] on button "Sim" at bounding box center [321, 366] width 68 height 33
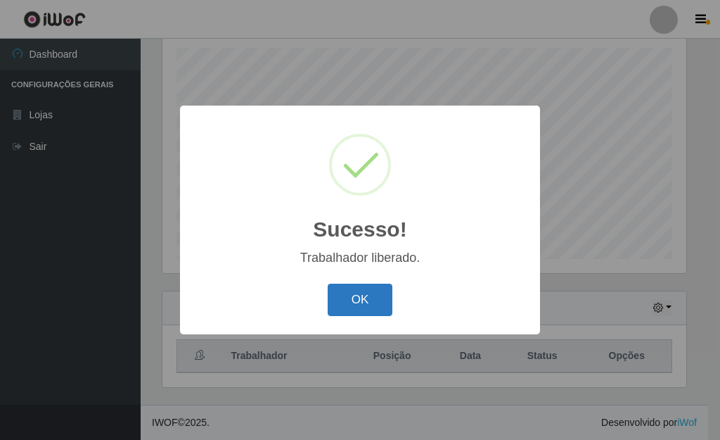
click at [338, 295] on button "OK" at bounding box center [360, 299] width 65 height 33
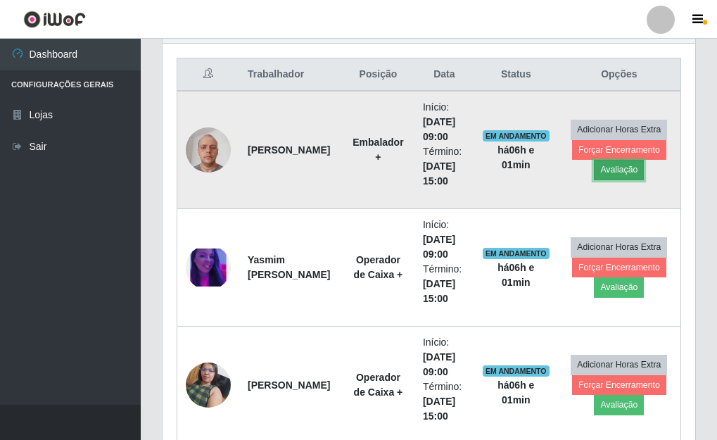
click at [621, 172] on button "Avaliação" at bounding box center [619, 170] width 50 height 20
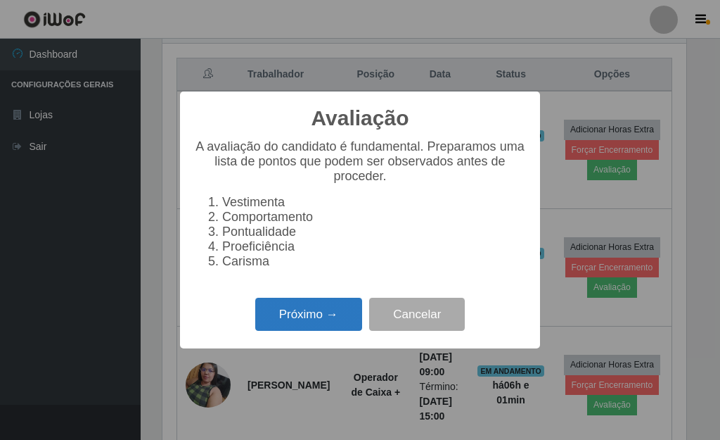
click at [330, 319] on button "Próximo →" at bounding box center [308, 314] width 107 height 33
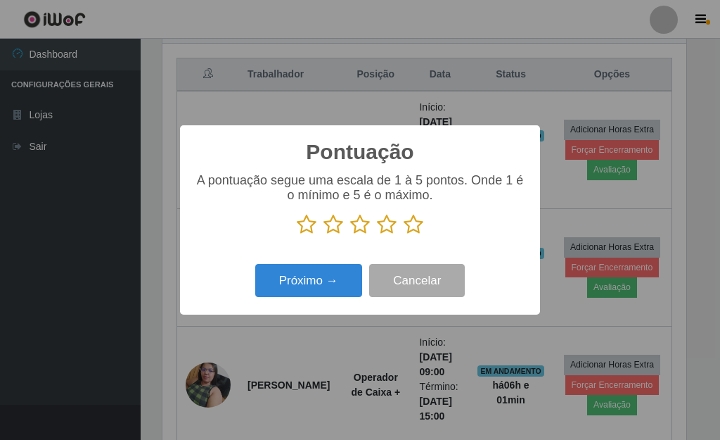
click at [419, 232] on icon at bounding box center [414, 224] width 20 height 21
click at [404, 235] on input "radio" at bounding box center [404, 235] width 0 height 0
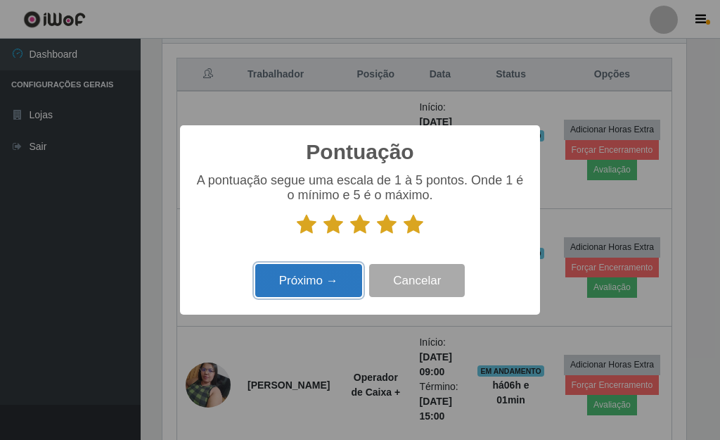
click at [328, 290] on button "Próximo →" at bounding box center [308, 280] width 107 height 33
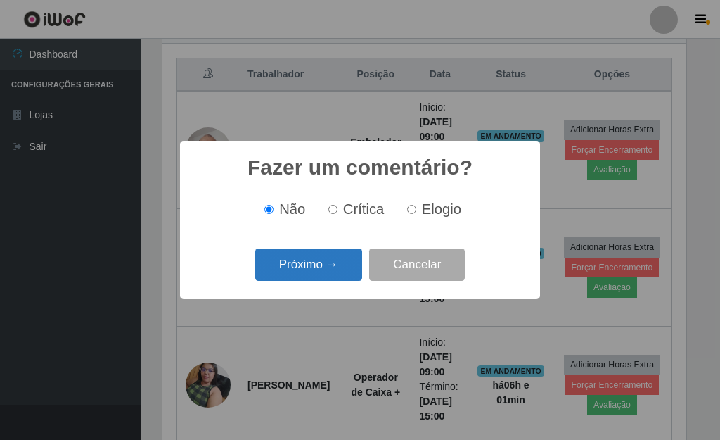
click at [328, 269] on button "Próximo →" at bounding box center [308, 264] width 107 height 33
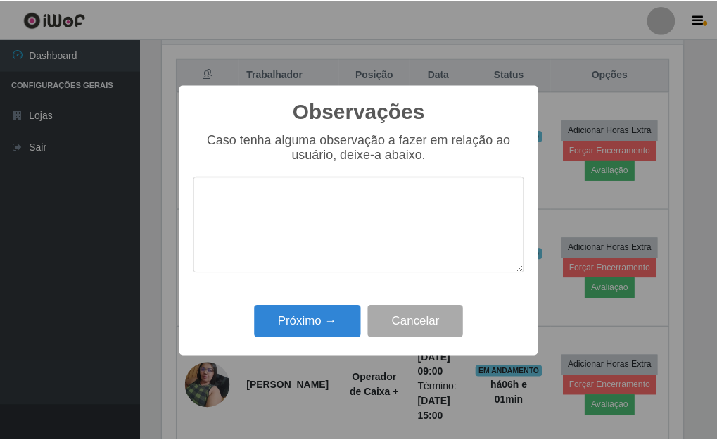
scroll to position [703176, 702944]
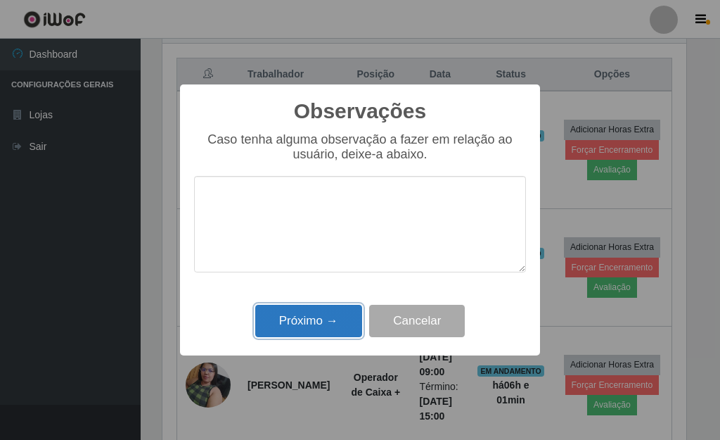
click at [326, 320] on button "Próximo →" at bounding box center [308, 321] width 107 height 33
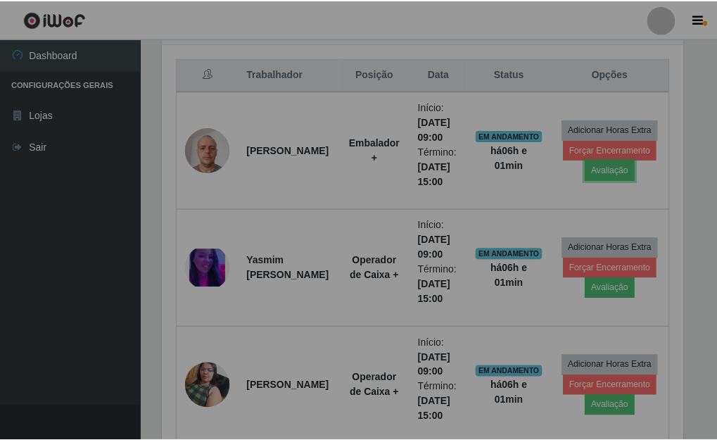
scroll to position [703176, 702936]
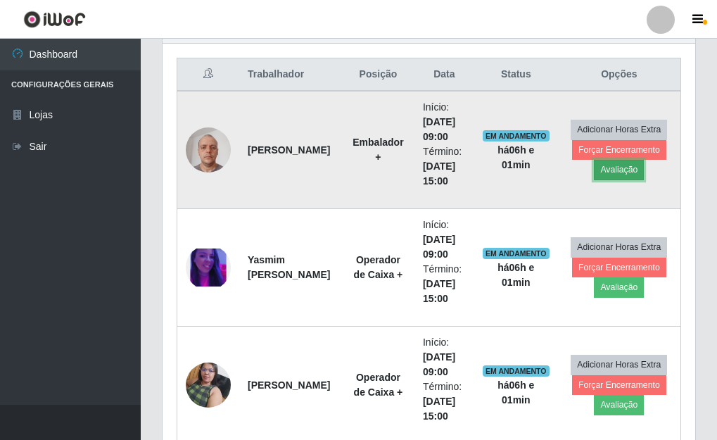
click at [619, 165] on button "Avaliação" at bounding box center [619, 170] width 50 height 20
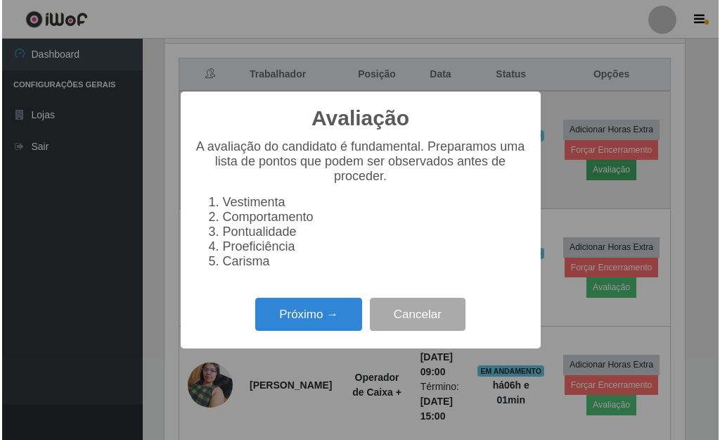
scroll to position [703176, 702944]
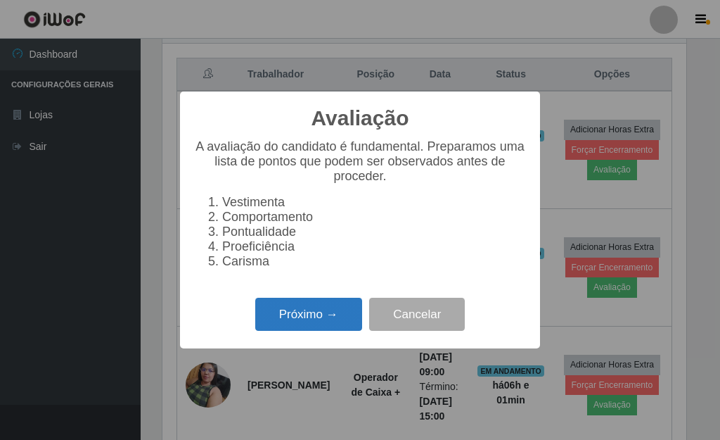
click at [330, 324] on button "Próximo →" at bounding box center [308, 314] width 107 height 33
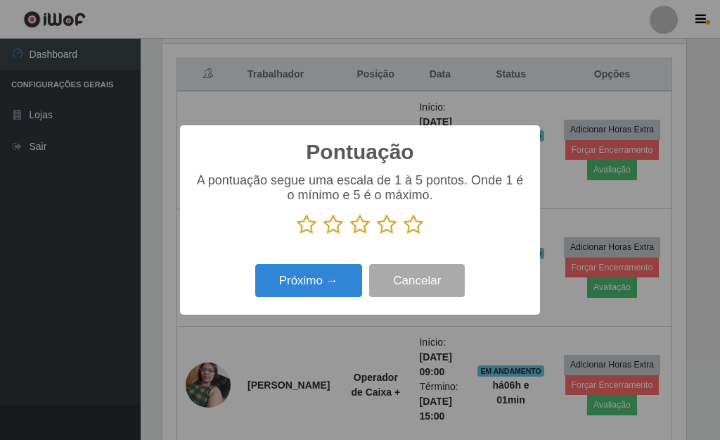
click at [414, 231] on icon at bounding box center [414, 224] width 20 height 21
click at [404, 235] on input "radio" at bounding box center [404, 235] width 0 height 0
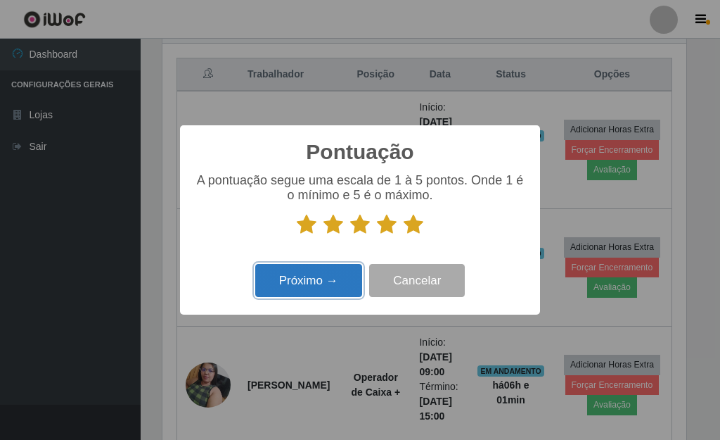
click at [324, 286] on button "Próximo →" at bounding box center [308, 280] width 107 height 33
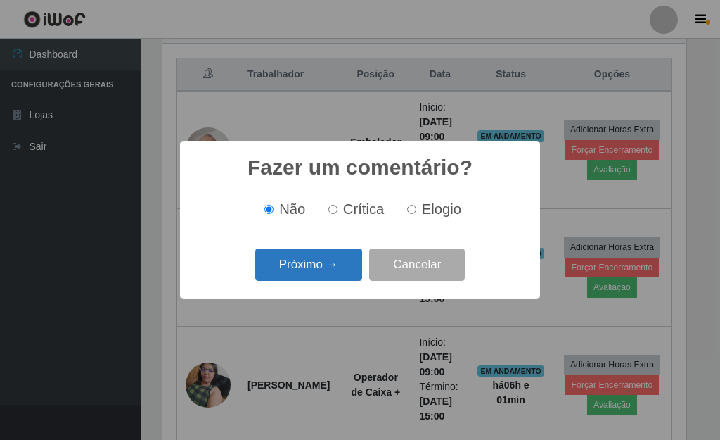
click at [324, 280] on button "Próximo →" at bounding box center [308, 264] width 107 height 33
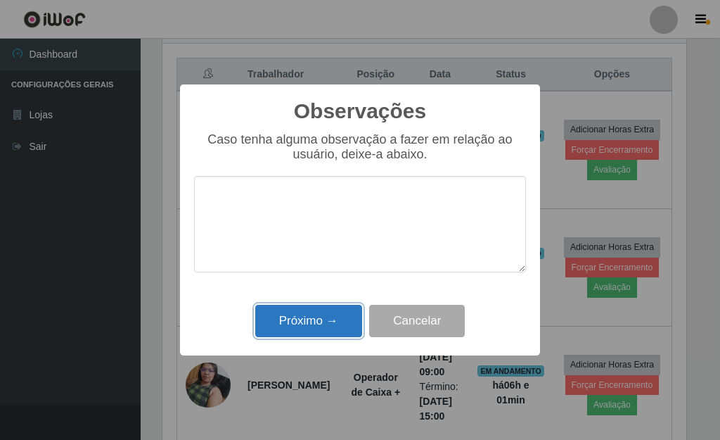
click at [324, 317] on button "Próximo →" at bounding box center [308, 321] width 107 height 33
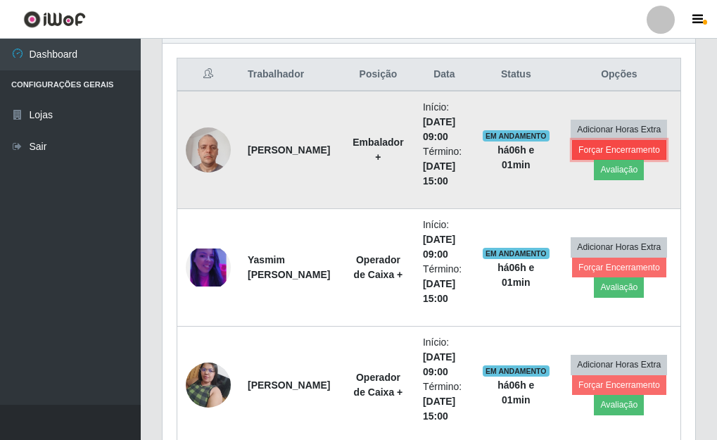
click at [594, 154] on button "Forçar Encerramento" at bounding box center [619, 150] width 94 height 20
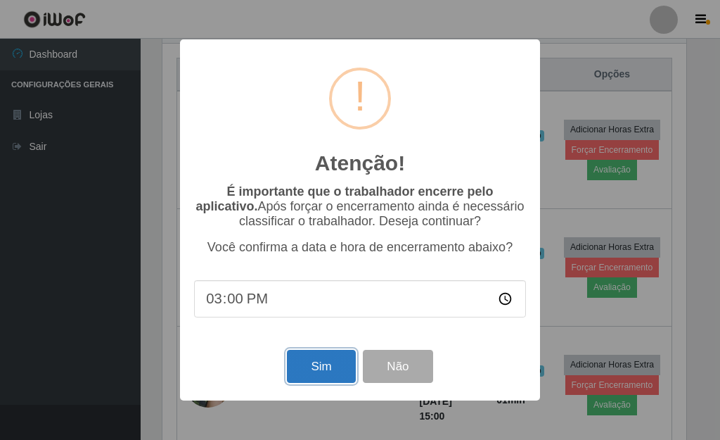
click at [321, 370] on button "Sim" at bounding box center [321, 366] width 68 height 33
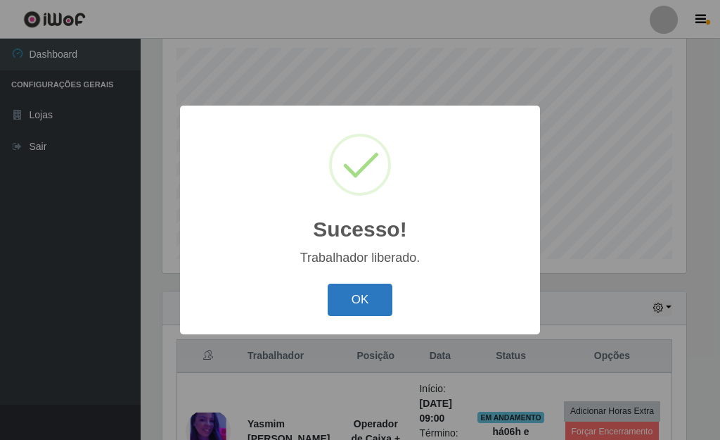
click at [343, 306] on button "OK" at bounding box center [360, 299] width 65 height 33
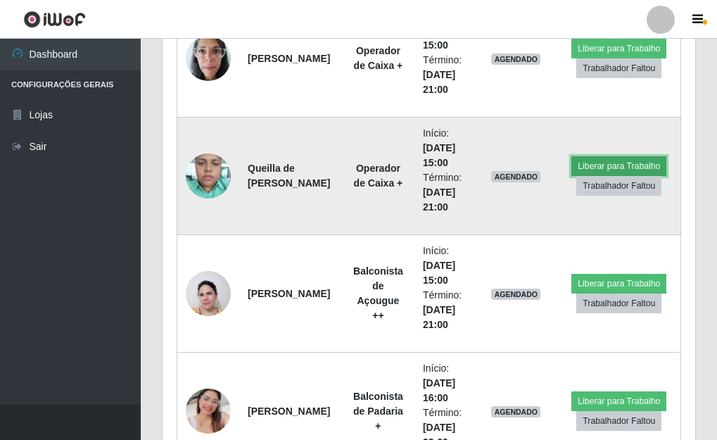
click at [639, 165] on button "Liberar para Trabalho" at bounding box center [618, 166] width 95 height 20
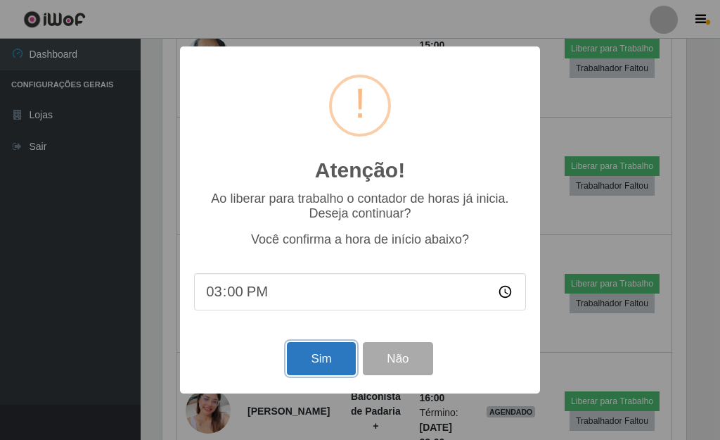
click at [316, 360] on button "Sim" at bounding box center [321, 358] width 68 height 33
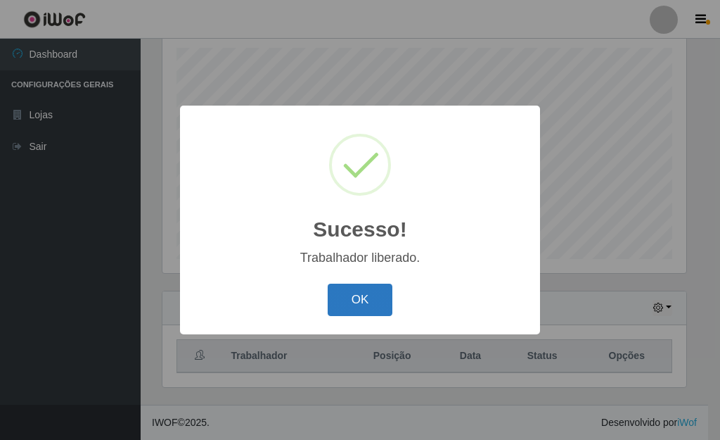
click at [353, 307] on button "OK" at bounding box center [360, 299] width 65 height 33
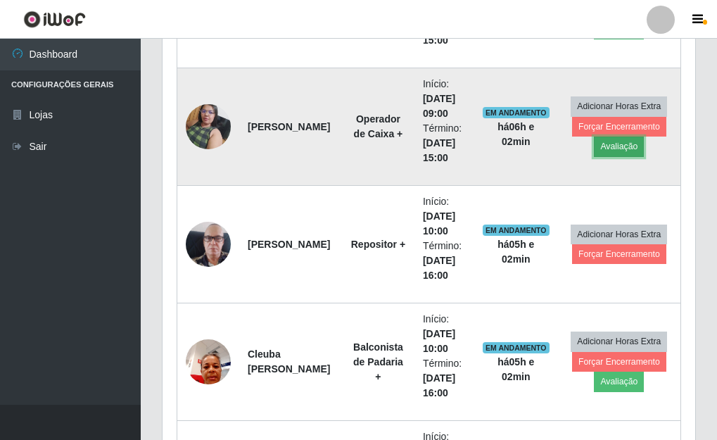
click at [609, 147] on button "Avaliação" at bounding box center [619, 146] width 50 height 20
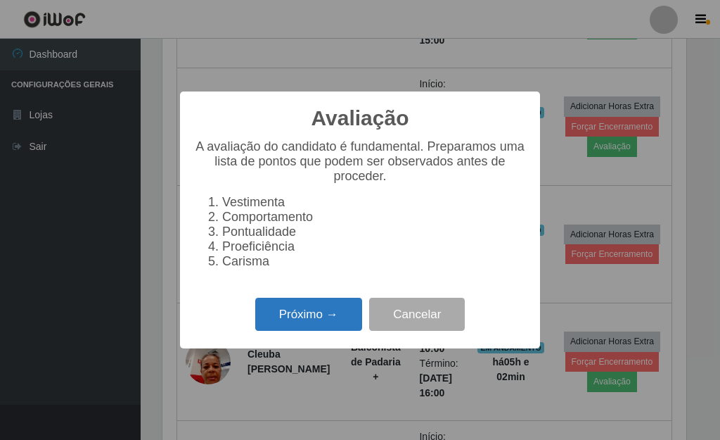
click at [336, 319] on button "Próximo →" at bounding box center [308, 314] width 107 height 33
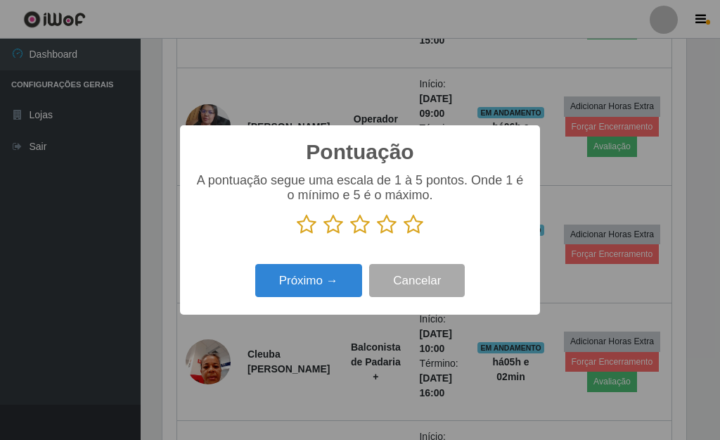
click at [412, 228] on icon at bounding box center [414, 224] width 20 height 21
click at [404, 235] on input "radio" at bounding box center [404, 235] width 0 height 0
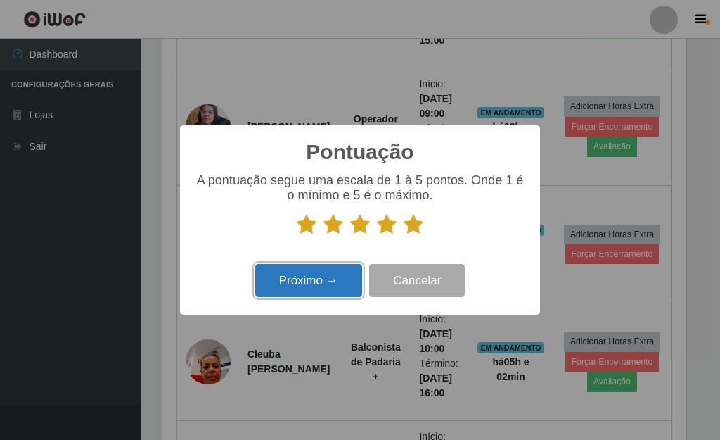
click at [332, 291] on button "Próximo →" at bounding box center [308, 280] width 107 height 33
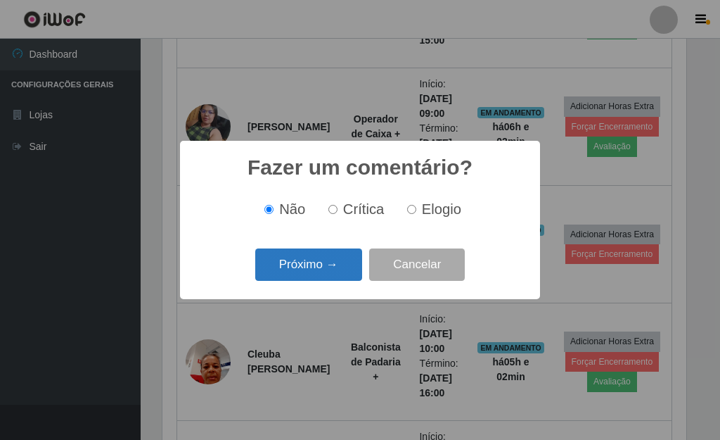
click at [335, 275] on button "Próximo →" at bounding box center [308, 264] width 107 height 33
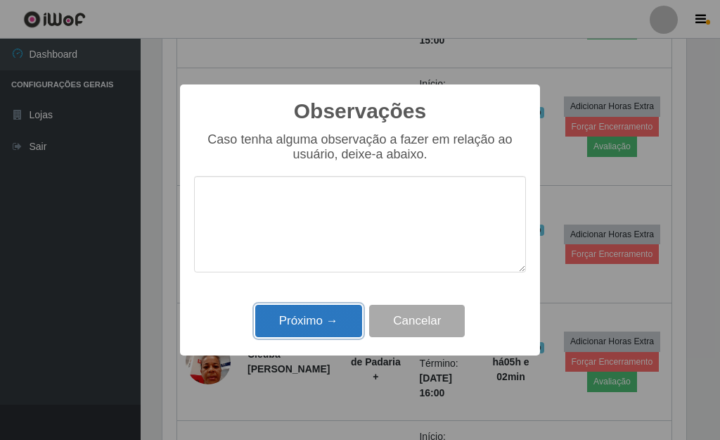
click at [333, 317] on button "Próximo →" at bounding box center [308, 321] width 107 height 33
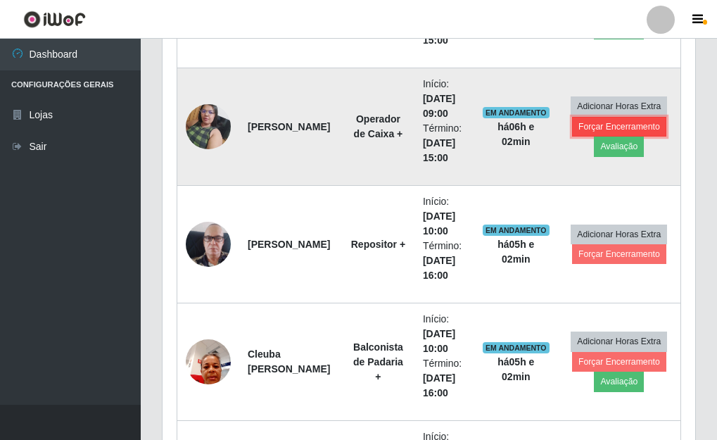
click at [640, 128] on button "Forçar Encerramento" at bounding box center [619, 127] width 94 height 20
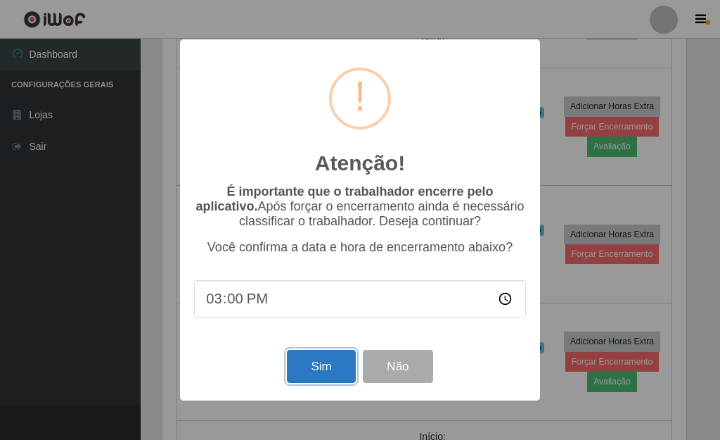
click at [338, 373] on button "Sim" at bounding box center [321, 366] width 68 height 33
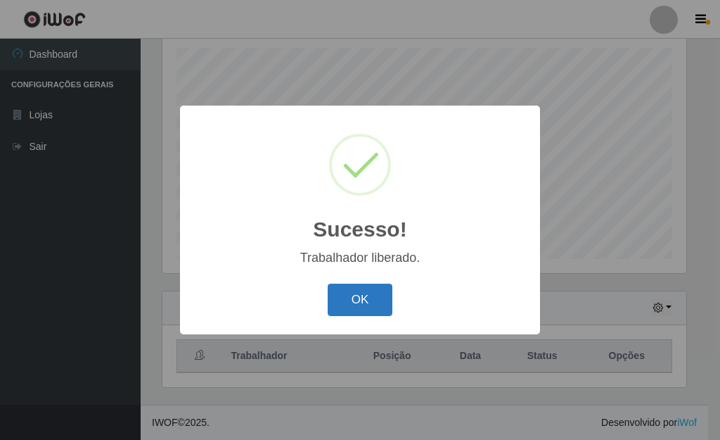
click at [359, 291] on button "OK" at bounding box center [360, 299] width 65 height 33
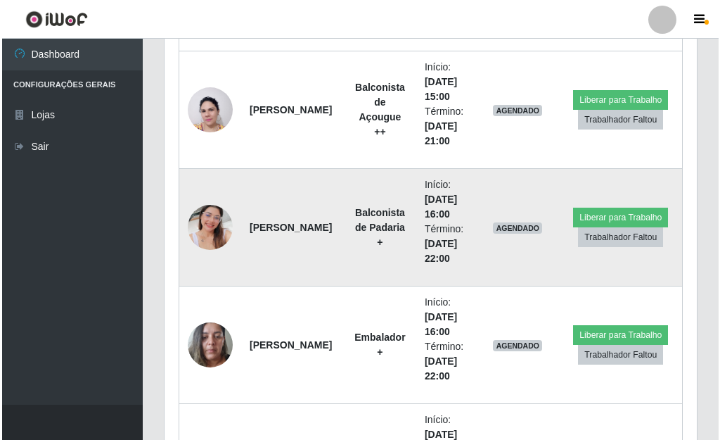
scroll to position [1862, 0]
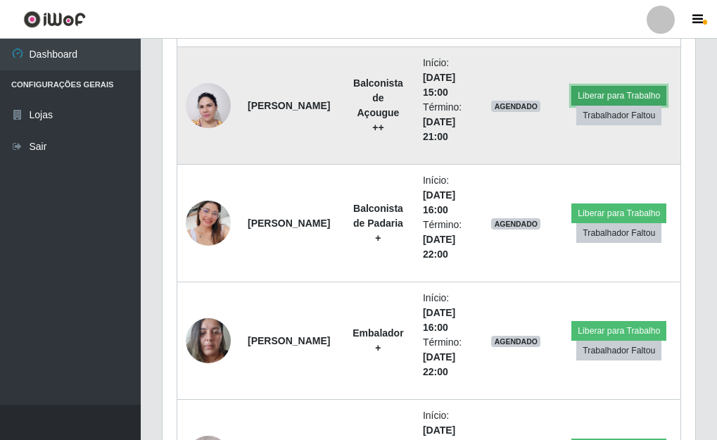
click at [600, 96] on button "Liberar para Trabalho" at bounding box center [618, 96] width 95 height 20
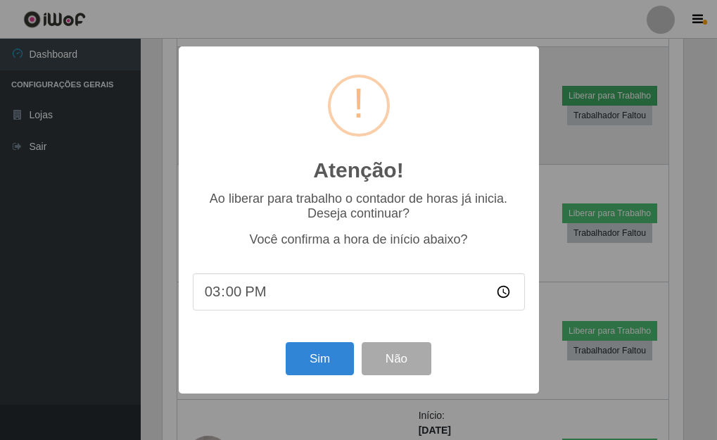
scroll to position [292, 524]
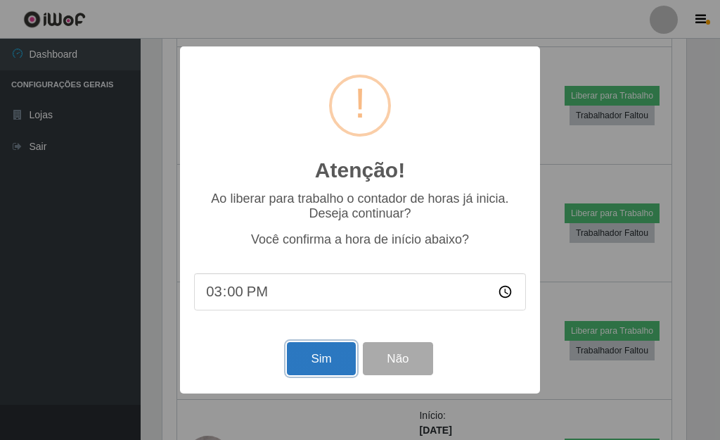
click at [332, 351] on button "Sim" at bounding box center [321, 358] width 68 height 33
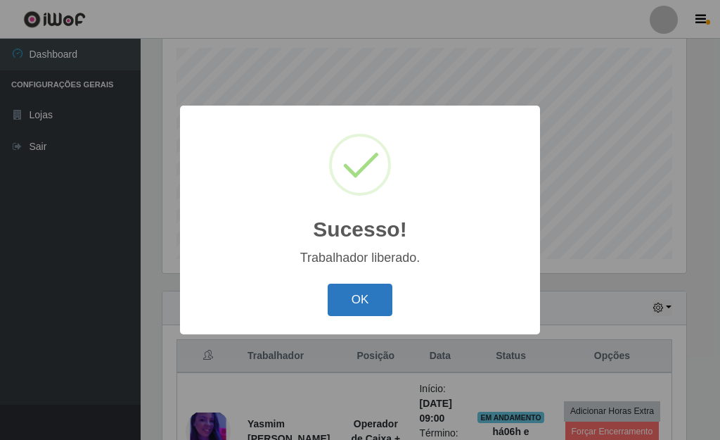
click at [378, 293] on button "OK" at bounding box center [360, 299] width 65 height 33
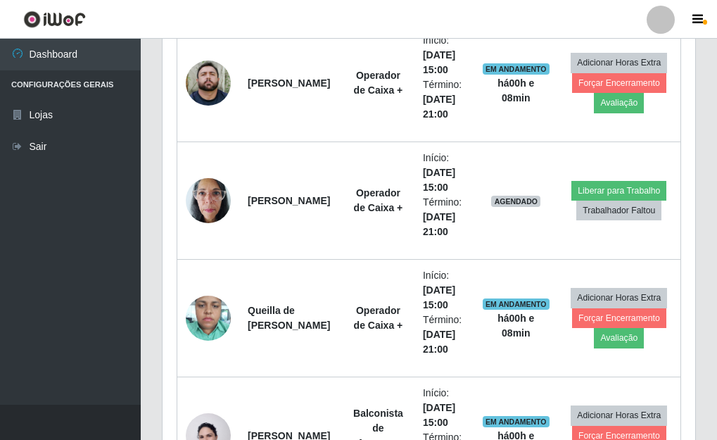
scroll to position [1562, 0]
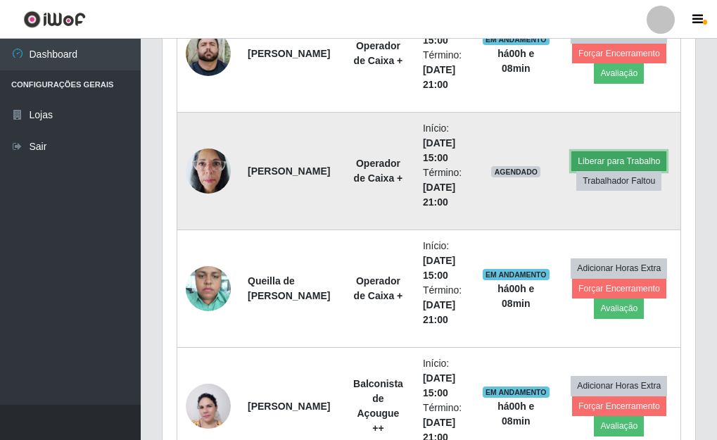
click at [625, 162] on button "Liberar para Trabalho" at bounding box center [618, 161] width 95 height 20
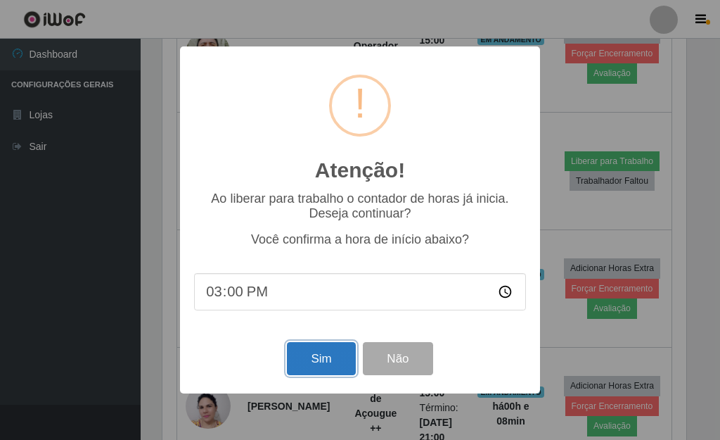
click at [335, 362] on button "Sim" at bounding box center [321, 358] width 68 height 33
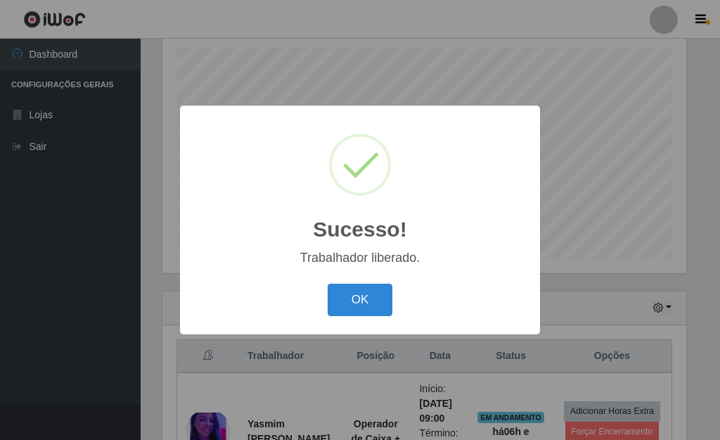
click at [328, 283] on button "OK" at bounding box center [360, 299] width 65 height 33
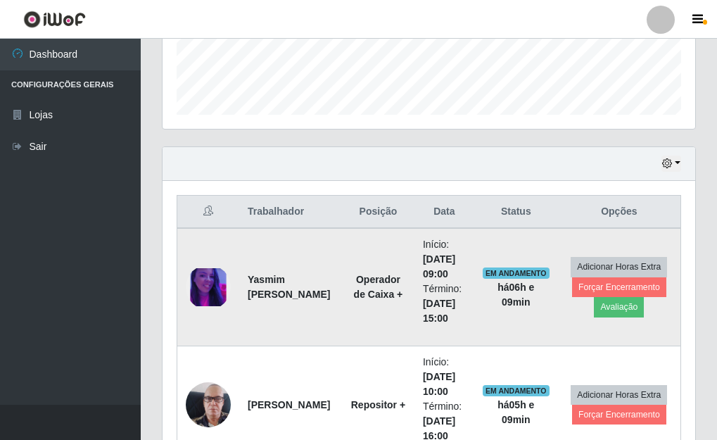
scroll to position [385, 0]
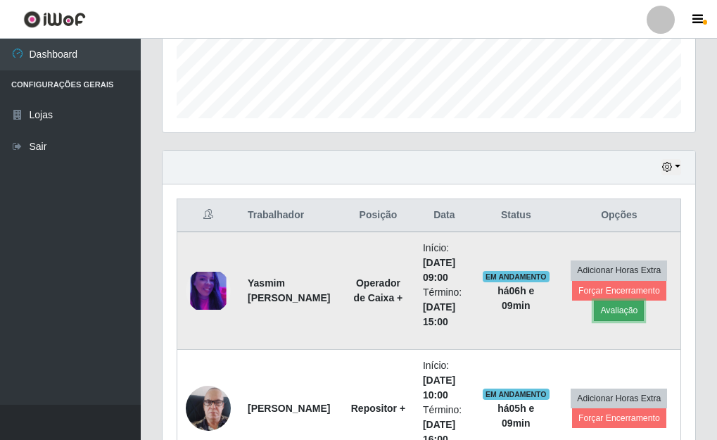
click at [627, 312] on button "Avaliação" at bounding box center [619, 310] width 50 height 20
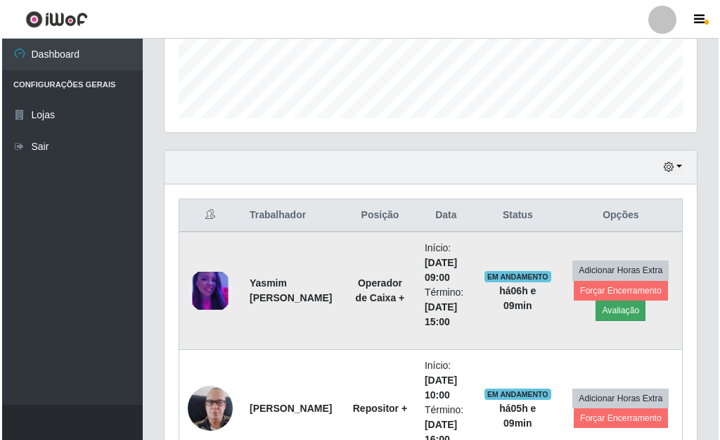
scroll to position [292, 524]
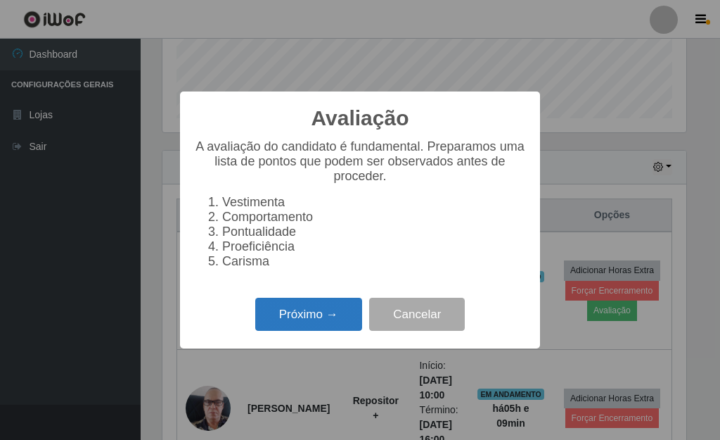
click at [324, 313] on button "Próximo →" at bounding box center [308, 314] width 107 height 33
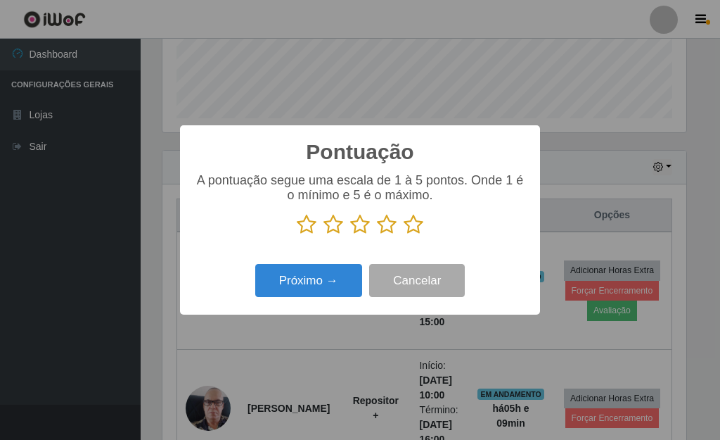
scroll to position [703176, 702944]
click at [421, 229] on icon at bounding box center [414, 224] width 20 height 21
click at [404, 235] on input "radio" at bounding box center [404, 235] width 0 height 0
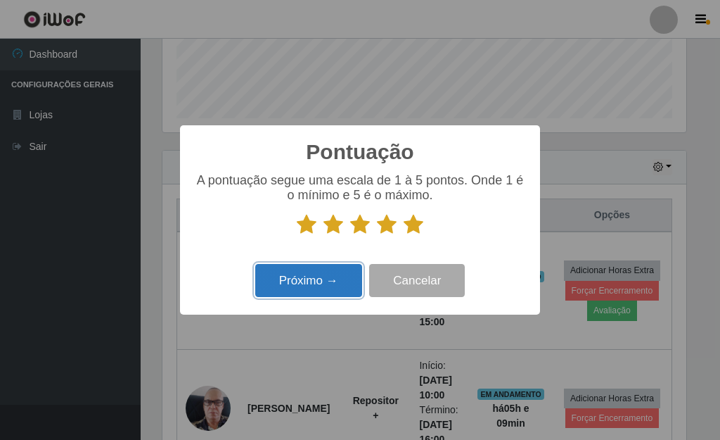
click at [306, 282] on button "Próximo →" at bounding box center [308, 280] width 107 height 33
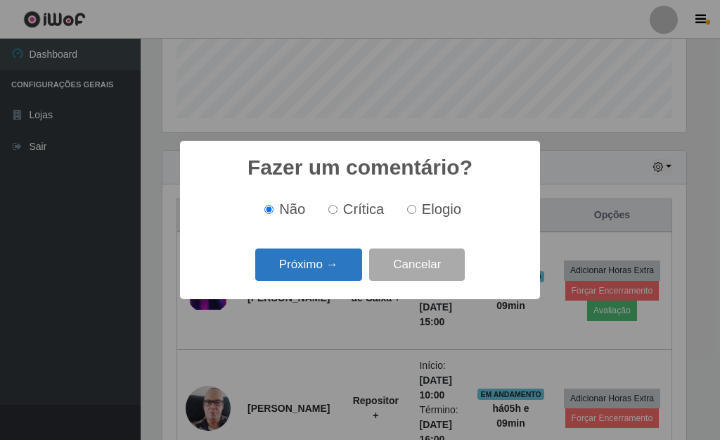
click at [321, 273] on button "Próximo →" at bounding box center [308, 264] width 107 height 33
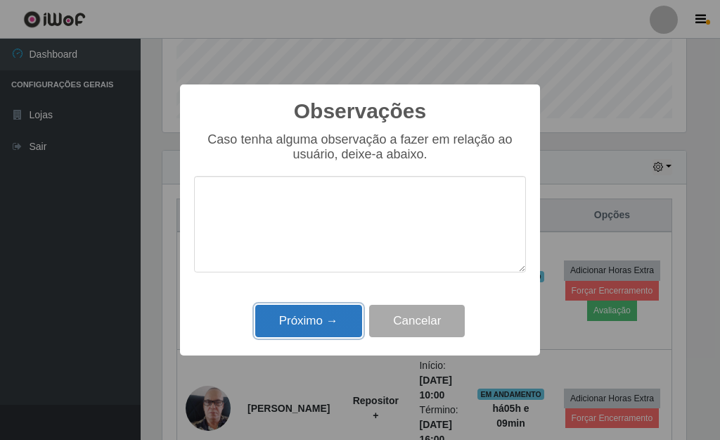
click at [330, 326] on button "Próximo →" at bounding box center [308, 321] width 107 height 33
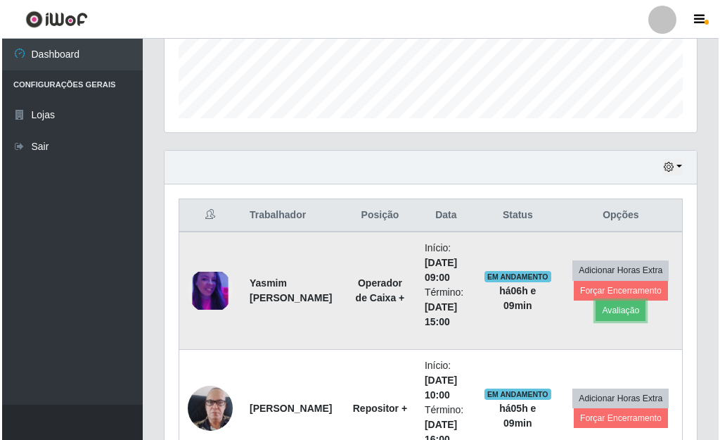
scroll to position [292, 533]
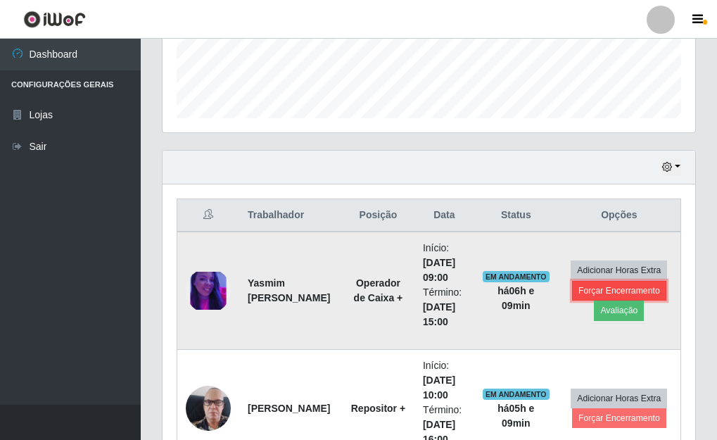
click at [618, 291] on button "Forçar Encerramento" at bounding box center [619, 291] width 94 height 20
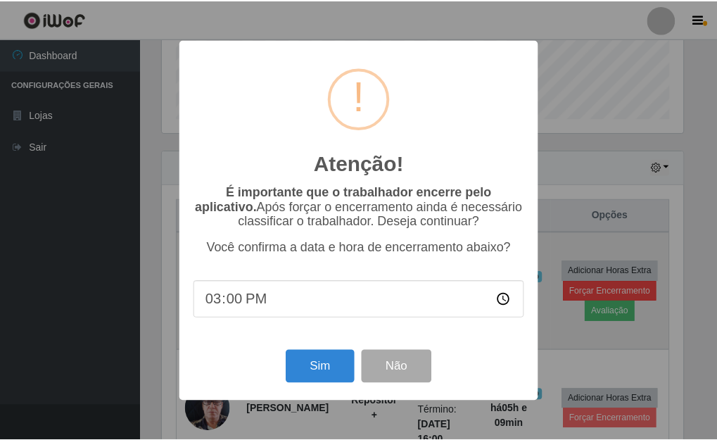
scroll to position [292, 524]
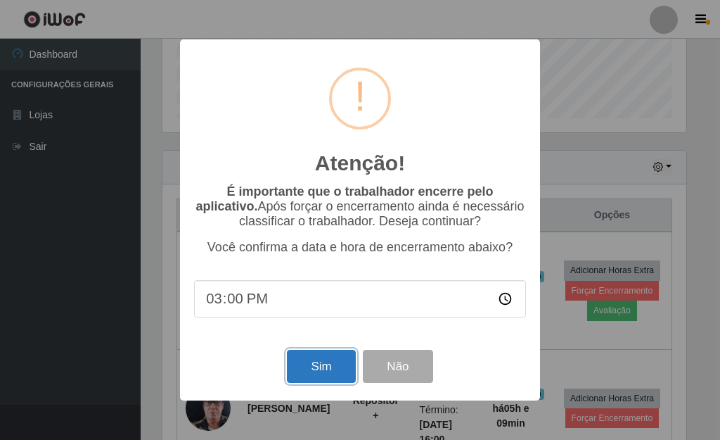
click at [349, 369] on button "Sim" at bounding box center [321, 366] width 68 height 33
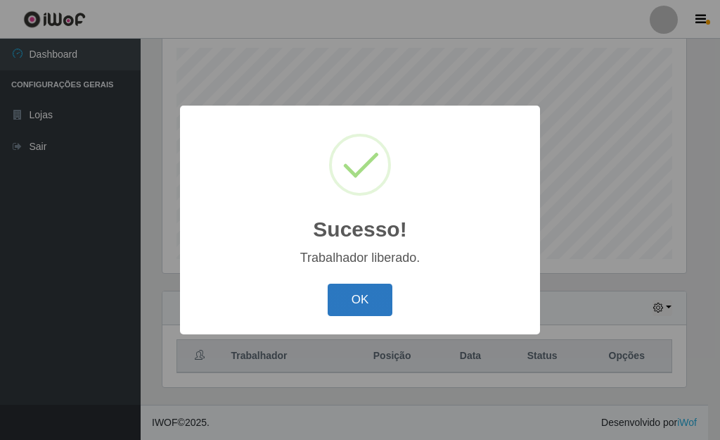
click at [367, 293] on button "OK" at bounding box center [360, 299] width 65 height 33
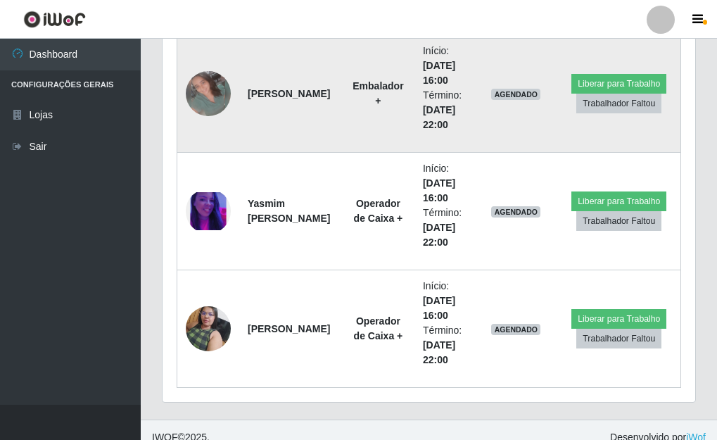
scroll to position [2359, 0]
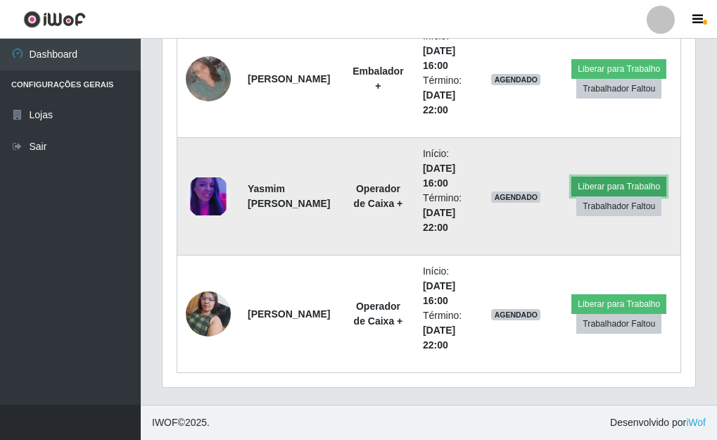
click at [578, 186] on button "Liberar para Trabalho" at bounding box center [618, 187] width 95 height 20
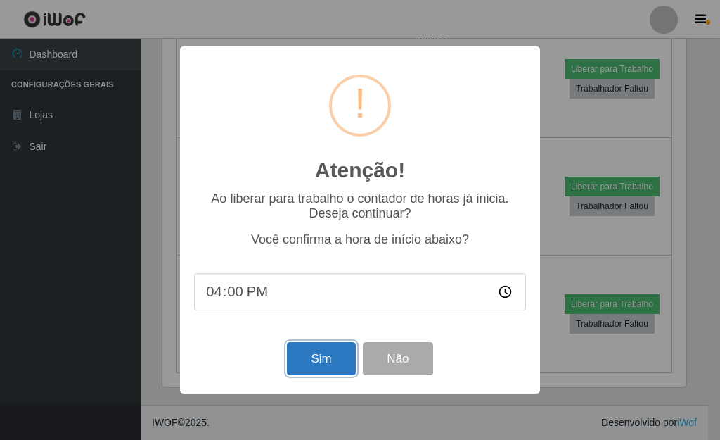
click at [300, 363] on button "Sim" at bounding box center [321, 358] width 68 height 33
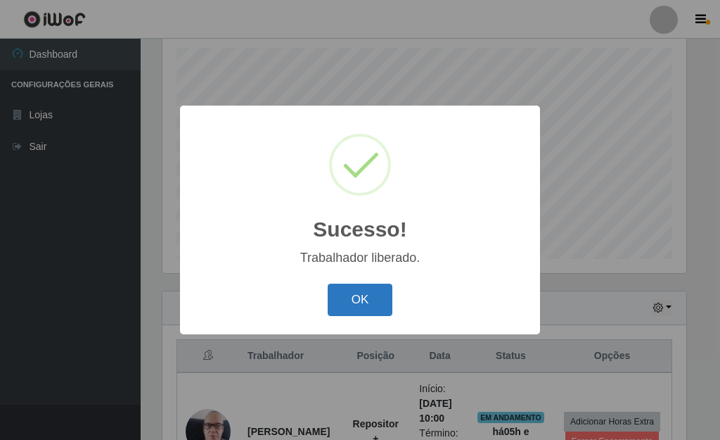
click at [345, 302] on button "OK" at bounding box center [360, 299] width 65 height 33
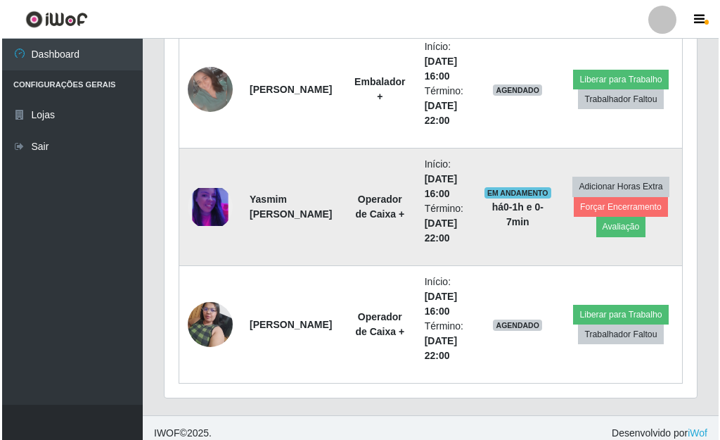
scroll to position [2355, 0]
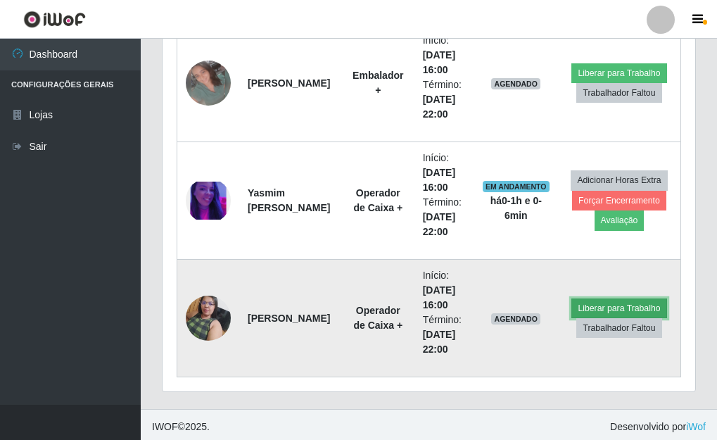
click at [580, 304] on button "Liberar para Trabalho" at bounding box center [618, 308] width 95 height 20
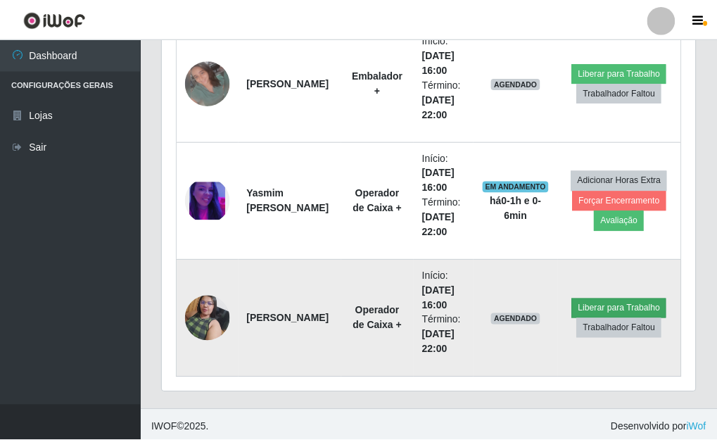
scroll to position [292, 524]
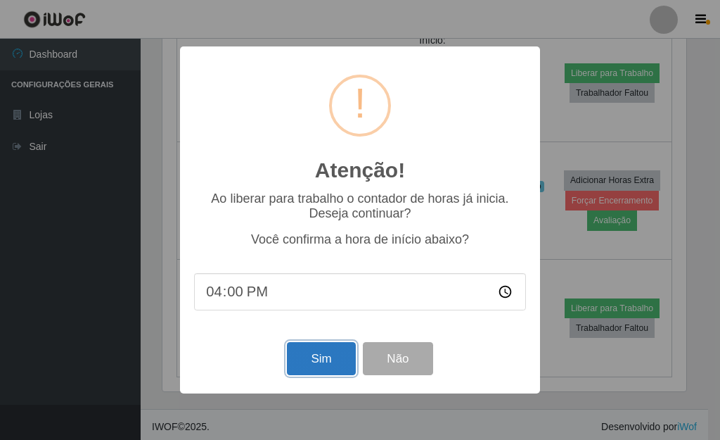
click at [343, 369] on button "Sim" at bounding box center [321, 358] width 68 height 33
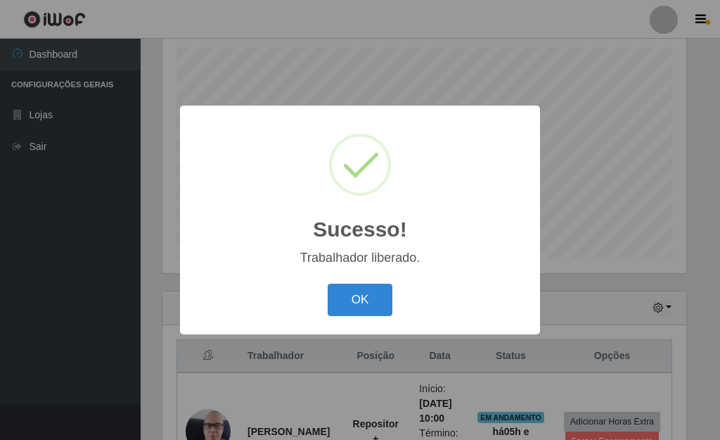
click at [359, 309] on button "OK" at bounding box center [360, 299] width 65 height 33
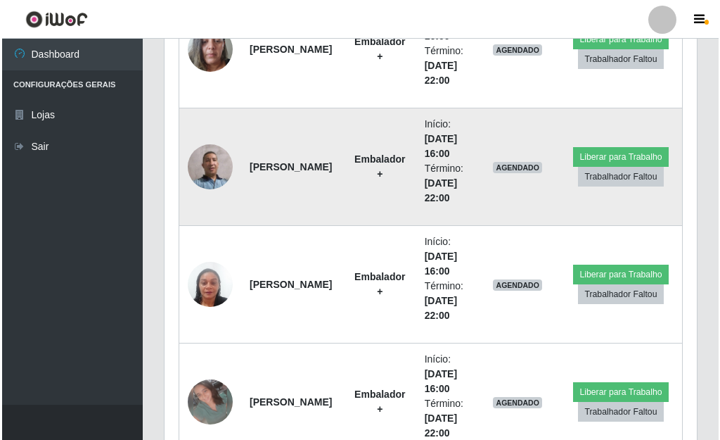
scroll to position [2007, 0]
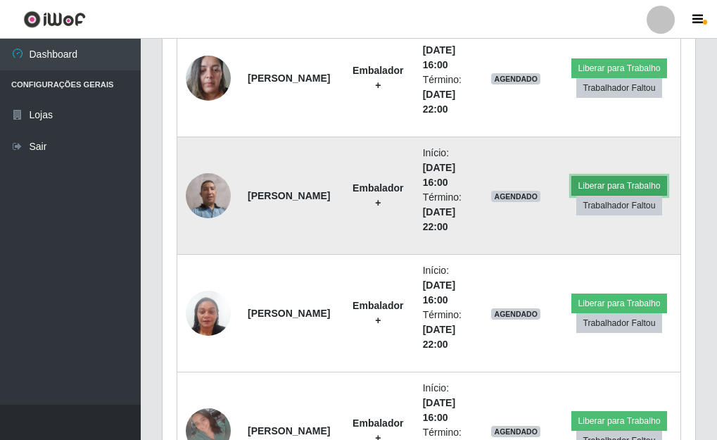
click at [594, 183] on button "Liberar para Trabalho" at bounding box center [618, 186] width 95 height 20
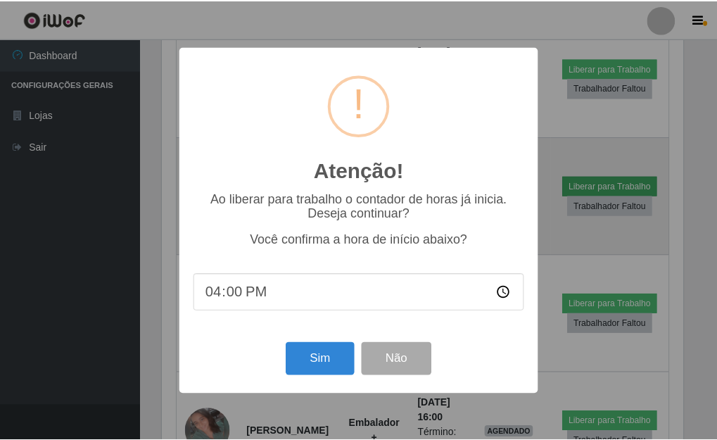
scroll to position [292, 524]
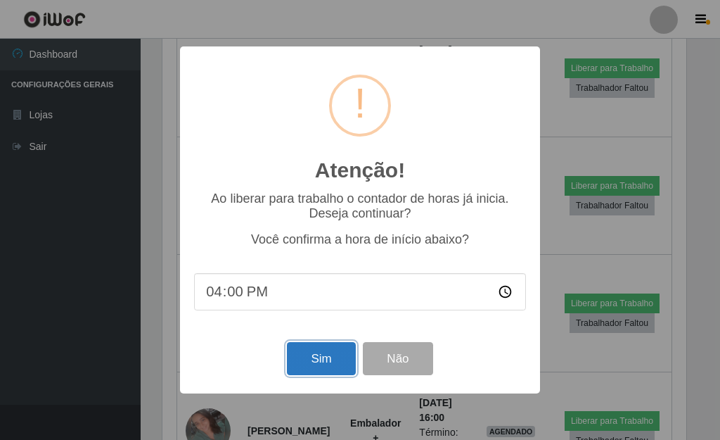
click at [328, 367] on button "Sim" at bounding box center [321, 358] width 68 height 33
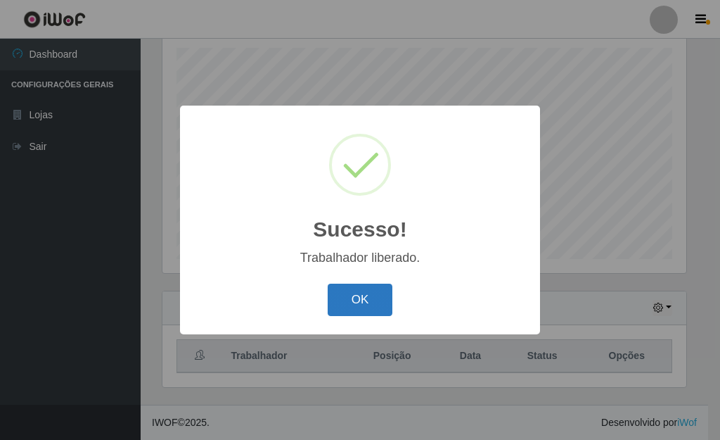
click at [354, 312] on button "OK" at bounding box center [360, 299] width 65 height 33
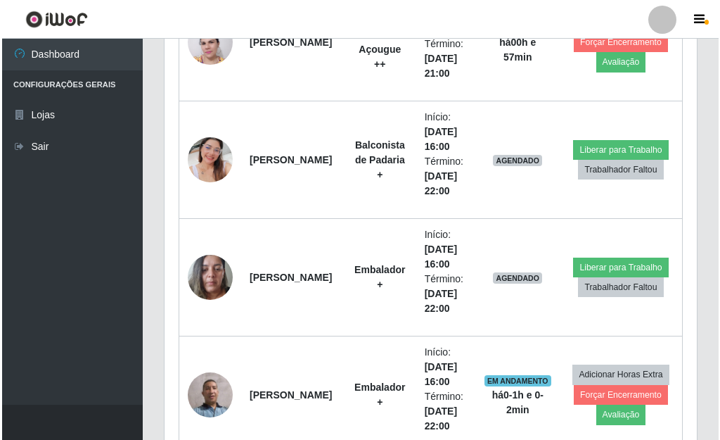
scroll to position [1862, 0]
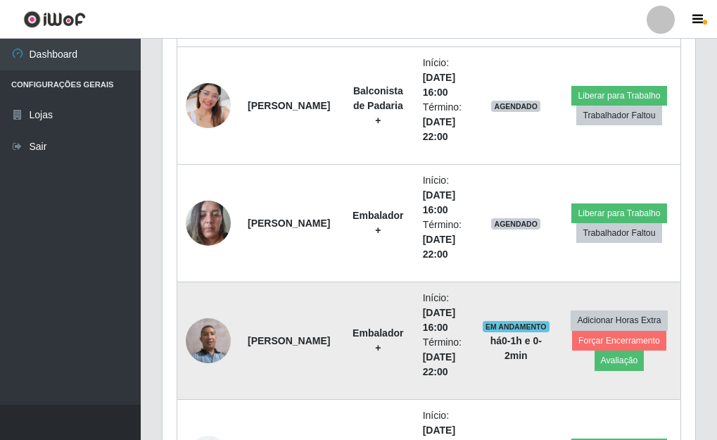
click at [212, 349] on img at bounding box center [208, 340] width 45 height 45
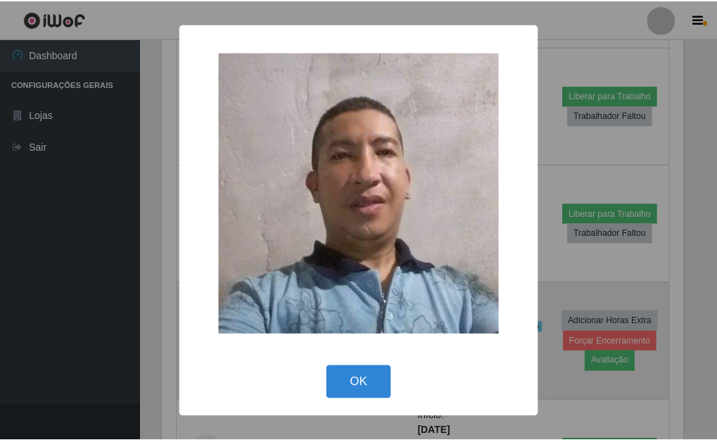
scroll to position [292, 524]
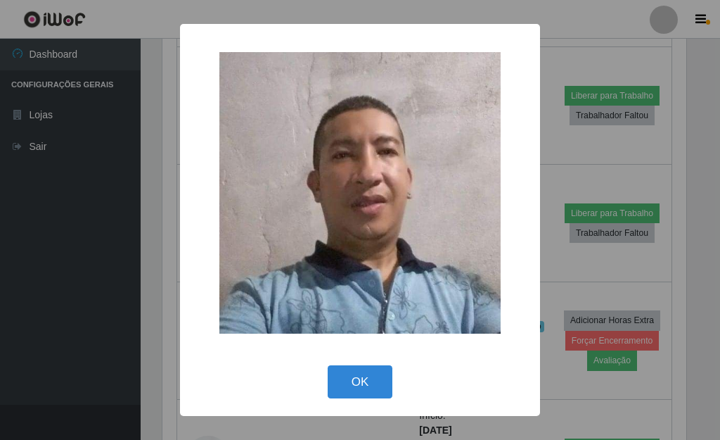
click at [168, 360] on div "× OK Cancel" at bounding box center [360, 220] width 720 height 440
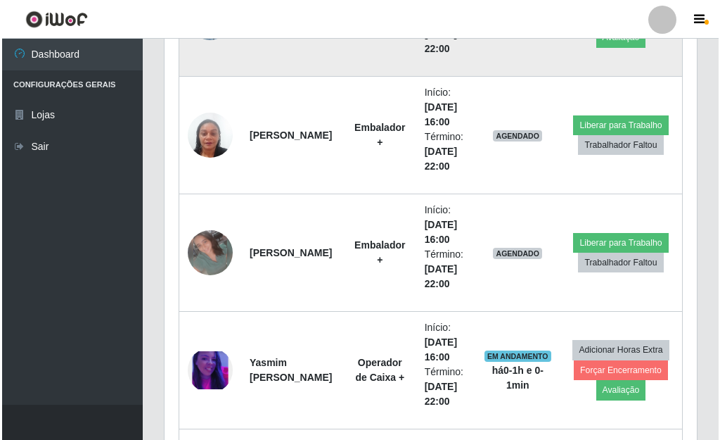
scroll to position [2214, 0]
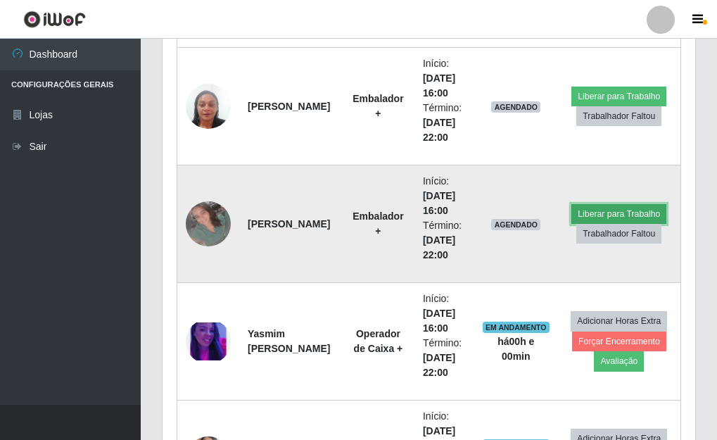
click at [585, 210] on button "Liberar para Trabalho" at bounding box center [618, 214] width 95 height 20
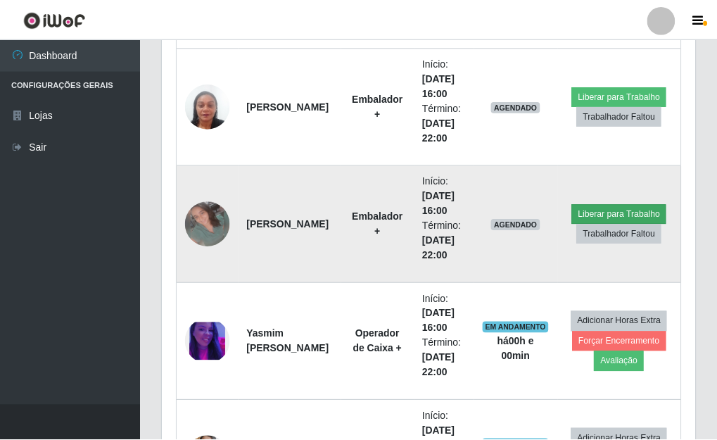
scroll to position [292, 524]
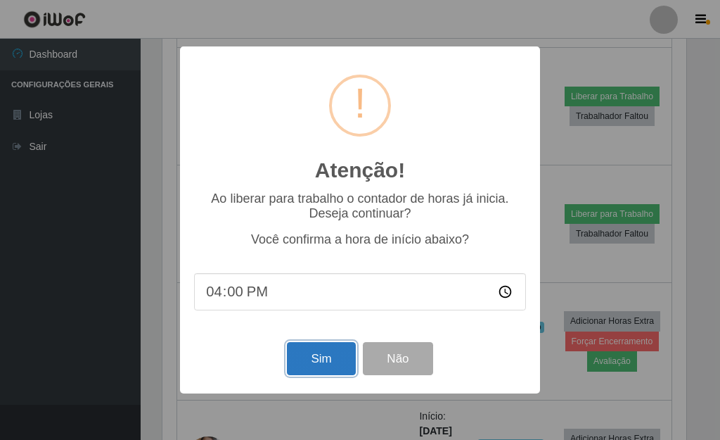
click at [339, 370] on button "Sim" at bounding box center [321, 358] width 68 height 33
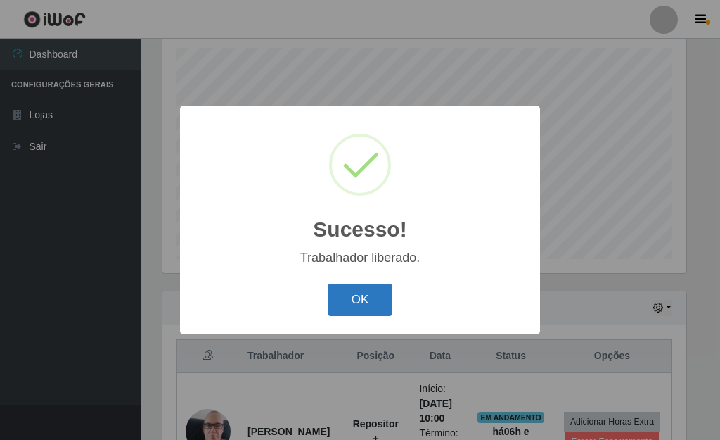
click at [352, 307] on button "OK" at bounding box center [360, 299] width 65 height 33
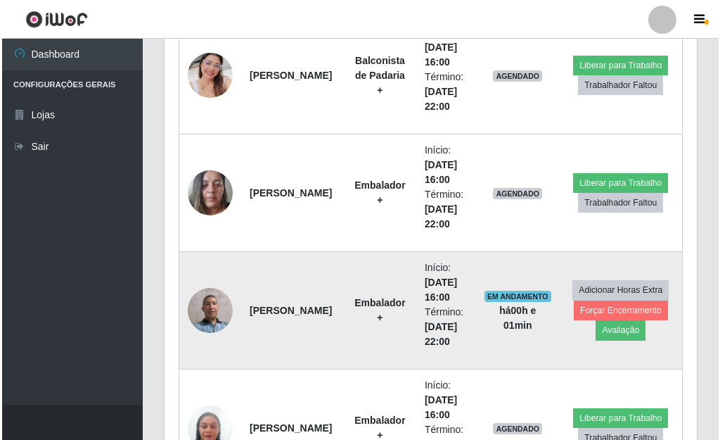
scroll to position [1866, 0]
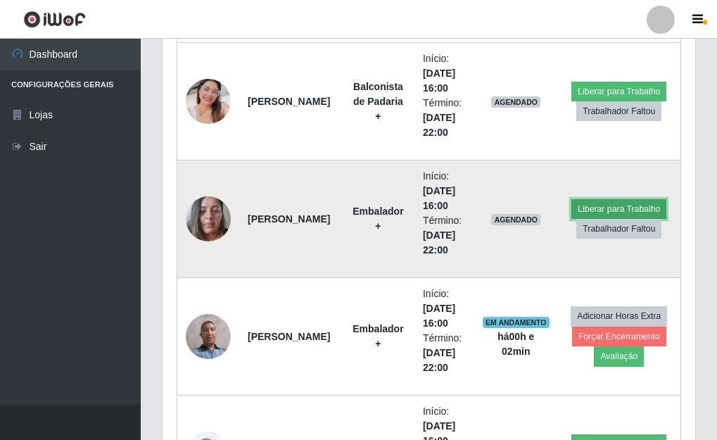
click at [590, 202] on button "Liberar para Trabalho" at bounding box center [618, 209] width 95 height 20
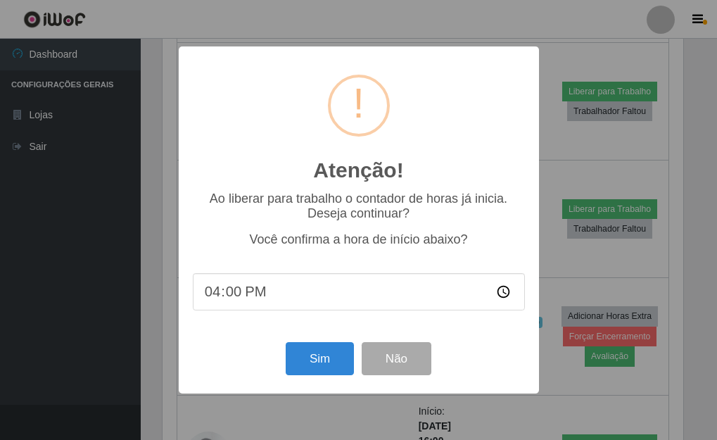
scroll to position [292, 524]
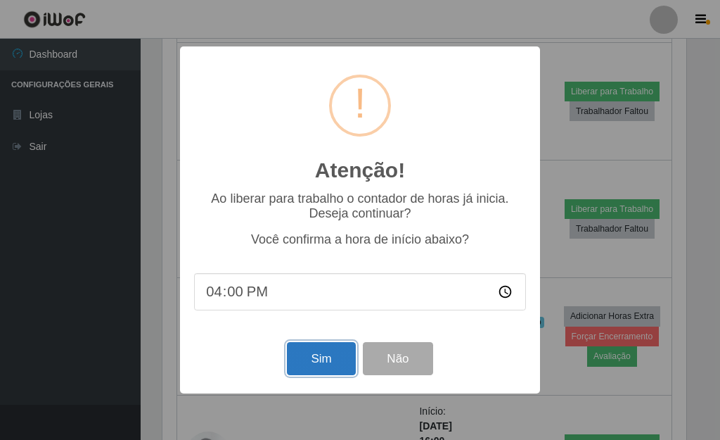
click at [311, 356] on button "Sim" at bounding box center [321, 358] width 68 height 33
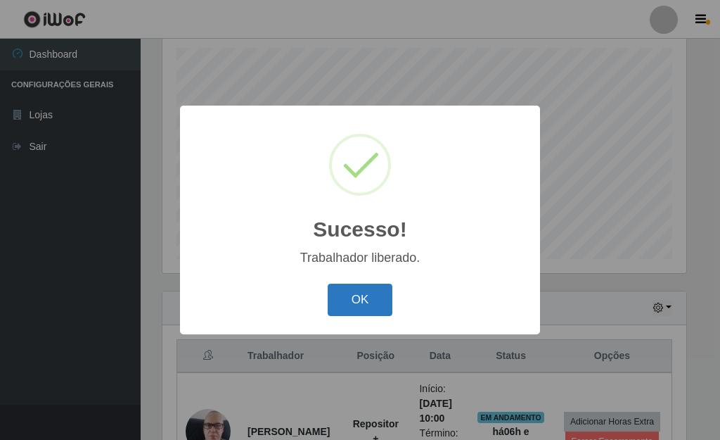
click at [378, 306] on button "OK" at bounding box center [360, 299] width 65 height 33
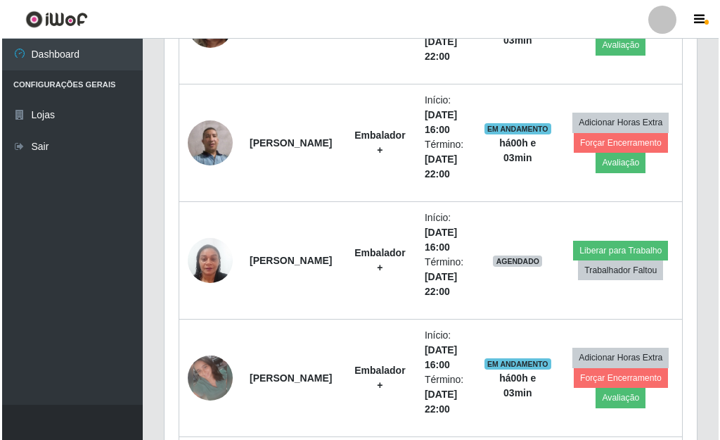
scroll to position [2073, 0]
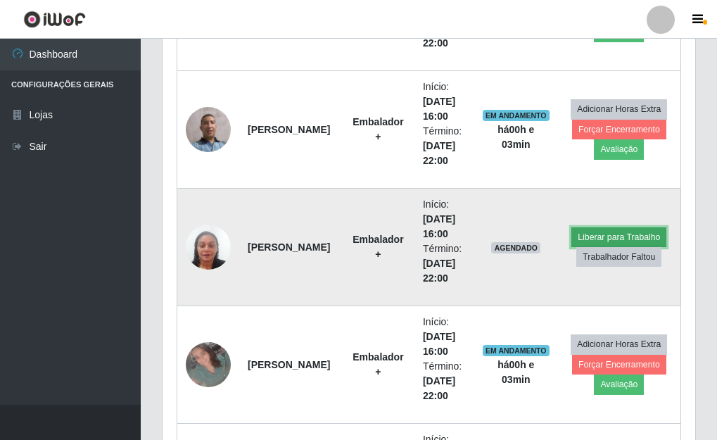
click at [627, 237] on button "Liberar para Trabalho" at bounding box center [618, 237] width 95 height 20
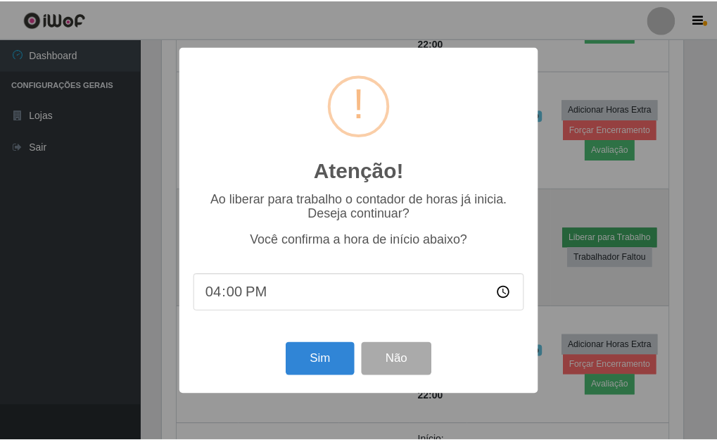
scroll to position [292, 524]
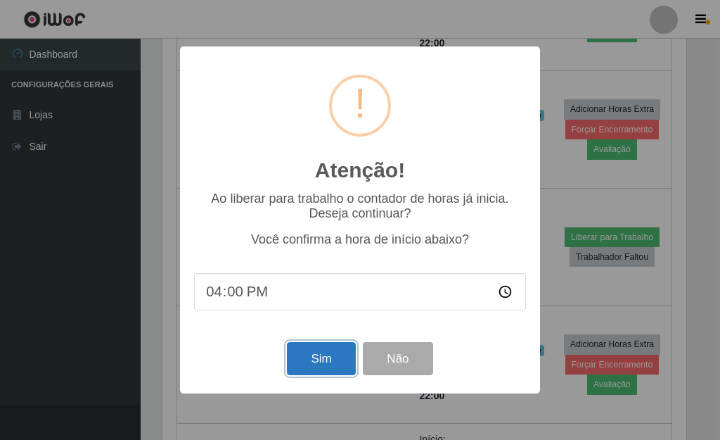
click at [315, 357] on button "Sim" at bounding box center [321, 358] width 68 height 33
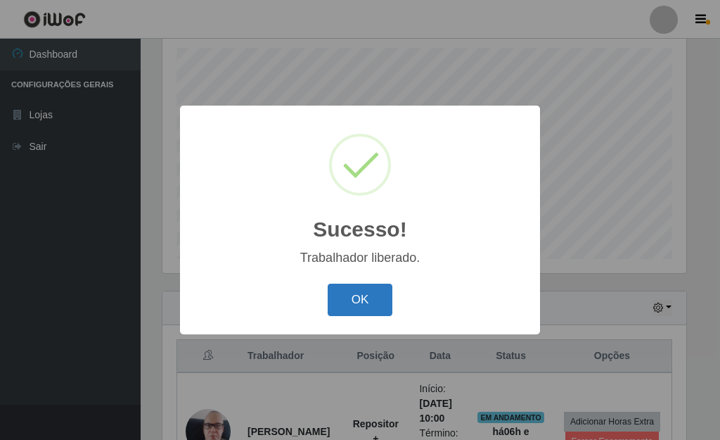
click at [367, 307] on button "OK" at bounding box center [360, 299] width 65 height 33
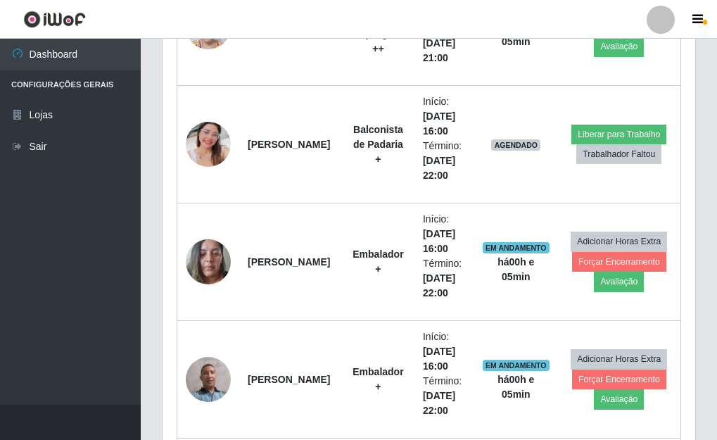
scroll to position [1796, 0]
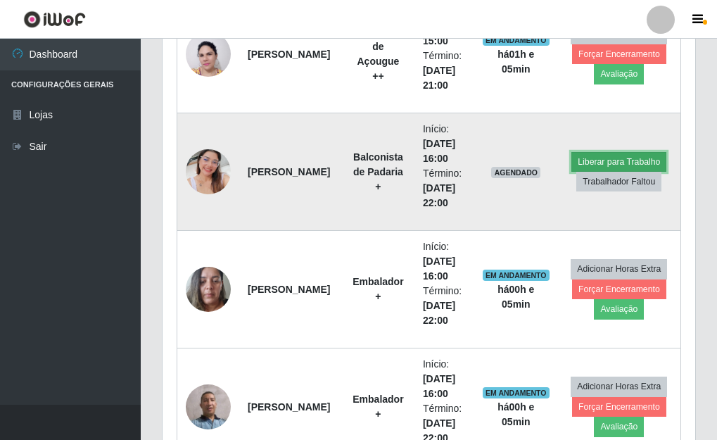
click at [647, 163] on button "Liberar para Trabalho" at bounding box center [618, 162] width 95 height 20
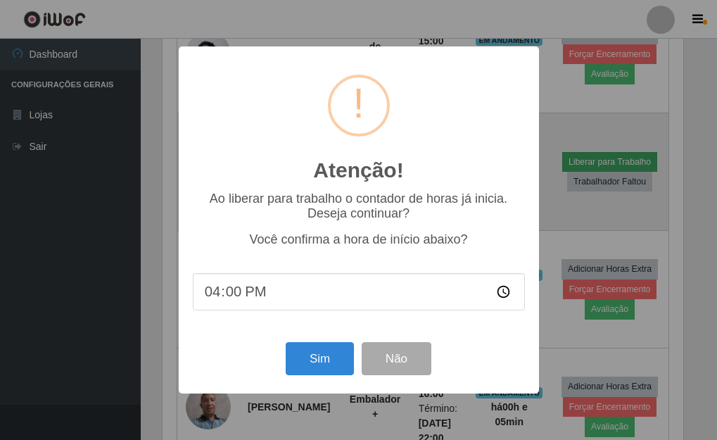
scroll to position [292, 524]
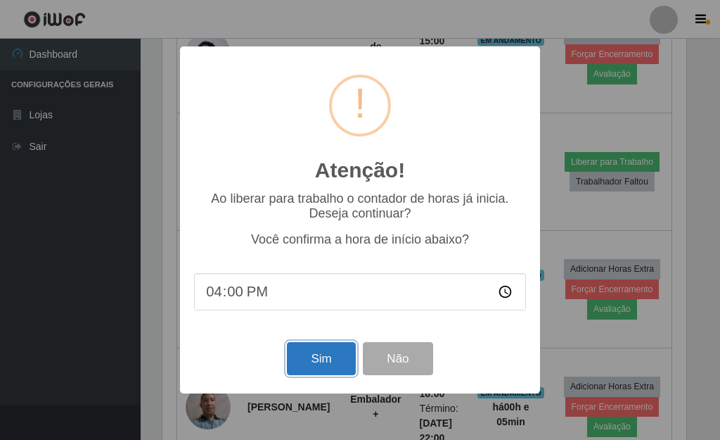
click at [336, 358] on button "Sim" at bounding box center [321, 358] width 68 height 33
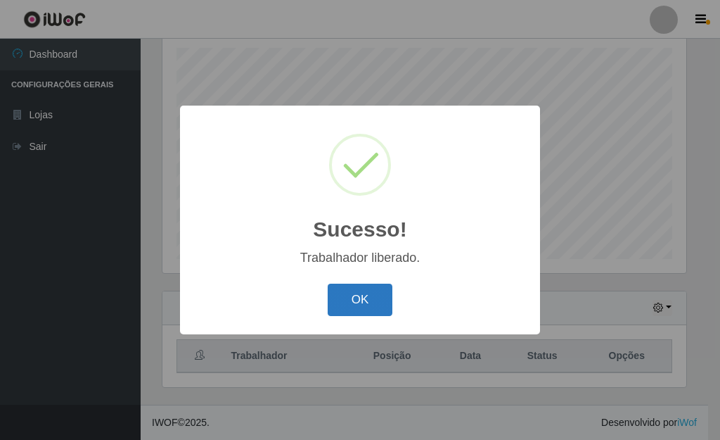
click at [357, 303] on button "OK" at bounding box center [360, 299] width 65 height 33
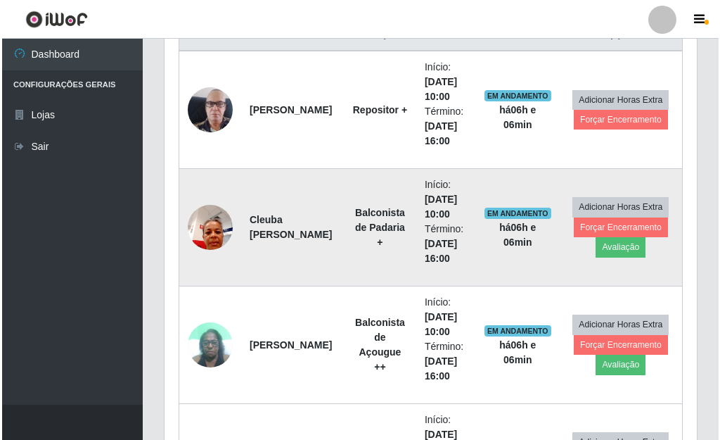
scroll to position [596, 0]
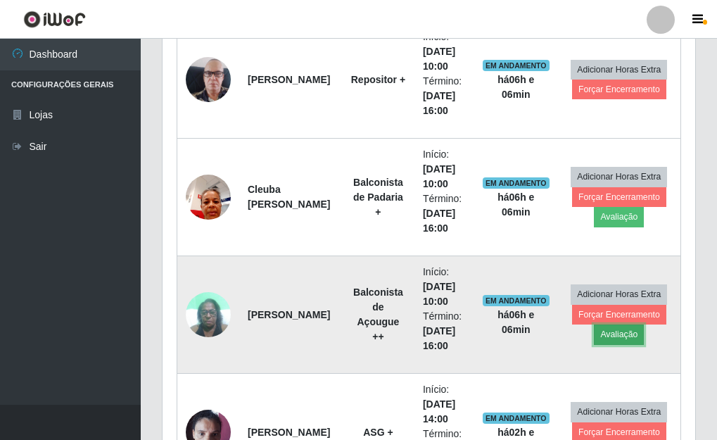
click at [612, 341] on button "Avaliação" at bounding box center [619, 334] width 50 height 20
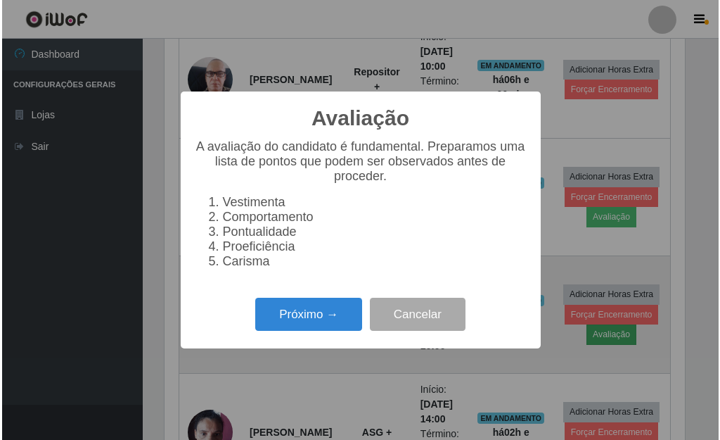
scroll to position [292, 524]
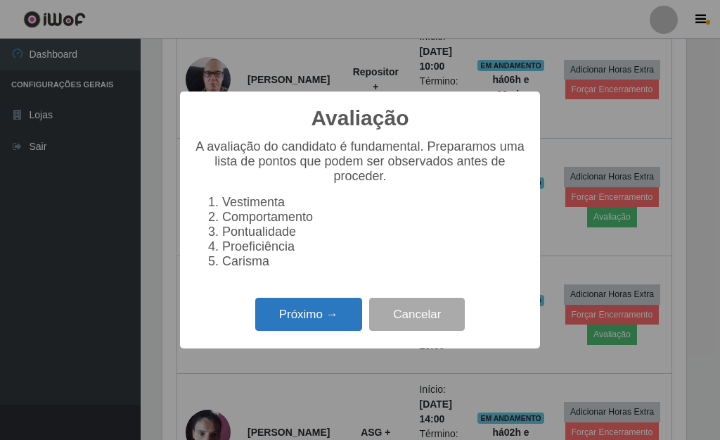
click at [345, 327] on button "Próximo →" at bounding box center [308, 314] width 107 height 33
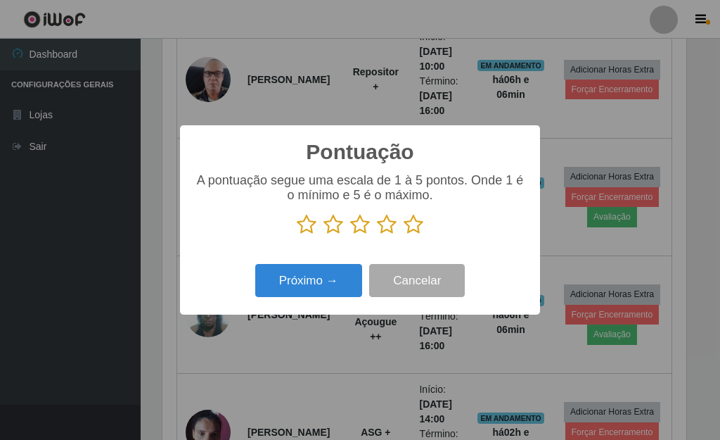
click at [416, 227] on icon at bounding box center [414, 224] width 20 height 21
click at [404, 235] on input "radio" at bounding box center [404, 235] width 0 height 0
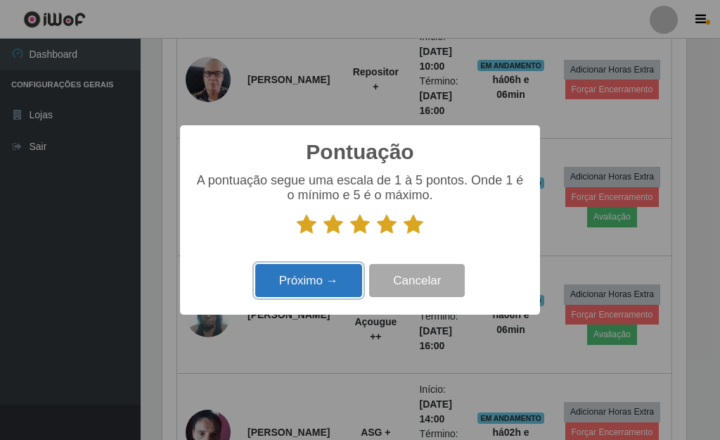
click at [310, 286] on button "Próximo →" at bounding box center [308, 280] width 107 height 33
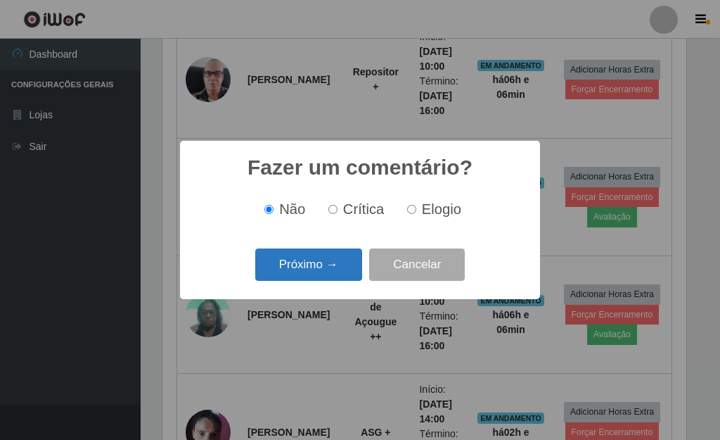
click at [329, 262] on button "Próximo →" at bounding box center [308, 264] width 107 height 33
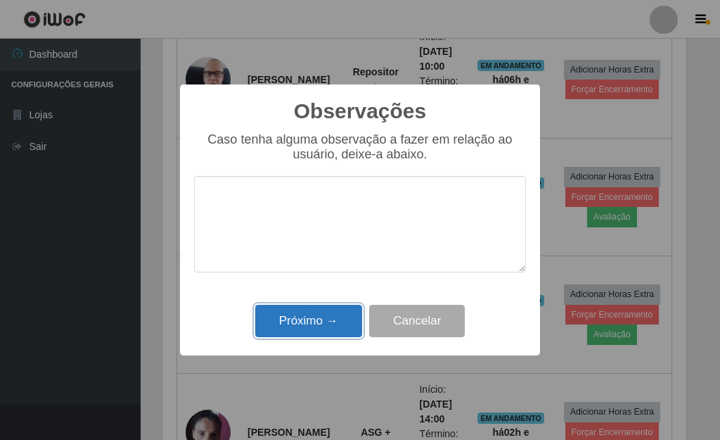
click at [319, 317] on button "Próximo →" at bounding box center [308, 321] width 107 height 33
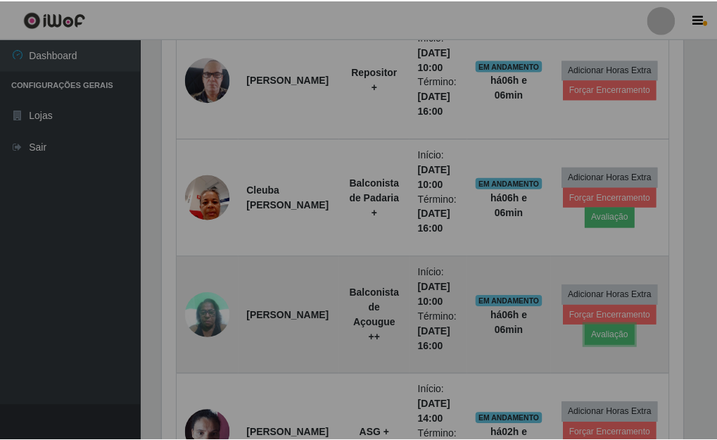
scroll to position [292, 533]
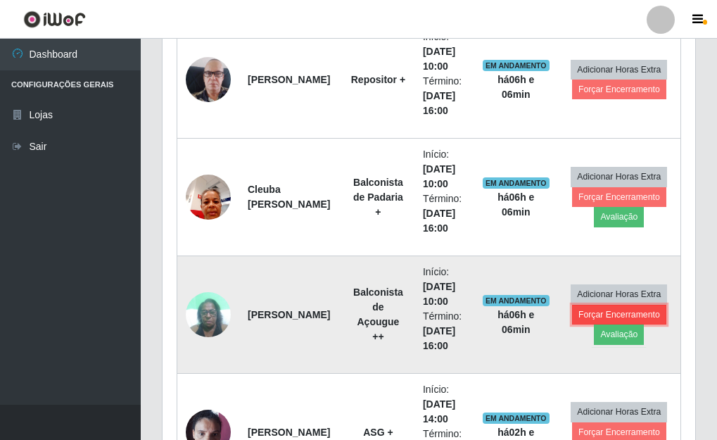
click at [590, 315] on button "Forçar Encerramento" at bounding box center [619, 315] width 94 height 20
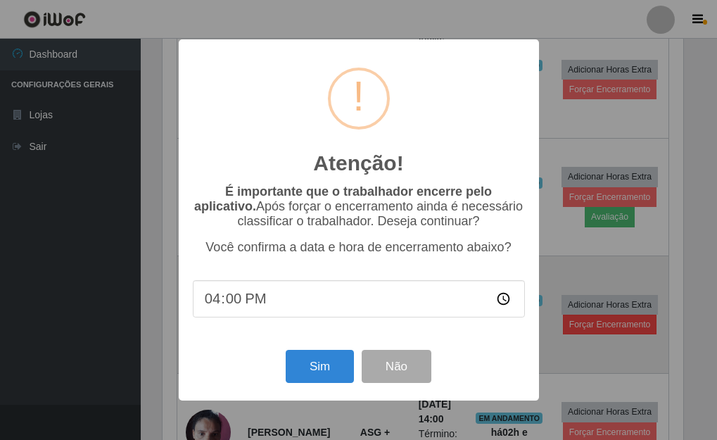
scroll to position [292, 524]
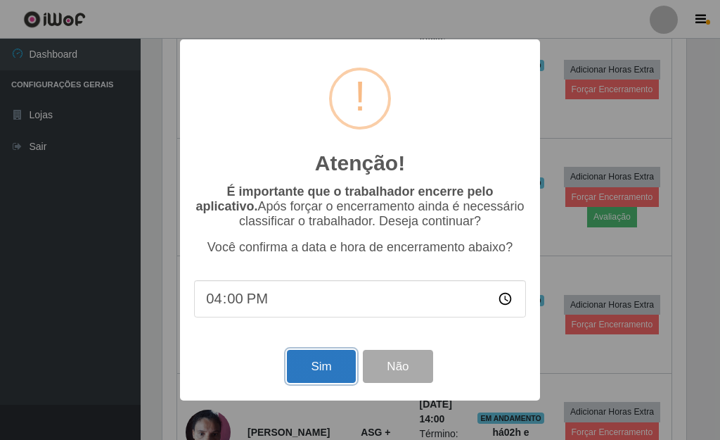
click at [337, 371] on button "Sim" at bounding box center [321, 366] width 68 height 33
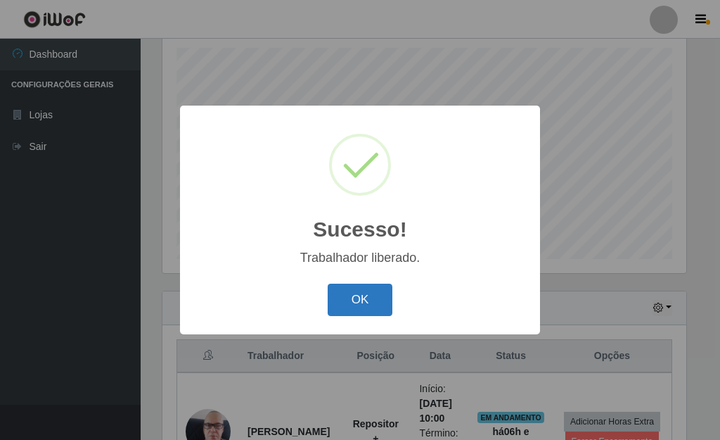
click at [364, 301] on button "OK" at bounding box center [360, 299] width 65 height 33
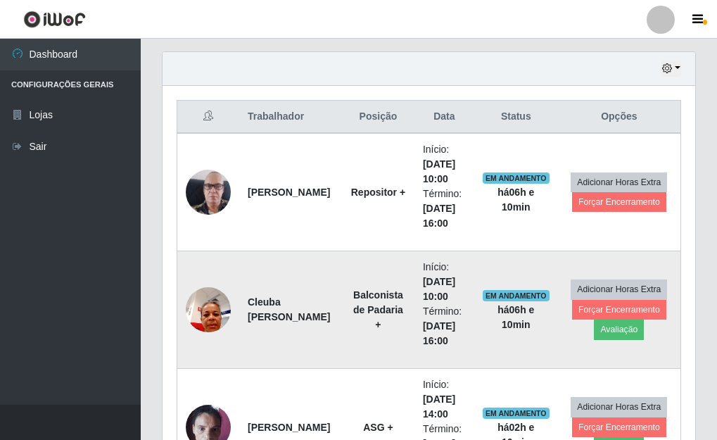
scroll to position [412, 0]
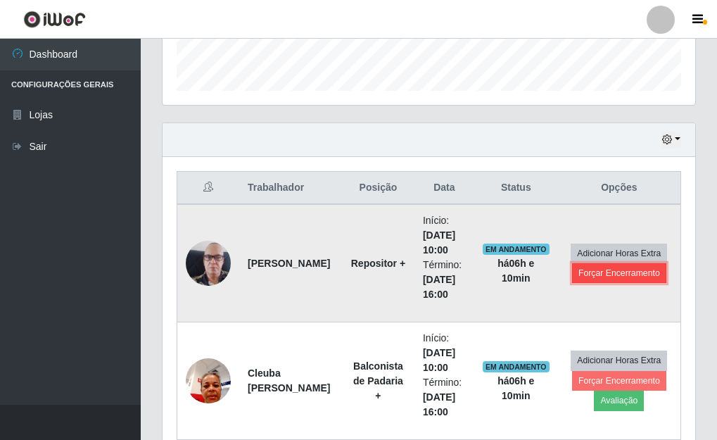
click at [629, 276] on button "Forçar Encerramento" at bounding box center [619, 273] width 94 height 20
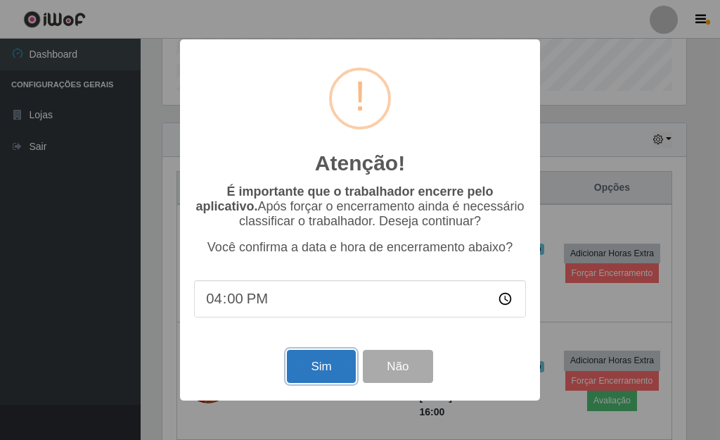
click at [345, 374] on button "Sim" at bounding box center [321, 366] width 68 height 33
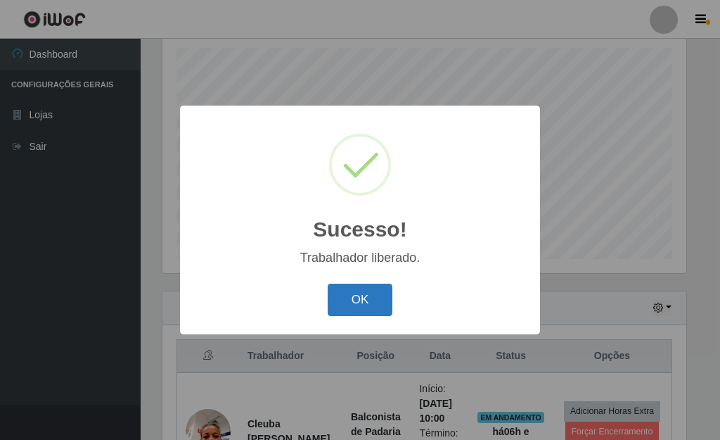
click at [379, 305] on button "OK" at bounding box center [360, 299] width 65 height 33
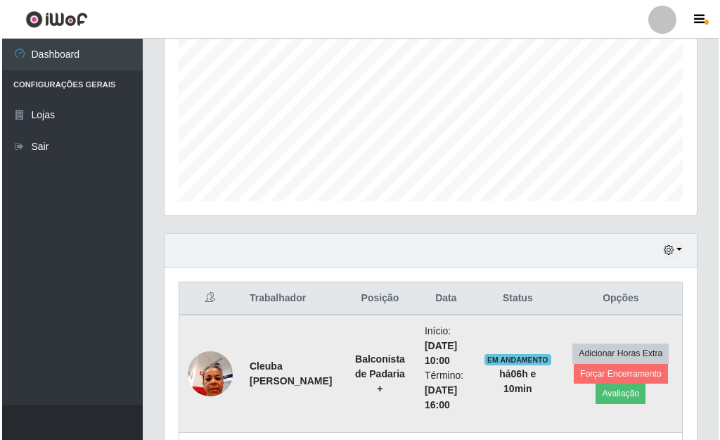
scroll to position [455, 0]
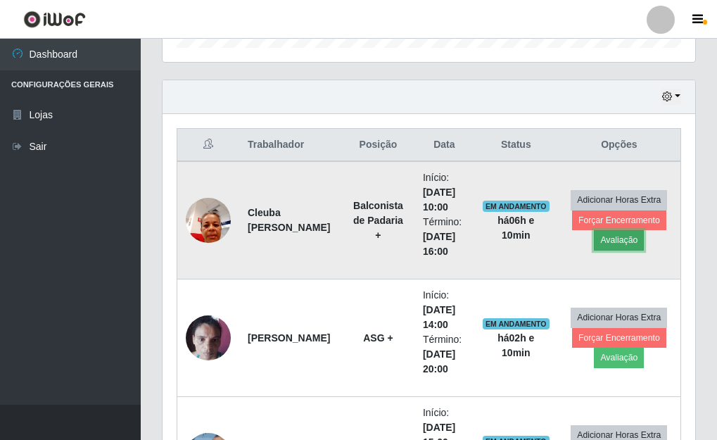
click at [619, 242] on button "Avaliação" at bounding box center [619, 240] width 50 height 20
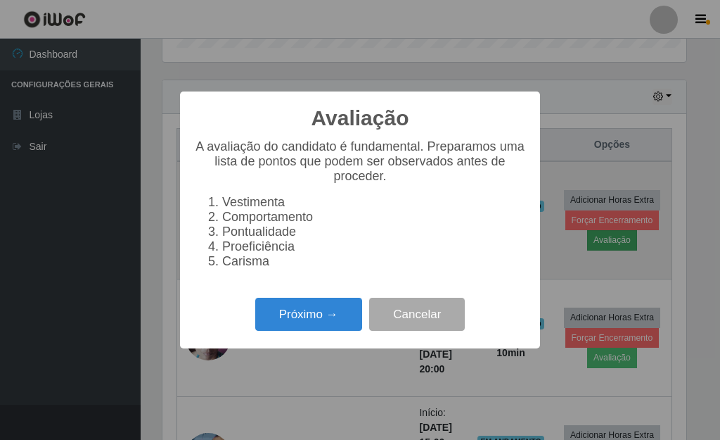
scroll to position [292, 524]
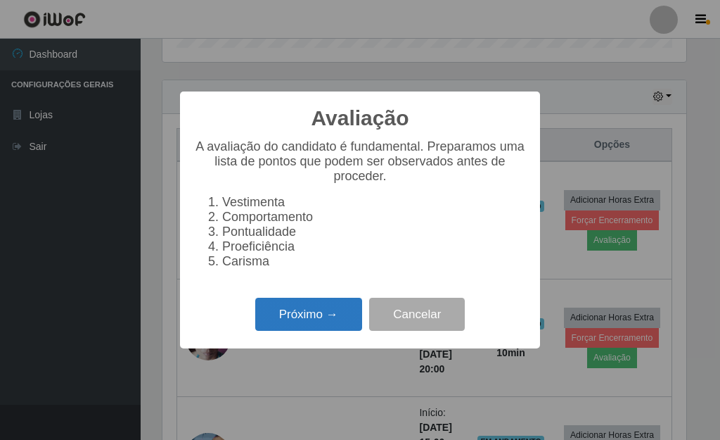
click at [328, 326] on button "Próximo →" at bounding box center [308, 314] width 107 height 33
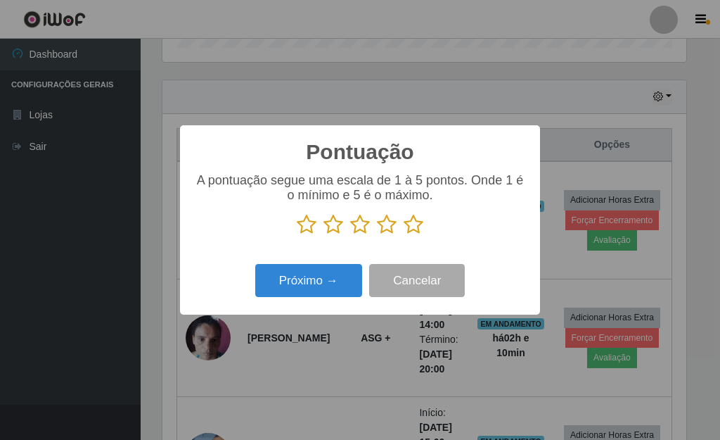
scroll to position [703176, 702944]
click at [414, 229] on icon at bounding box center [414, 224] width 20 height 21
click at [404, 235] on input "radio" at bounding box center [404, 235] width 0 height 0
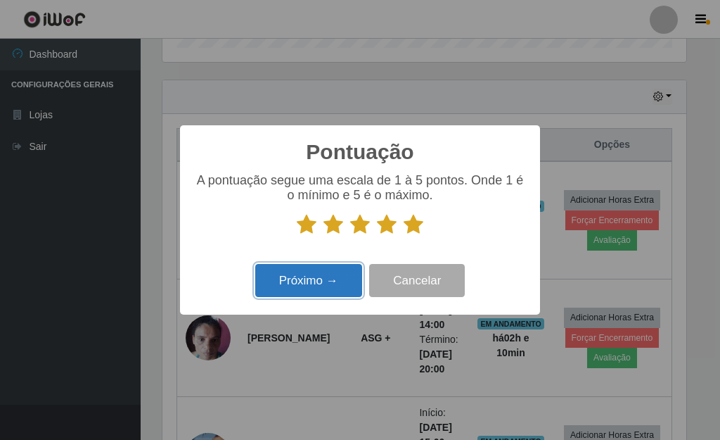
click at [326, 281] on button "Próximo →" at bounding box center [308, 280] width 107 height 33
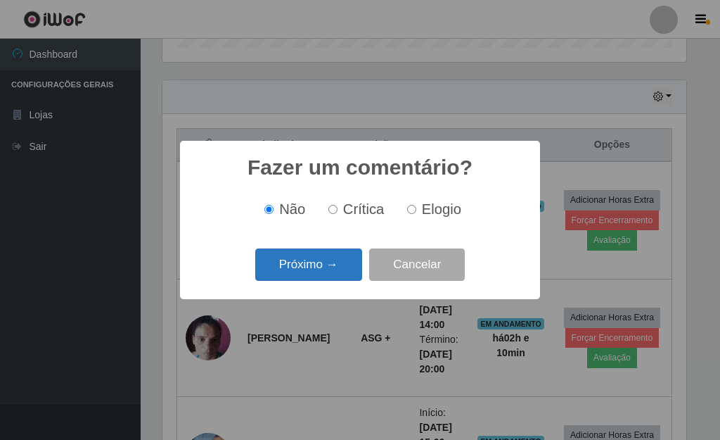
click at [326, 271] on button "Próximo →" at bounding box center [308, 264] width 107 height 33
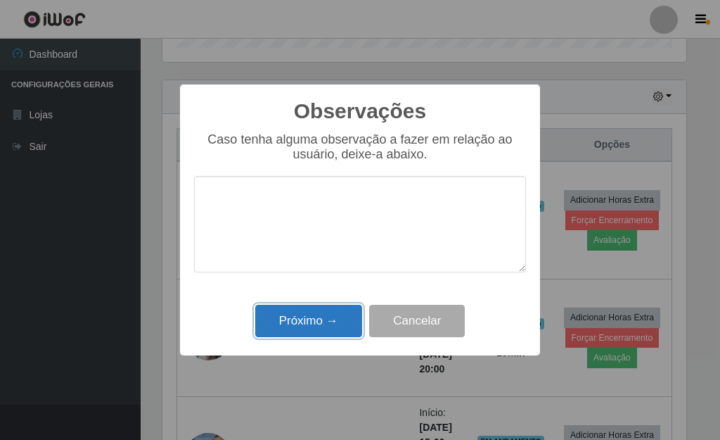
click at [333, 317] on button "Próximo →" at bounding box center [308, 321] width 107 height 33
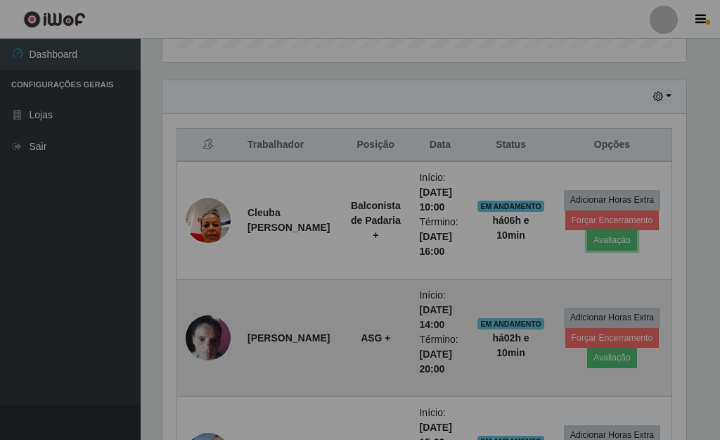
scroll to position [292, 533]
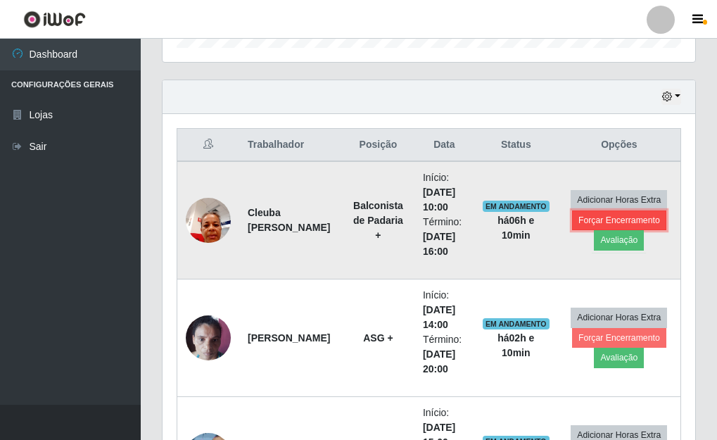
click at [589, 220] on button "Forçar Encerramento" at bounding box center [619, 220] width 94 height 20
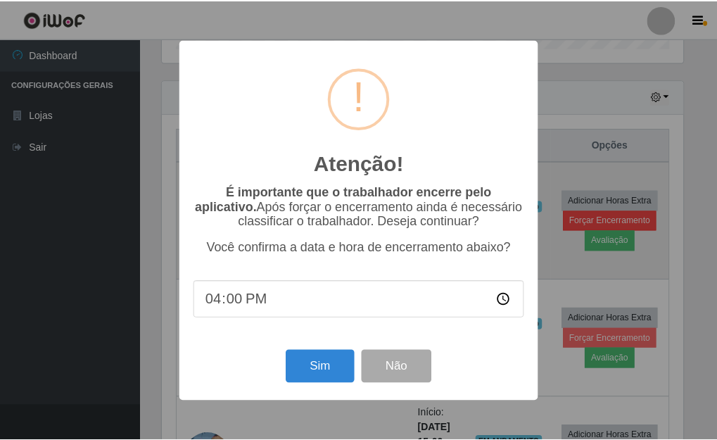
scroll to position [292, 524]
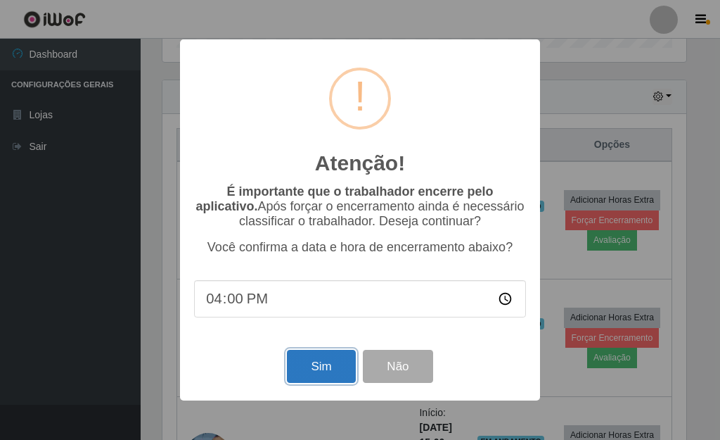
click at [321, 373] on button "Sim" at bounding box center [321, 366] width 68 height 33
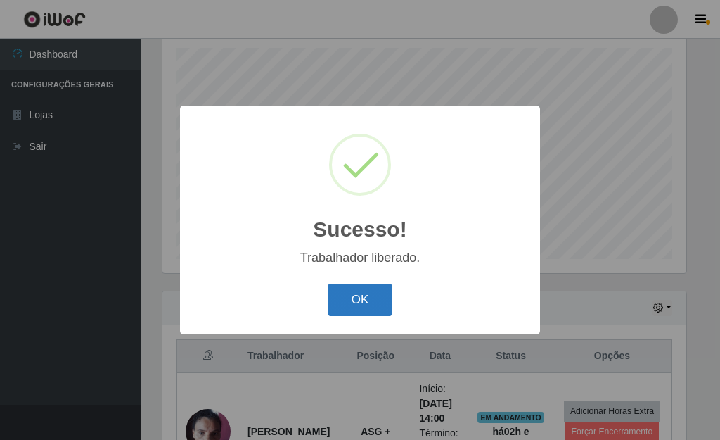
click at [363, 299] on button "OK" at bounding box center [360, 299] width 65 height 33
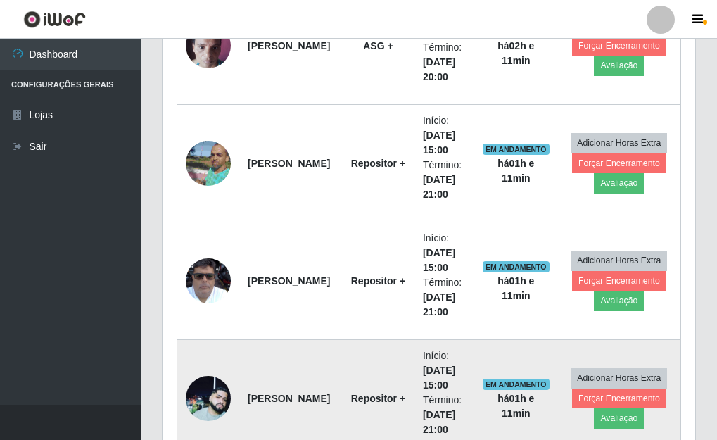
scroll to position [666, 0]
